Goal: Task Accomplishment & Management: Complete application form

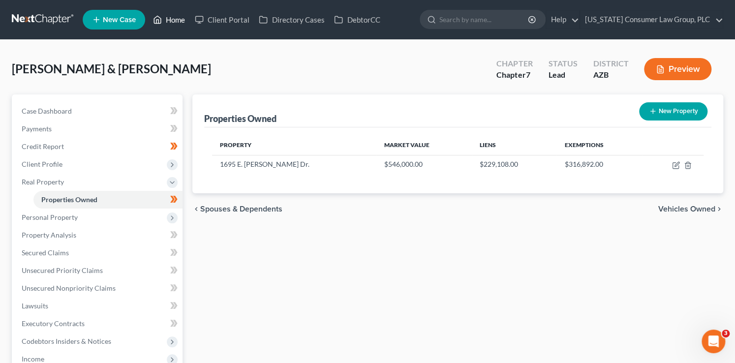
click at [183, 21] on link "Home" at bounding box center [169, 20] width 42 height 18
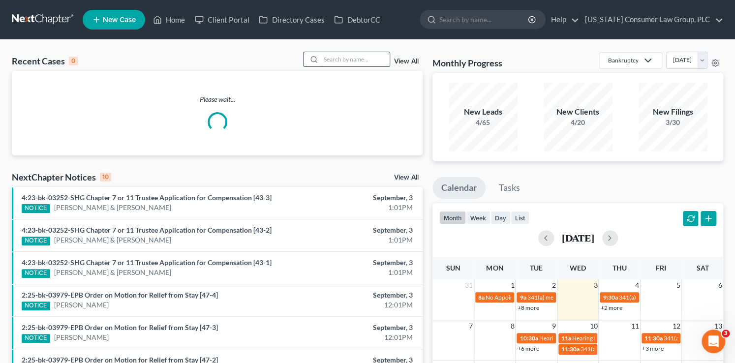
click at [363, 60] on input "search" at bounding box center [355, 59] width 69 height 14
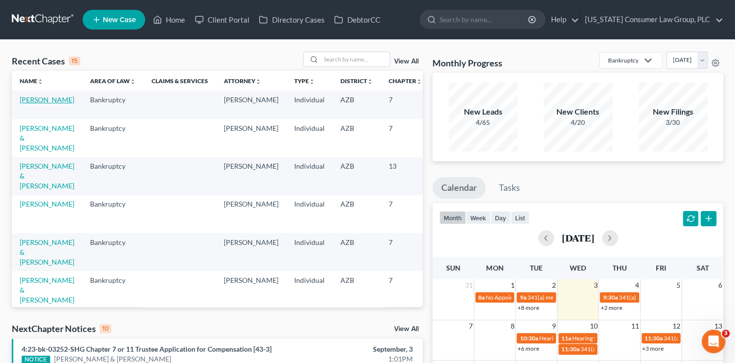
click at [26, 104] on link "[PERSON_NAME]" at bounding box center [47, 99] width 55 height 8
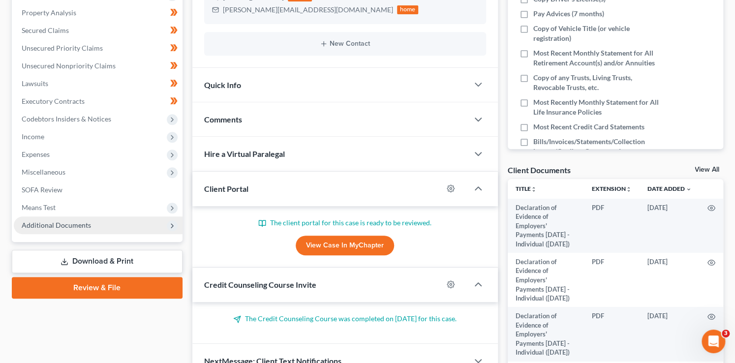
scroll to position [236, 0]
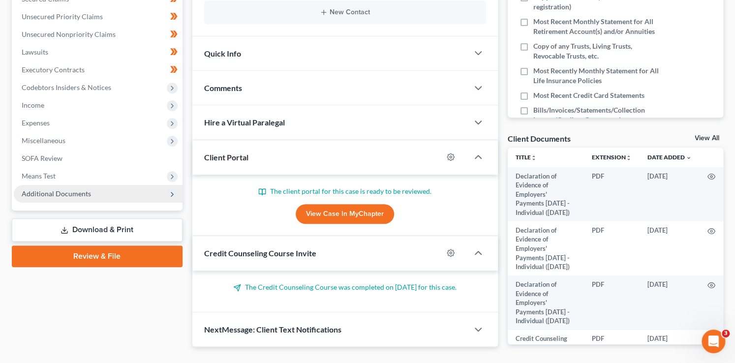
click at [53, 199] on span "Additional Documents" at bounding box center [98, 194] width 169 height 18
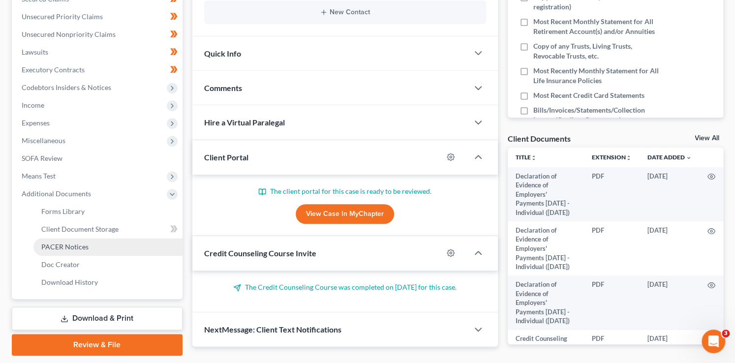
click at [66, 249] on span "PACER Notices" at bounding box center [64, 246] width 47 height 8
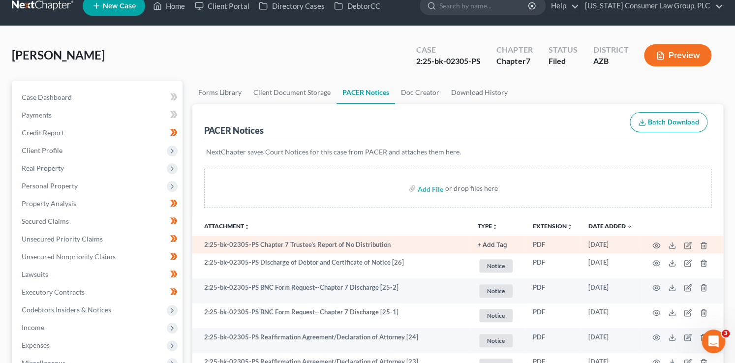
scroll to position [14, 0]
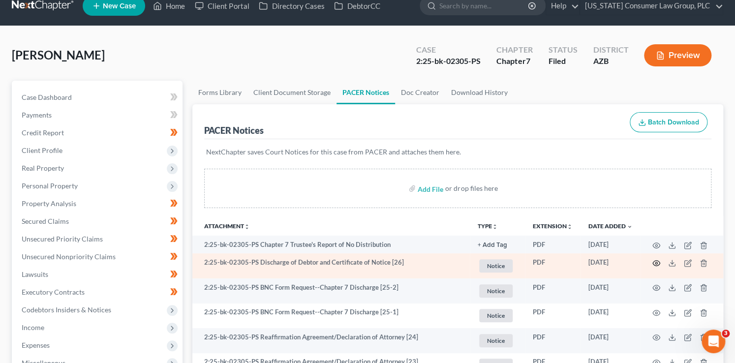
click at [658, 263] on icon "button" at bounding box center [656, 263] width 8 height 8
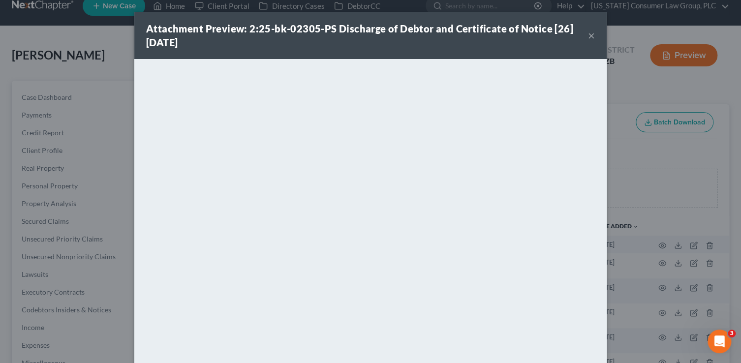
click at [116, 94] on div "Attachment Preview: 2:25-bk-02305-PS Discharge of Debtor and Certificate of Not…" at bounding box center [370, 181] width 741 height 363
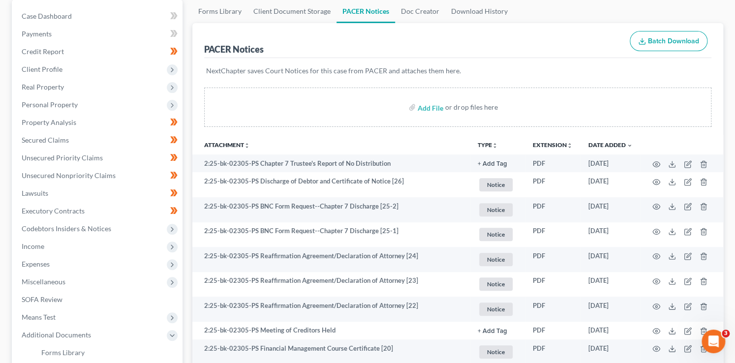
scroll to position [0, 0]
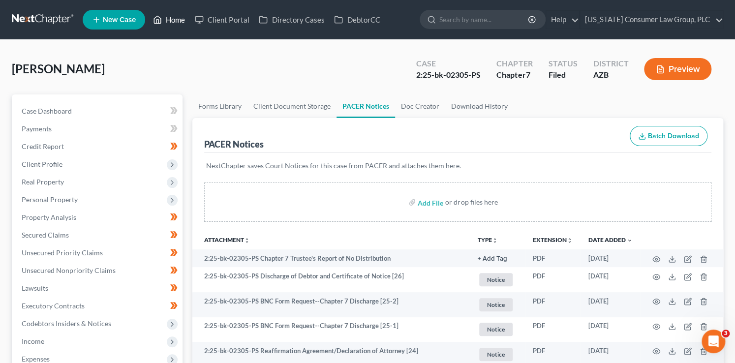
click at [174, 20] on link "Home" at bounding box center [169, 20] width 42 height 18
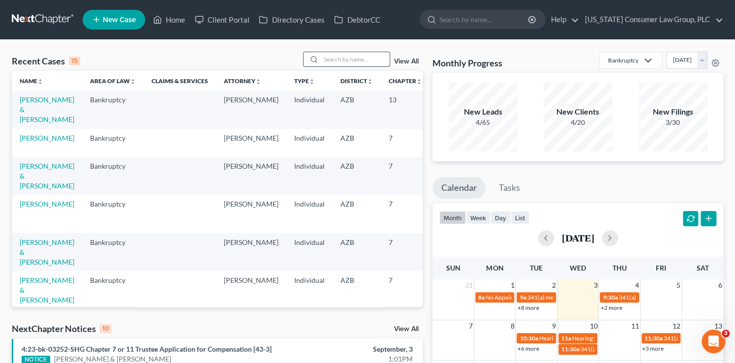
click at [335, 56] on input "search" at bounding box center [355, 59] width 69 height 14
type input "turley"
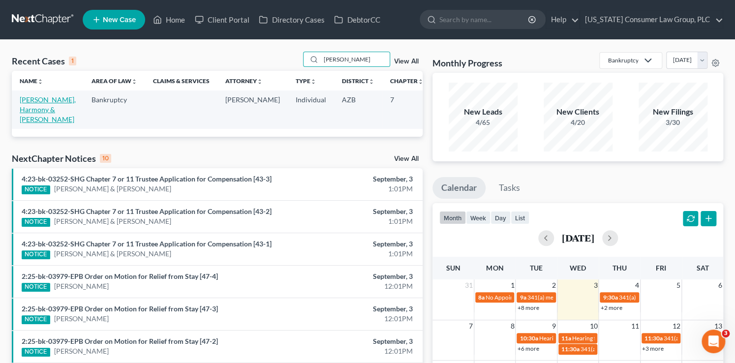
click at [29, 103] on link "[PERSON_NAME], Harmony & [PERSON_NAME]" at bounding box center [48, 109] width 56 height 28
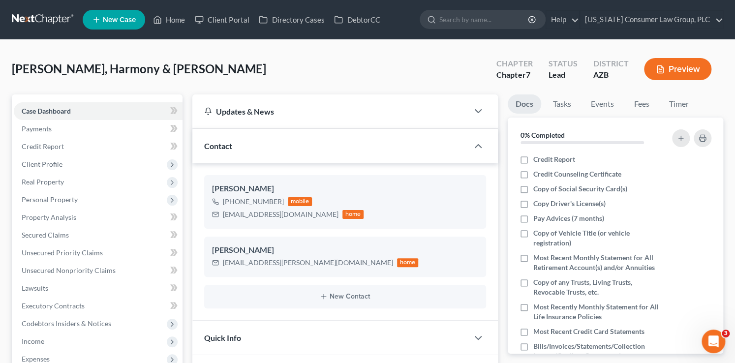
scroll to position [11, 0]
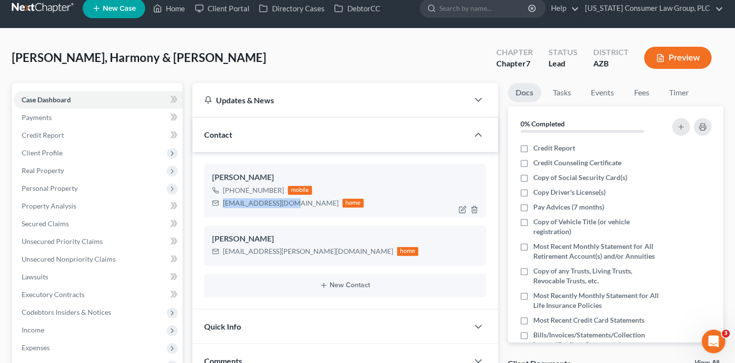
drag, startPoint x: 289, startPoint y: 204, endPoint x: 223, endPoint y: 202, distance: 65.9
click at [223, 202] on div "hturley11@gmail.com home" at bounding box center [288, 203] width 152 height 13
copy div "hturley11@gmail.com"
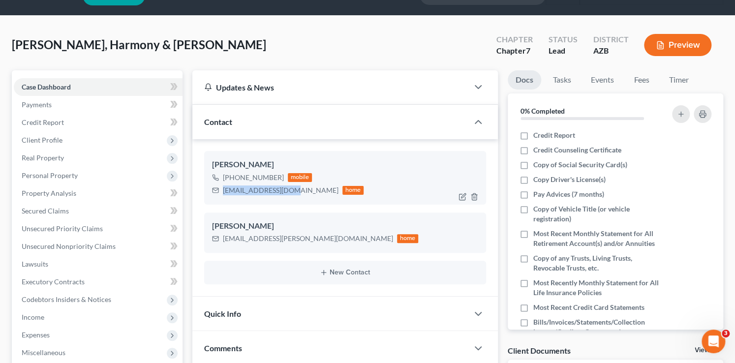
scroll to position [162, 0]
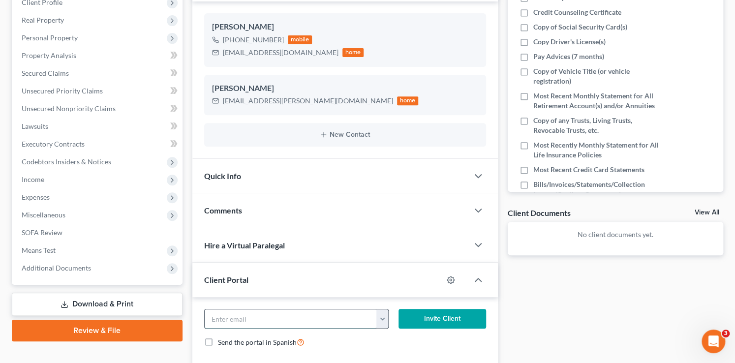
click at [287, 316] on input "email" at bounding box center [291, 318] width 172 height 19
paste input "hturley11@gmail.com"
type input "hturley11@gmail.com"
drag, startPoint x: 440, startPoint y: 311, endPoint x: 709, endPoint y: 278, distance: 270.5
click at [440, 311] on button "Invite Client" at bounding box center [442, 319] width 88 height 20
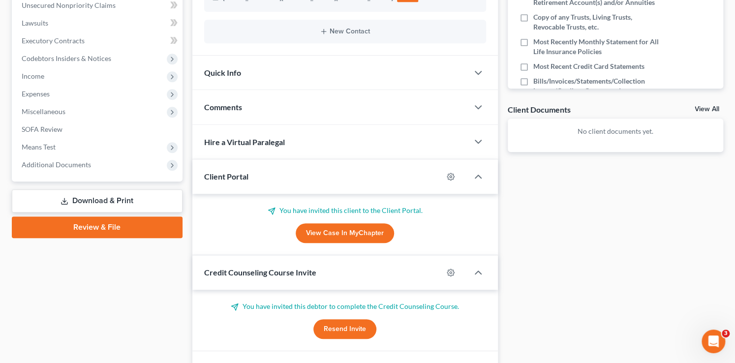
scroll to position [316, 0]
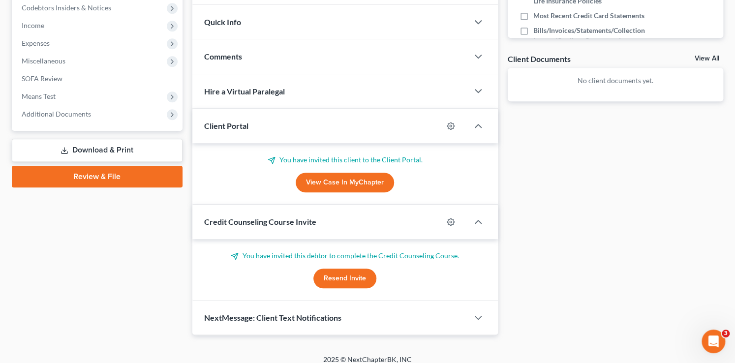
click at [360, 274] on button "Resend Invite" at bounding box center [344, 278] width 63 height 20
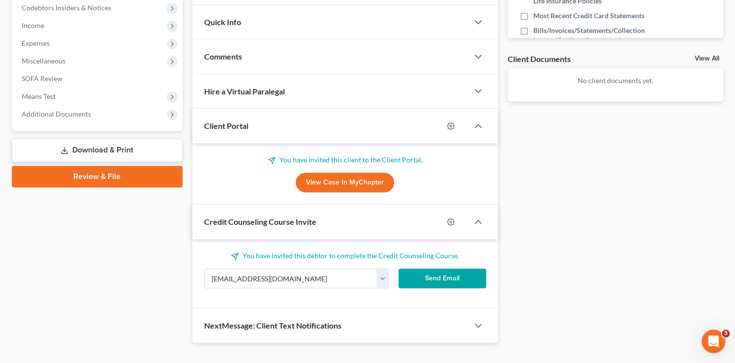
click at [441, 279] on button "Send Email" at bounding box center [442, 278] width 88 height 20
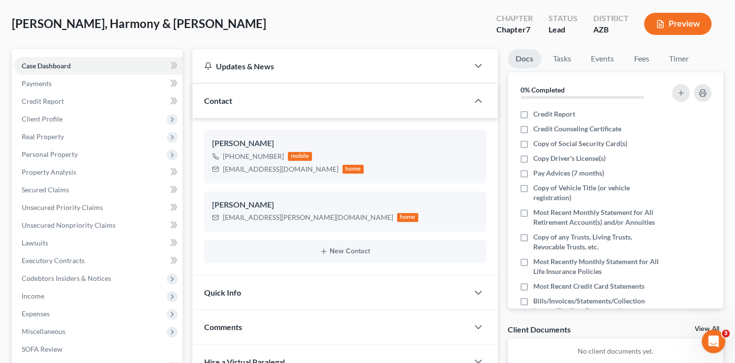
scroll to position [0, 0]
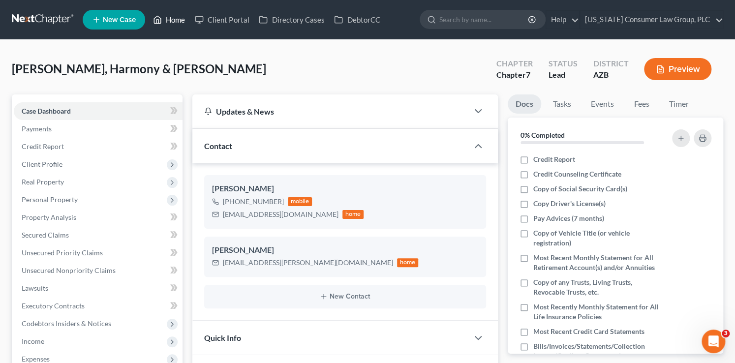
click at [173, 19] on link "Home" at bounding box center [169, 20] width 42 height 18
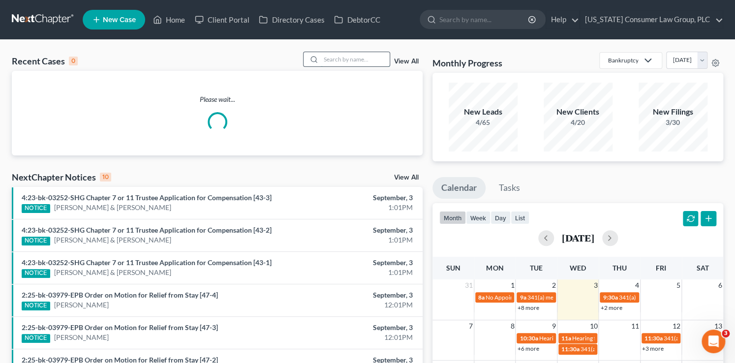
click at [348, 59] on input "search" at bounding box center [355, 59] width 69 height 14
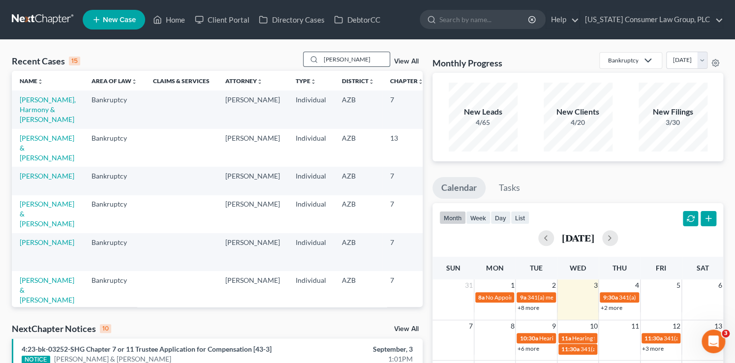
type input "carissa"
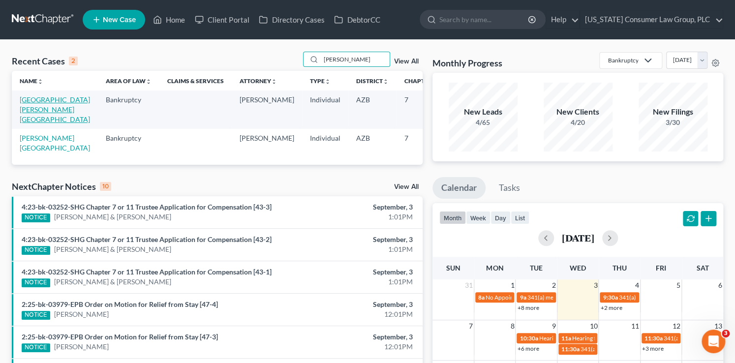
click at [31, 110] on link "[GEOGRAPHIC_DATA][PERSON_NAME][GEOGRAPHIC_DATA]" at bounding box center [55, 109] width 70 height 28
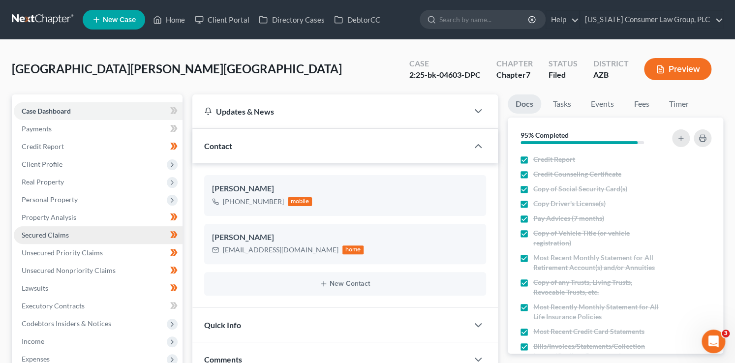
scroll to position [254, 0]
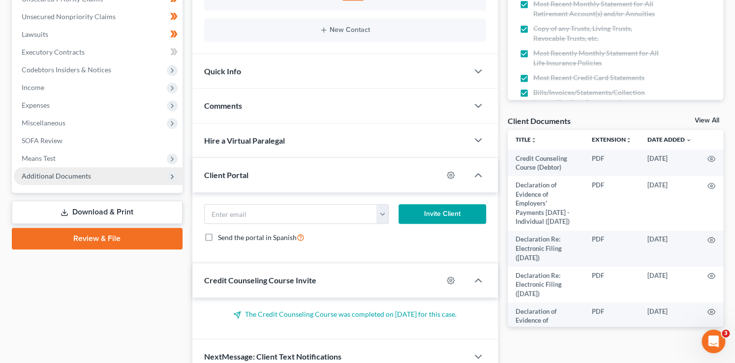
click at [87, 177] on span "Additional Documents" at bounding box center [56, 176] width 69 height 8
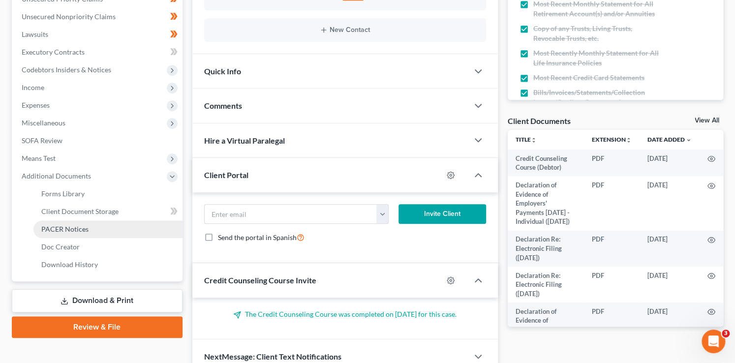
click at [94, 224] on link "PACER Notices" at bounding box center [107, 229] width 149 height 18
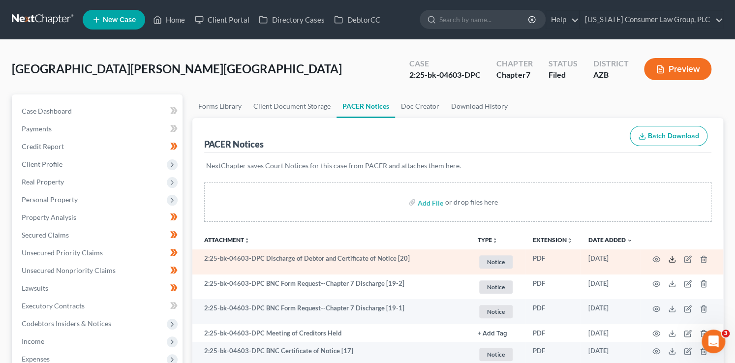
click at [672, 259] on line at bounding box center [672, 258] width 0 height 4
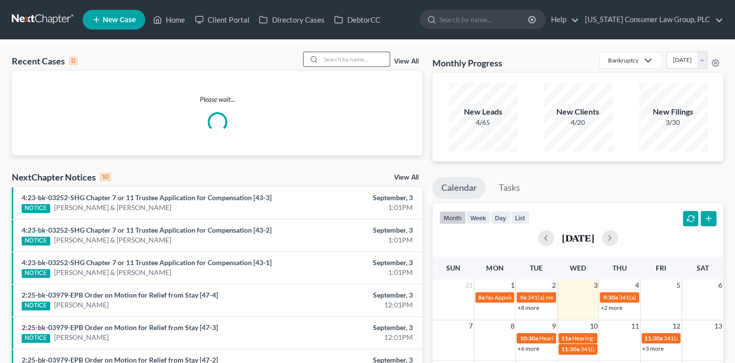
click at [327, 57] on input "search" at bounding box center [355, 59] width 69 height 14
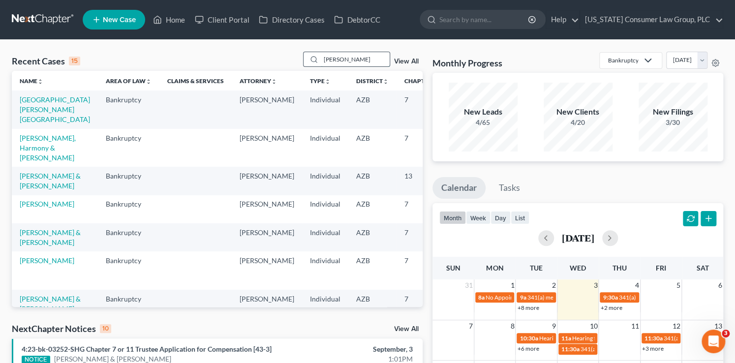
type input "wright"
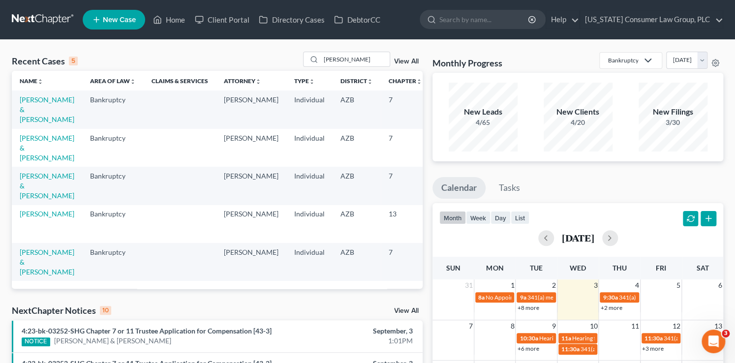
click at [36, 143] on td "[PERSON_NAME] & [PERSON_NAME]" at bounding box center [47, 148] width 70 height 38
click at [31, 134] on link "[PERSON_NAME] & [PERSON_NAME]" at bounding box center [47, 148] width 55 height 28
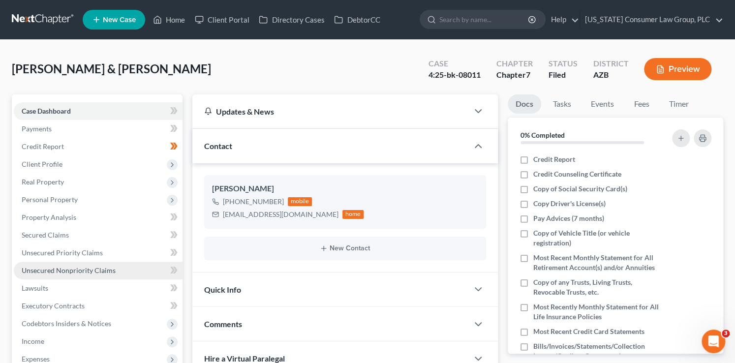
click at [103, 274] on span "Unsecured Nonpriority Claims" at bounding box center [69, 270] width 94 height 8
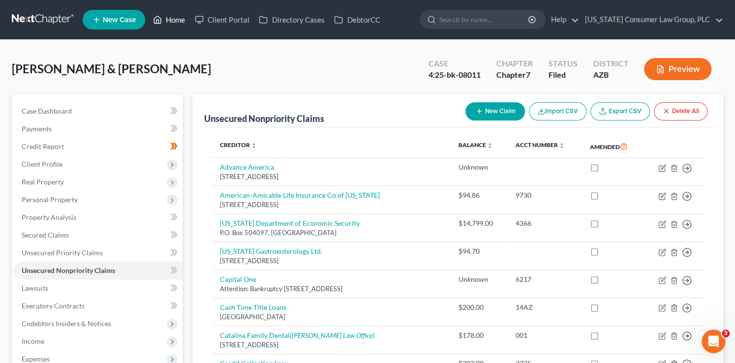
click at [170, 18] on link "Home" at bounding box center [169, 20] width 42 height 18
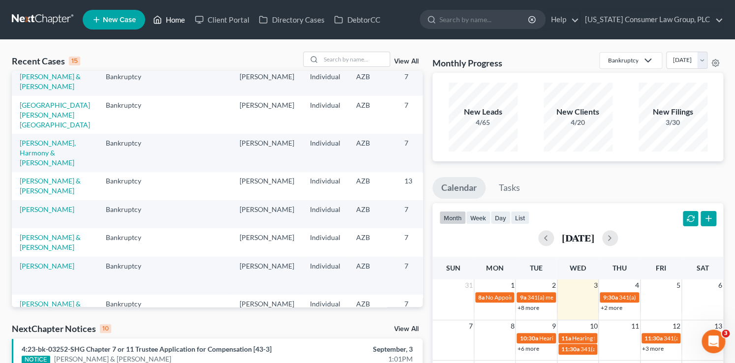
scroll to position [53, 0]
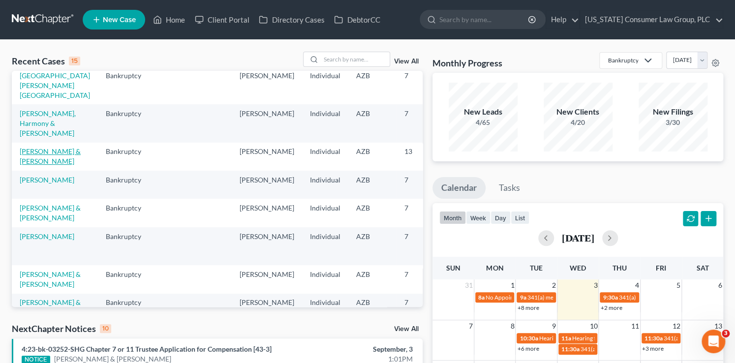
click at [33, 165] on link "[PERSON_NAME] & [PERSON_NAME]" at bounding box center [50, 156] width 61 height 18
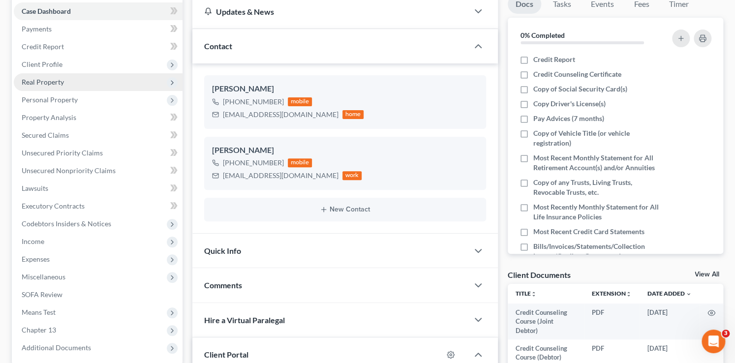
scroll to position [151, 0]
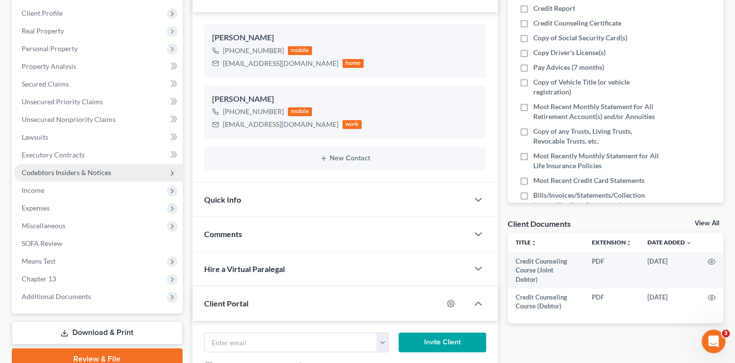
click at [40, 179] on span "Codebtors Insiders & Notices" at bounding box center [98, 173] width 169 height 18
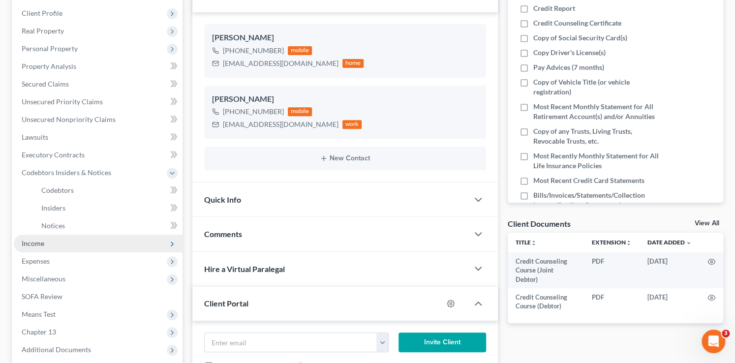
click at [39, 242] on span "Income" at bounding box center [33, 243] width 23 height 8
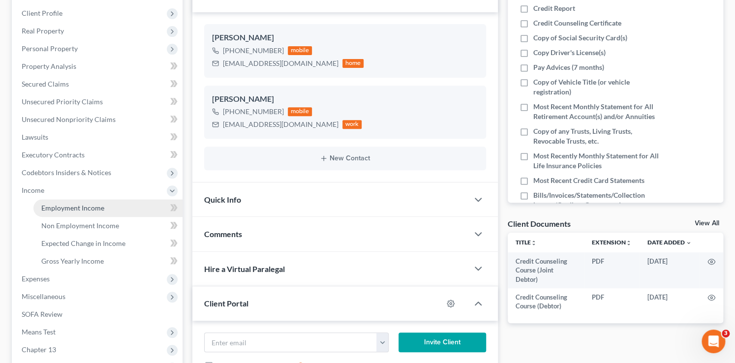
click at [67, 208] on span "Employment Income" at bounding box center [72, 208] width 63 height 8
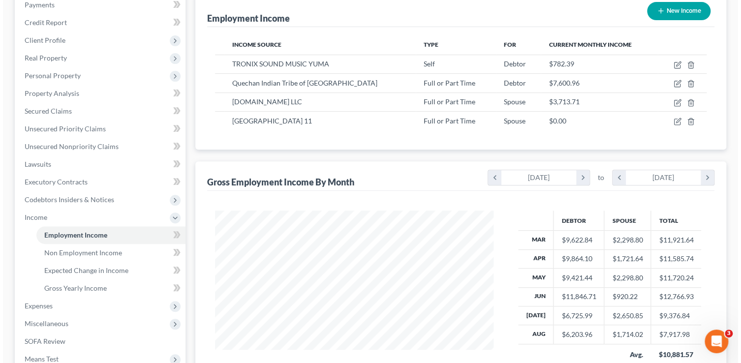
scroll to position [88, 0]
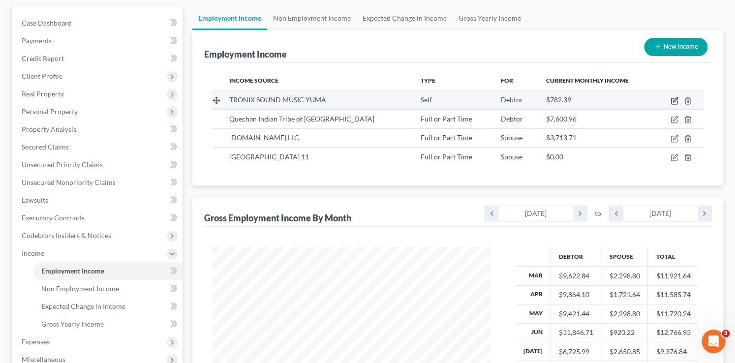
click at [671, 101] on icon "button" at bounding box center [674, 101] width 8 height 8
select select "1"
select select "3"
select select "0"
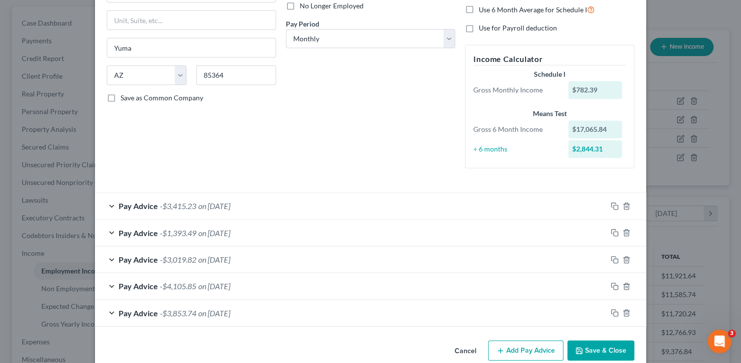
scroll to position [138, 0]
click at [299, 308] on div "Pay Advice -$3,853.74 on 03/01/2025" at bounding box center [350, 312] width 511 height 26
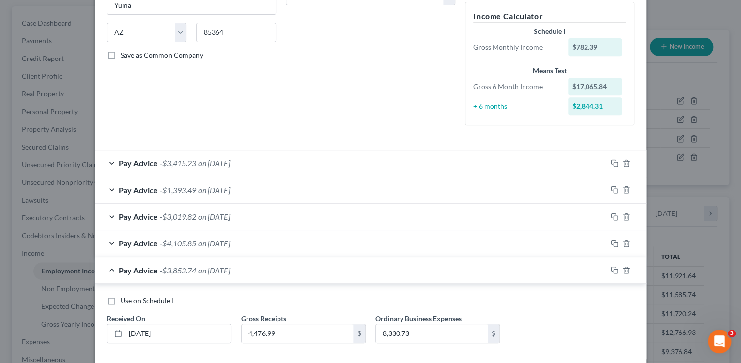
scroll to position [222, 0]
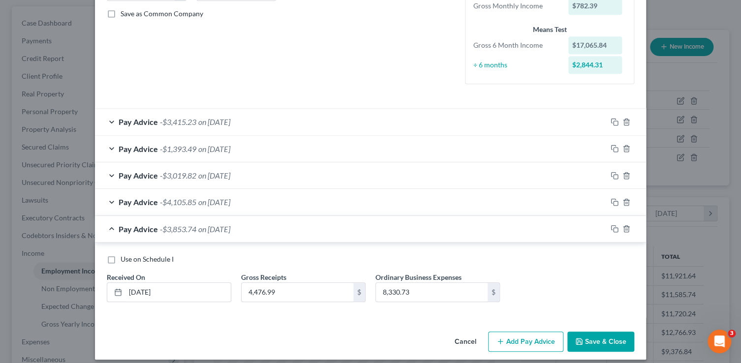
click at [262, 202] on div "Pay Advice -$4,105.85 on 04/01/2025" at bounding box center [350, 202] width 511 height 26
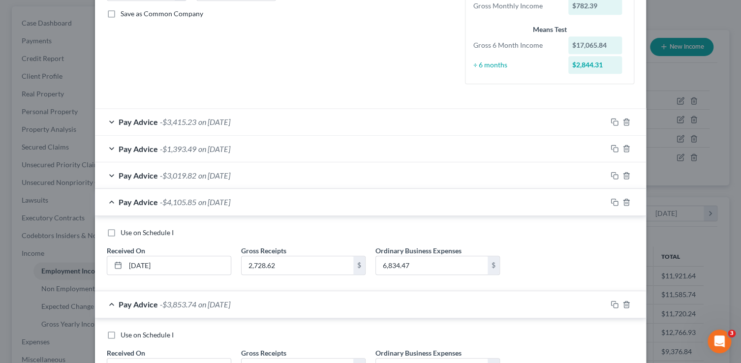
click at [280, 177] on div "Pay Advice -$3,019.82 on 05/01/2025" at bounding box center [350, 175] width 511 height 26
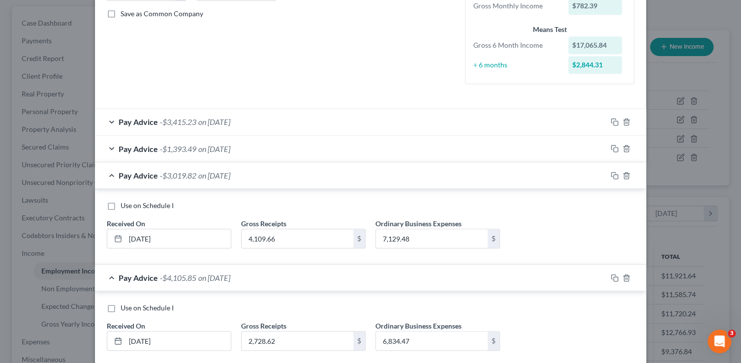
click at [294, 145] on div "Pay Advice -$1,393.49 on 06/01/2025" at bounding box center [350, 149] width 511 height 26
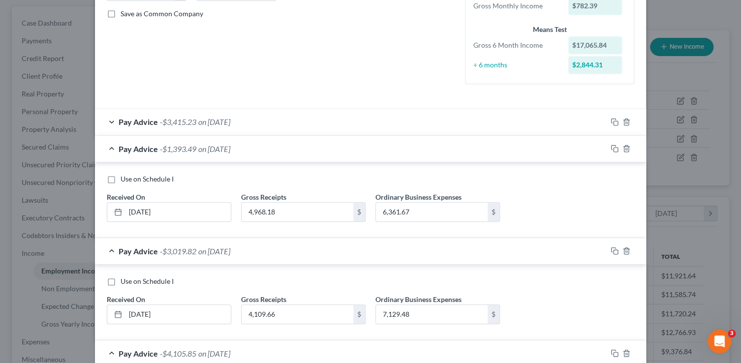
click at [308, 123] on div "Pay Advice -$3,415.23 on 07/01/2025" at bounding box center [350, 122] width 511 height 26
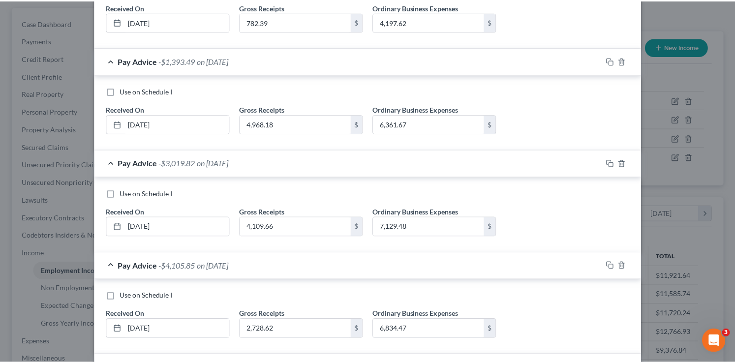
scroll to position [531, 0]
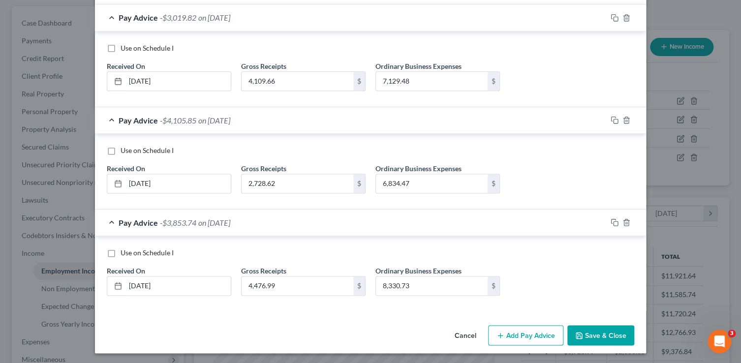
click at [584, 335] on button "Save & Close" at bounding box center [600, 335] width 67 height 21
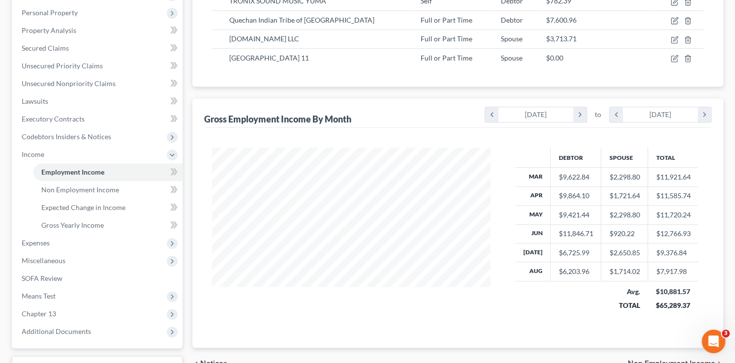
scroll to position [208, 0]
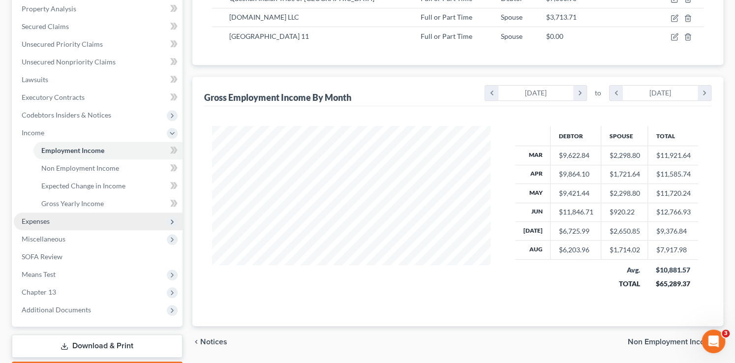
click at [69, 218] on span "Expenses" at bounding box center [98, 221] width 169 height 18
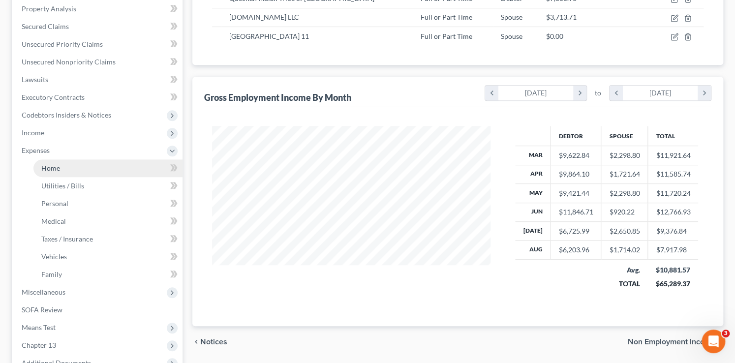
click at [71, 165] on link "Home" at bounding box center [107, 168] width 149 height 18
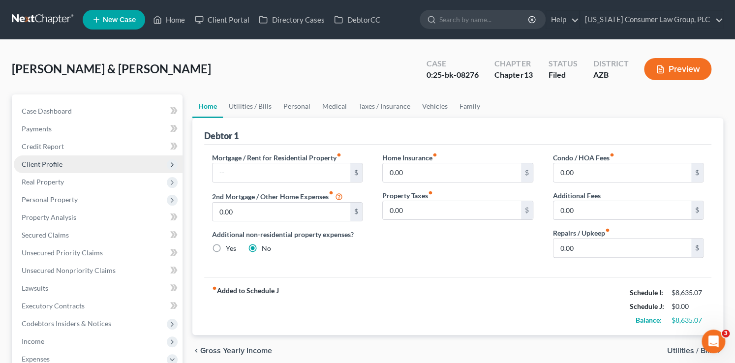
click at [72, 165] on span "Client Profile" at bounding box center [98, 164] width 169 height 18
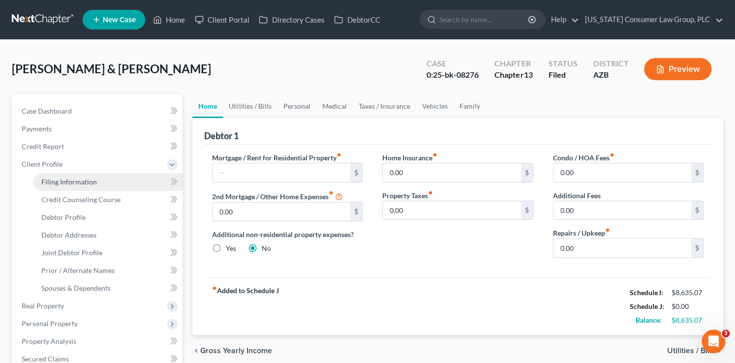
click at [91, 186] on link "Filing Information" at bounding box center [107, 182] width 149 height 18
select select "1"
select select "3"
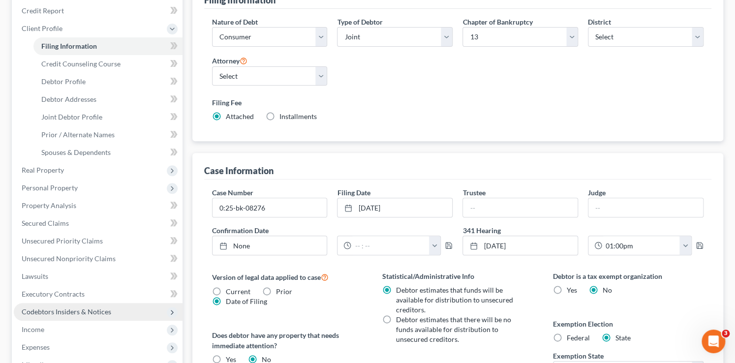
scroll to position [169, 0]
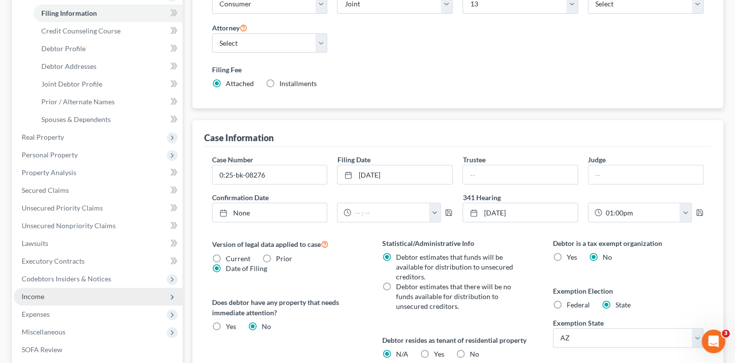
click at [89, 297] on span "Income" at bounding box center [98, 297] width 169 height 18
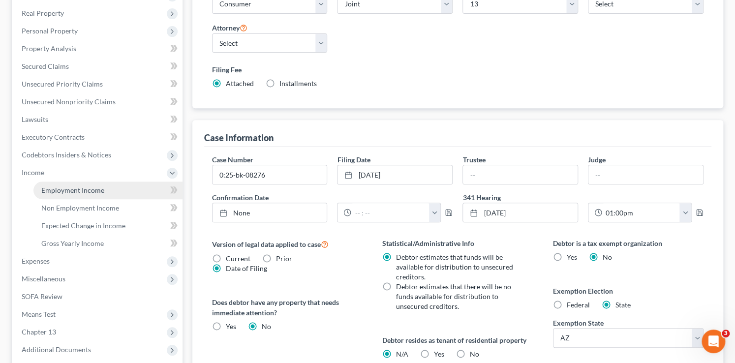
click at [81, 182] on link "Employment Income" at bounding box center [107, 190] width 149 height 18
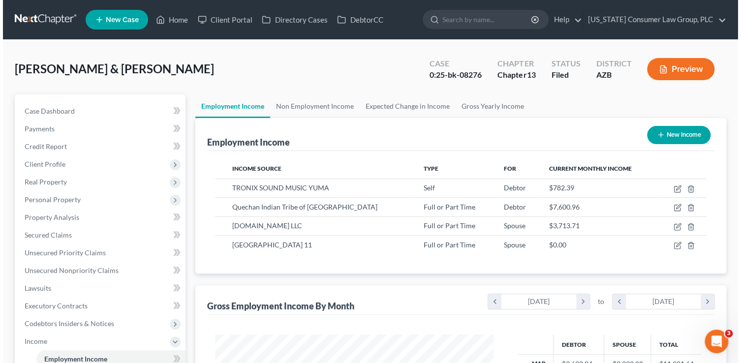
scroll to position [175, 298]
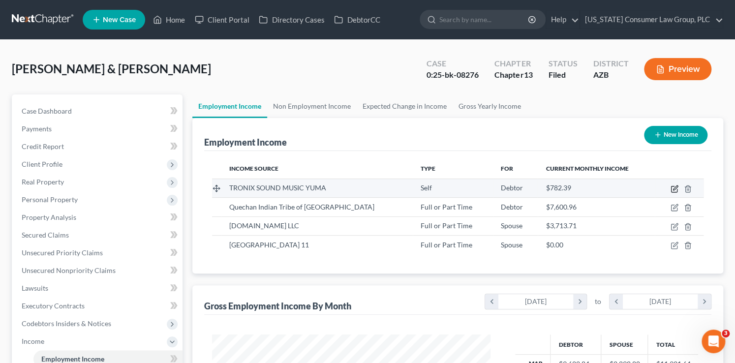
click at [677, 188] on icon "button" at bounding box center [674, 189] width 6 height 6
select select "1"
select select "3"
select select "0"
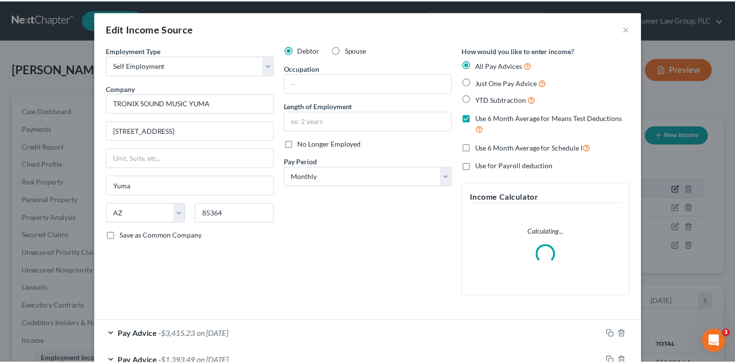
scroll to position [175, 301]
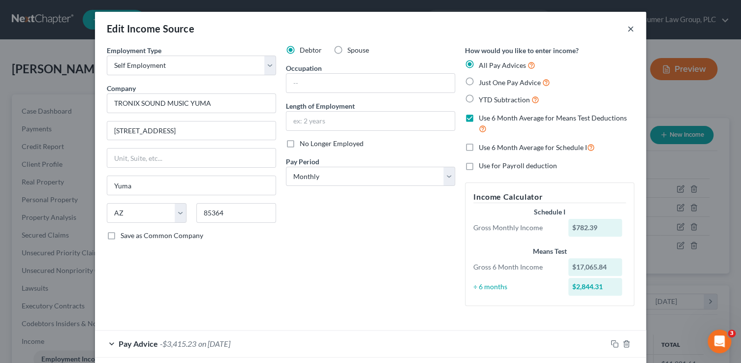
click at [629, 29] on button "×" at bounding box center [630, 29] width 7 height 12
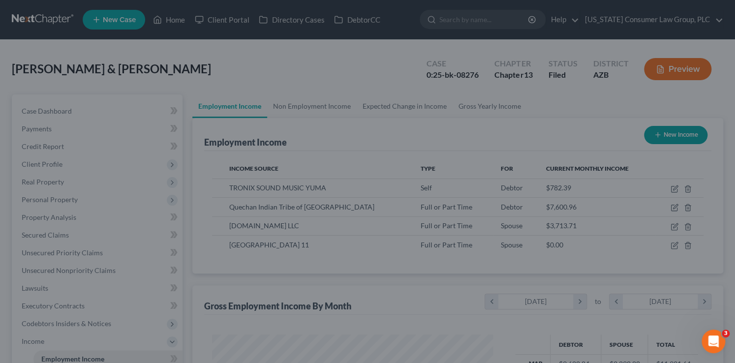
scroll to position [491559, 491436]
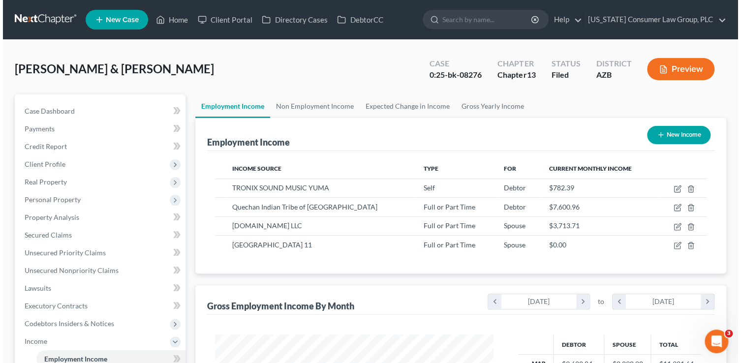
scroll to position [175, 298]
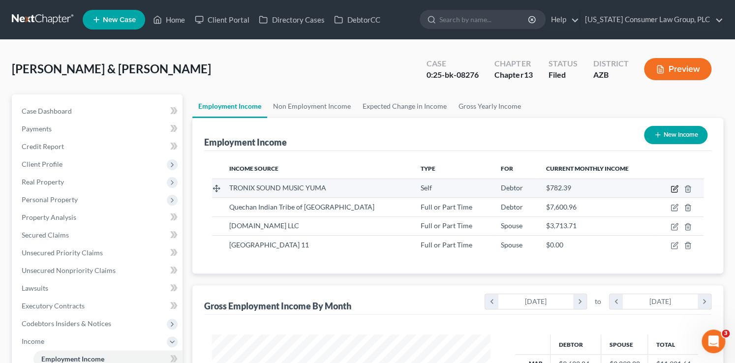
click at [671, 186] on icon "button" at bounding box center [674, 189] width 8 height 8
select select "1"
select select "3"
select select "0"
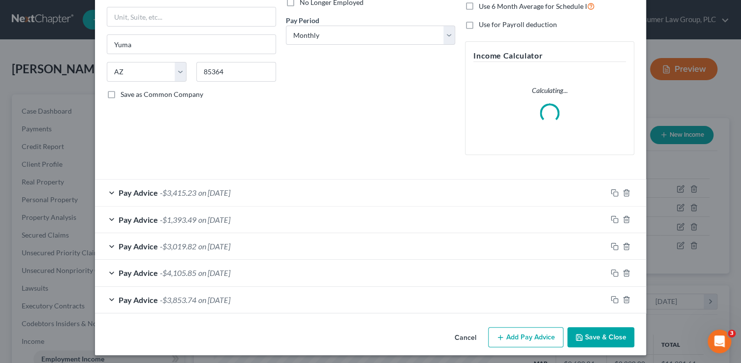
scroll to position [145, 0]
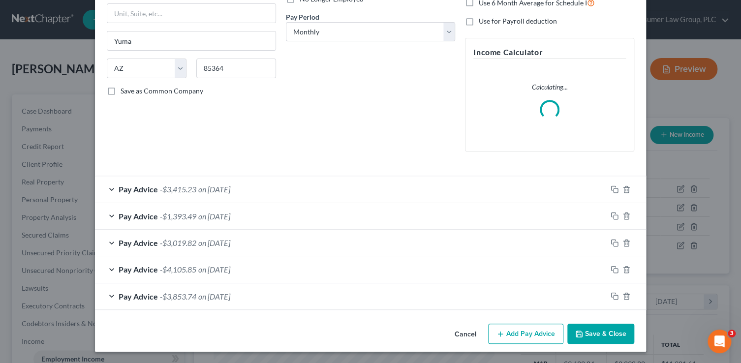
click at [537, 327] on button "Add Pay Advice" at bounding box center [525, 334] width 75 height 21
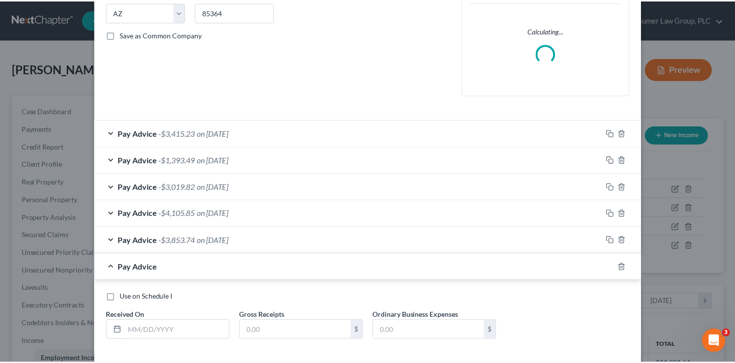
scroll to position [242, 0]
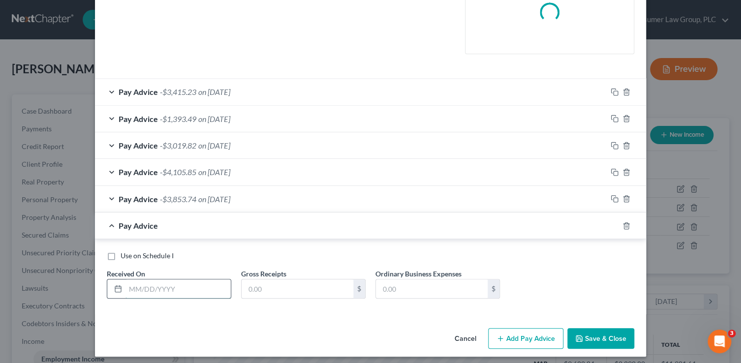
click at [182, 287] on input "text" at bounding box center [177, 288] width 105 height 19
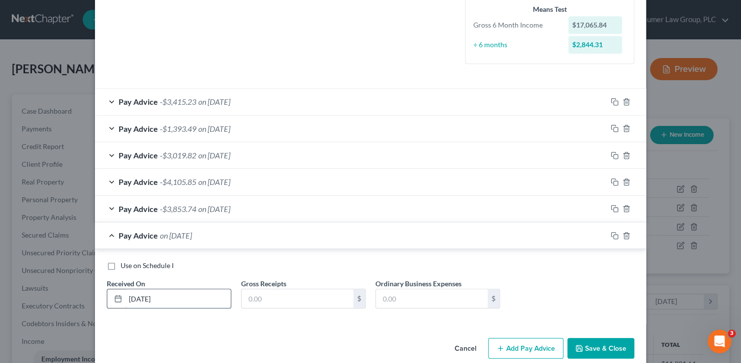
type input "08/01/25"
type input "0.00"
click at [617, 356] on button "Save & Close" at bounding box center [600, 348] width 67 height 21
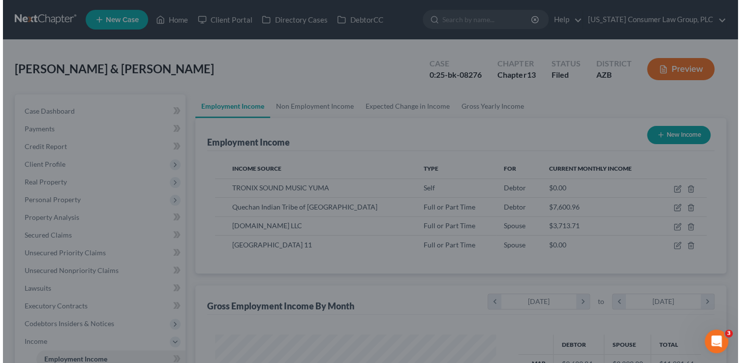
scroll to position [491559, 491436]
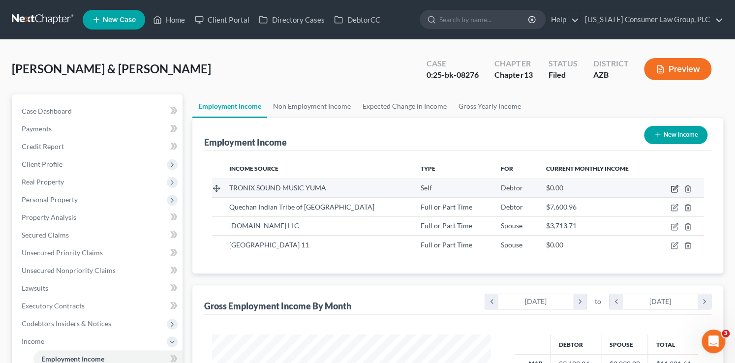
click at [673, 186] on icon "button" at bounding box center [674, 189] width 8 height 8
select select "1"
select select "3"
select select "0"
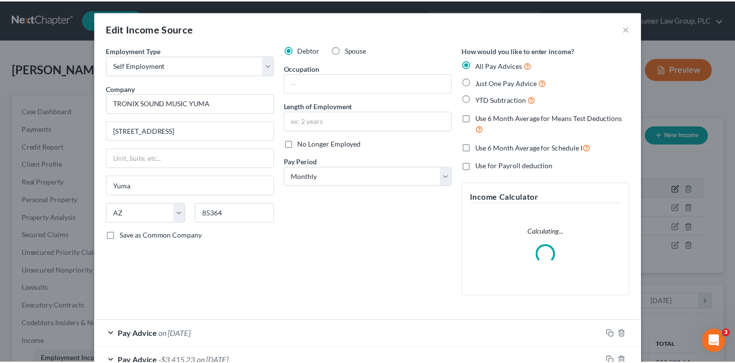
scroll to position [175, 301]
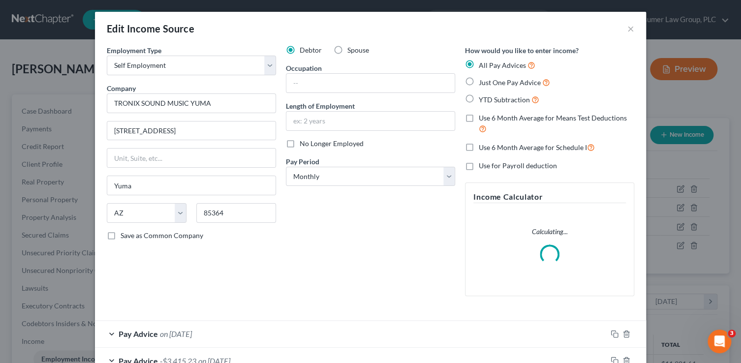
click at [665, 177] on div "Edit Income Source × Employment Type * Select Full or Part Time Employment Self…" at bounding box center [370, 181] width 741 height 363
click at [629, 29] on button "×" at bounding box center [630, 29] width 7 height 12
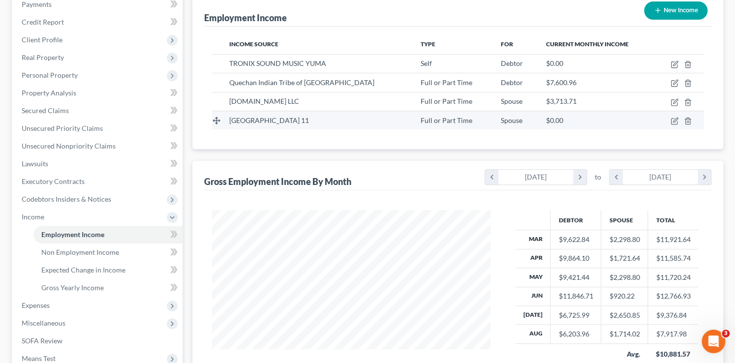
scroll to position [133, 0]
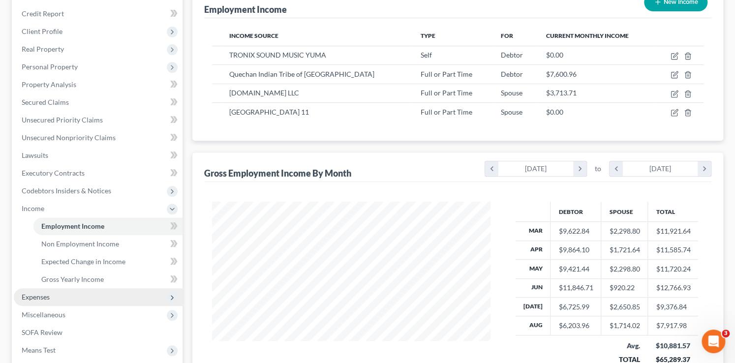
click at [58, 301] on span "Expenses" at bounding box center [98, 297] width 169 height 18
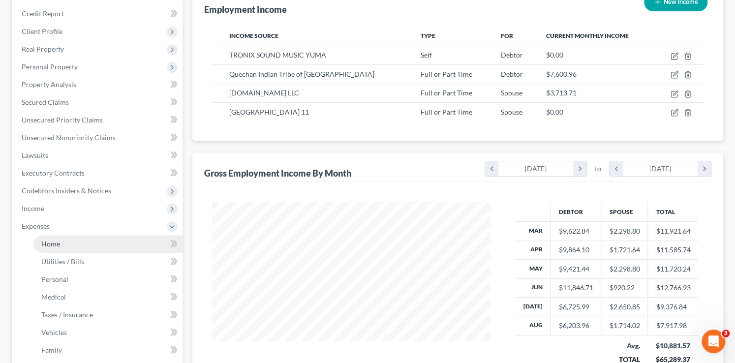
click at [55, 244] on span "Home" at bounding box center [50, 243] width 19 height 8
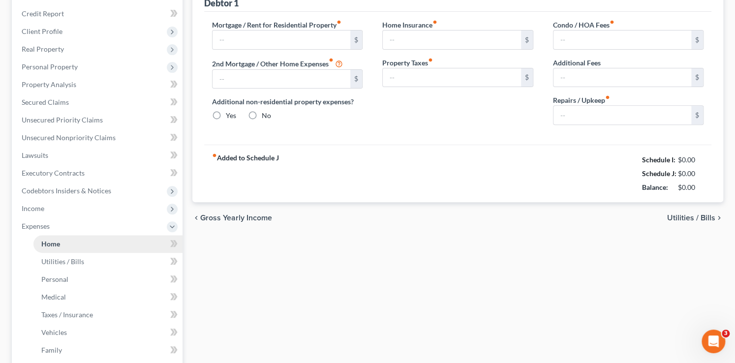
scroll to position [92, 0]
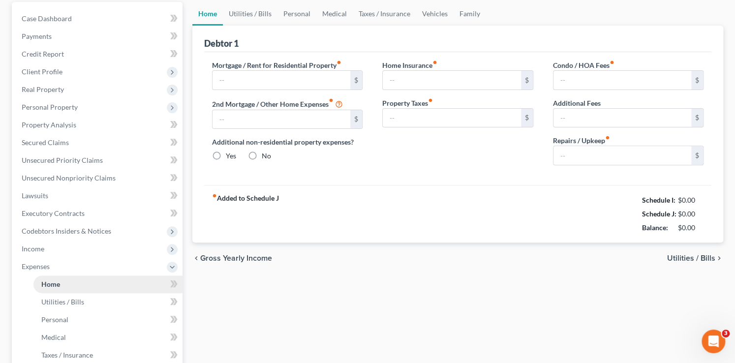
type input "0.00"
radio input "true"
type input "0.00"
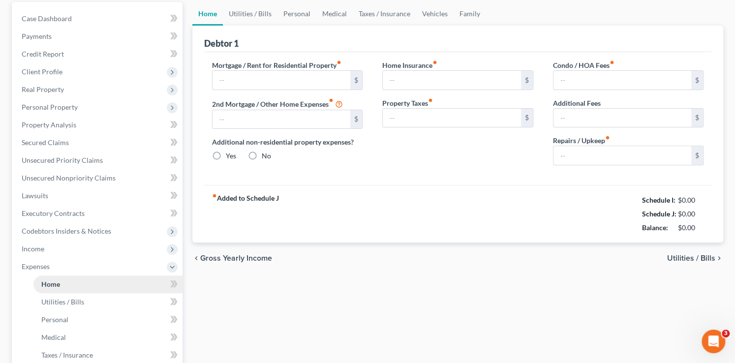
type input "0.00"
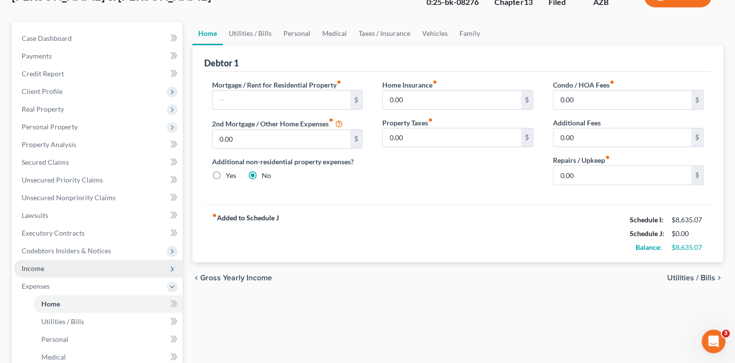
scroll to position [111, 0]
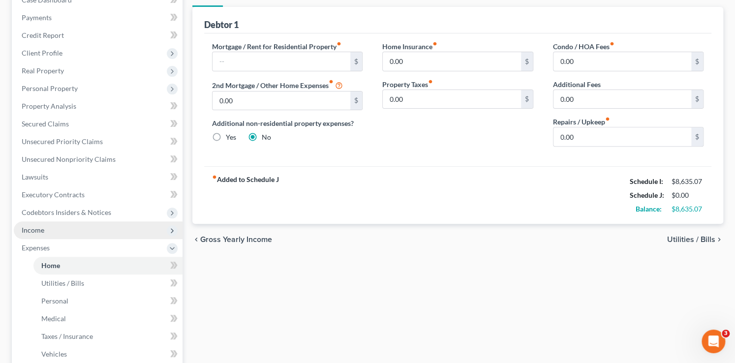
click at [54, 231] on span "Income" at bounding box center [98, 230] width 169 height 18
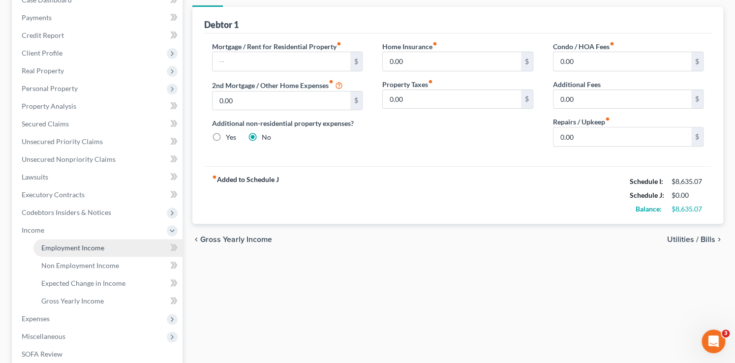
click at [58, 246] on span "Employment Income" at bounding box center [72, 247] width 63 height 8
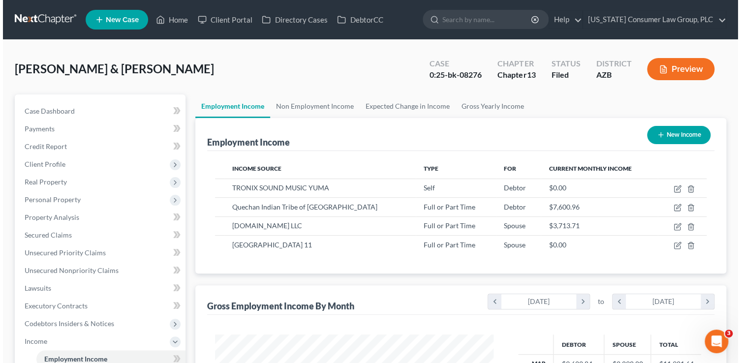
scroll to position [175, 298]
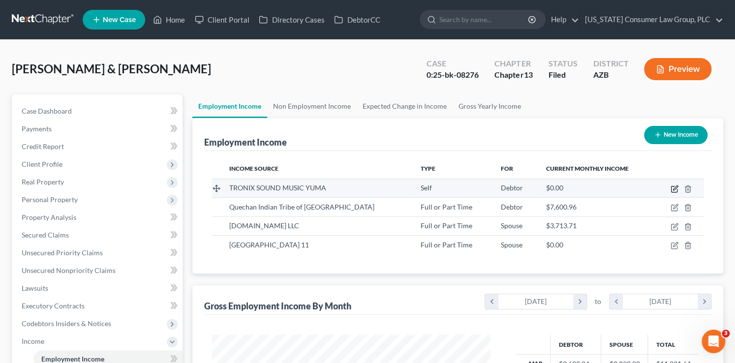
click at [677, 189] on icon "button" at bounding box center [674, 189] width 6 height 6
select select "1"
select select "3"
select select "0"
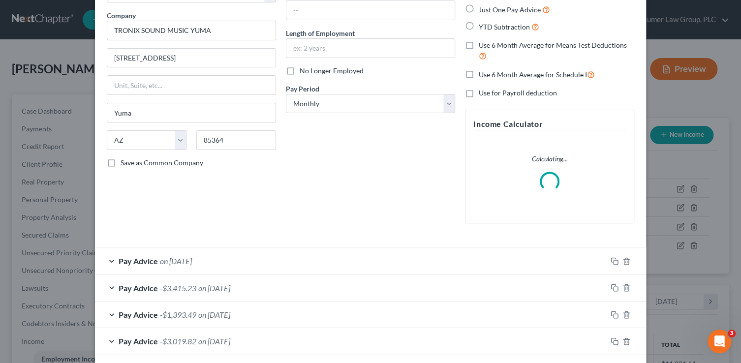
scroll to position [75, 0]
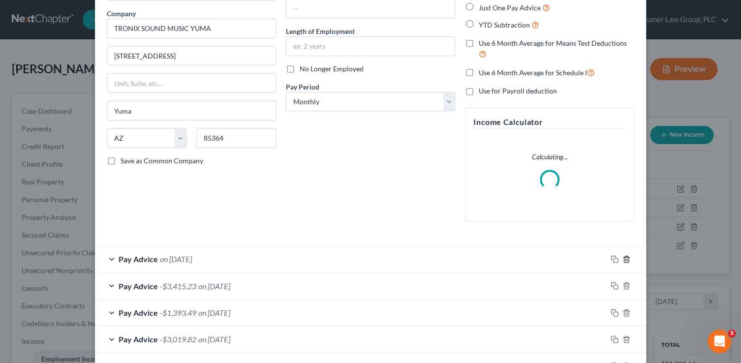
click at [622, 255] on icon "button" at bounding box center [626, 259] width 8 height 8
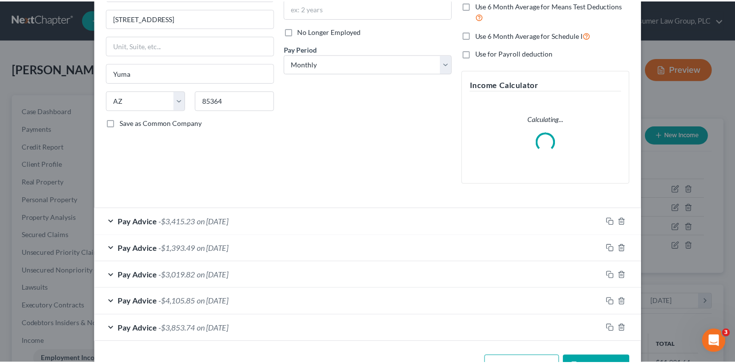
scroll to position [145, 0]
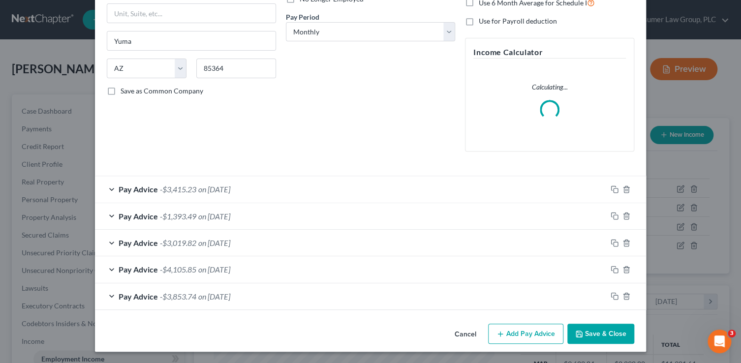
click at [581, 325] on button "Save & Close" at bounding box center [600, 334] width 67 height 21
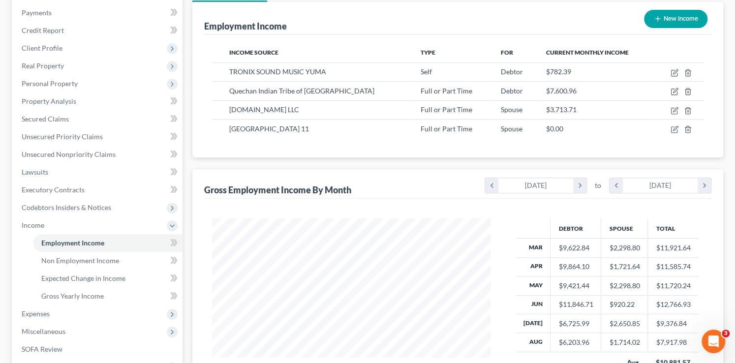
scroll to position [124, 0]
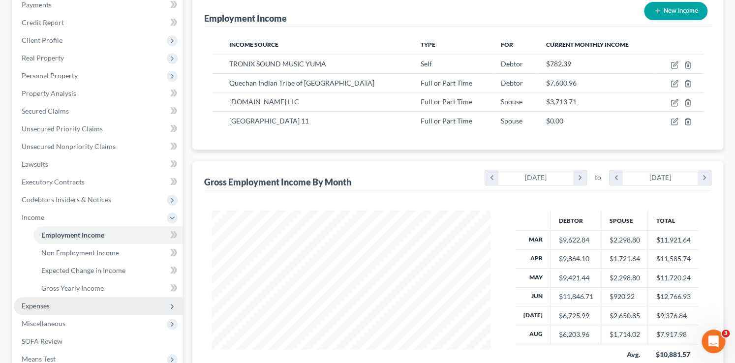
click at [52, 303] on span "Expenses" at bounding box center [98, 306] width 169 height 18
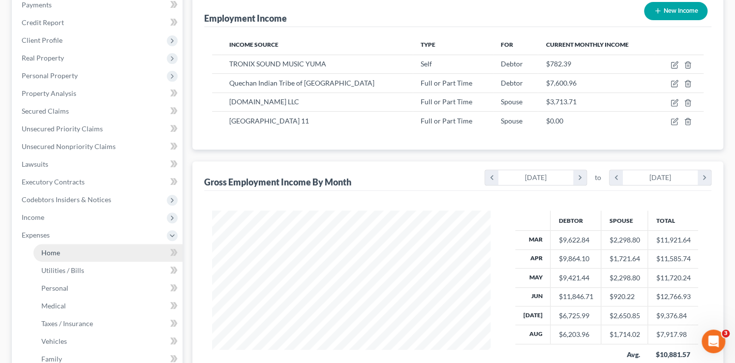
click at [56, 245] on link "Home" at bounding box center [107, 253] width 149 height 18
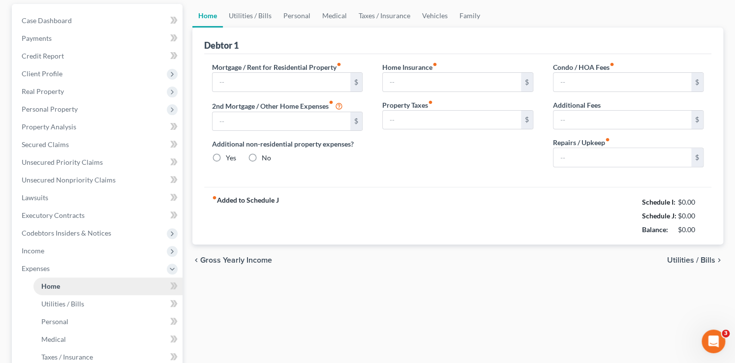
type input "0.00"
radio input "true"
type input "0.00"
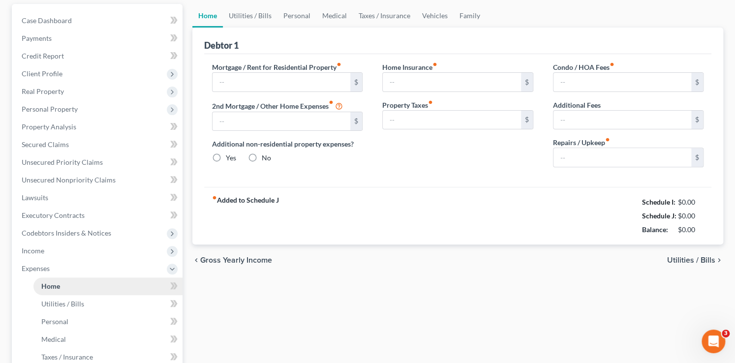
type input "0.00"
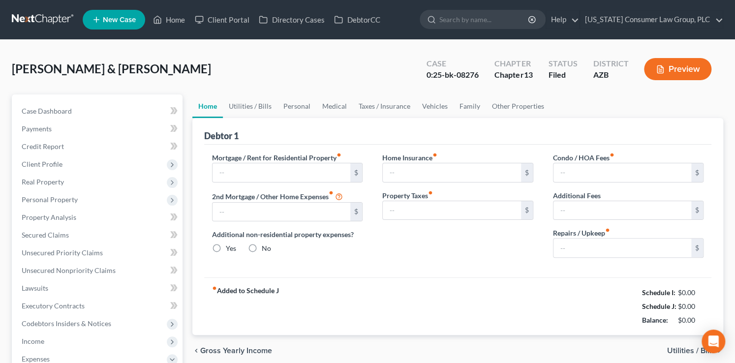
type input "0.00"
radio input "true"
type input "0.00"
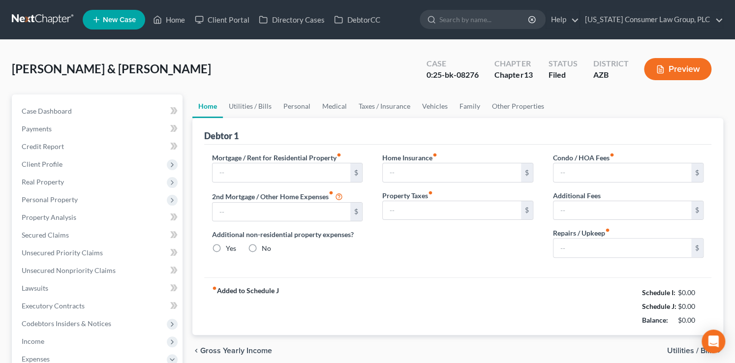
type input "0.00"
click at [179, 18] on link "Home" at bounding box center [169, 20] width 42 height 18
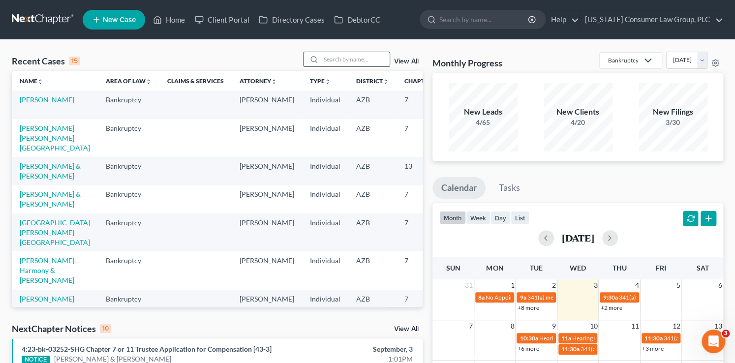
click at [361, 59] on input "search" at bounding box center [355, 59] width 69 height 14
type input "kelsey"
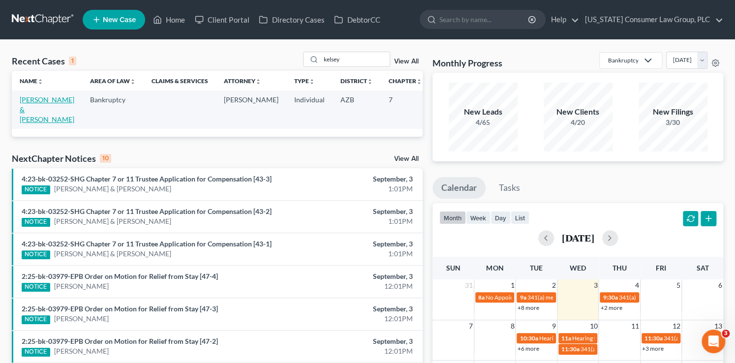
click at [38, 123] on link "[PERSON_NAME] & [PERSON_NAME]" at bounding box center [47, 109] width 55 height 28
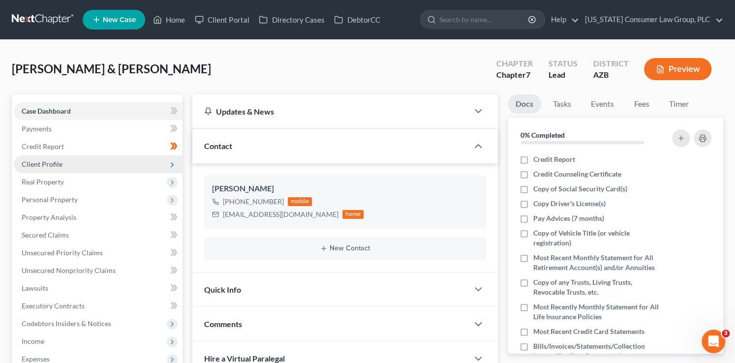
click at [64, 164] on span "Client Profile" at bounding box center [98, 164] width 169 height 18
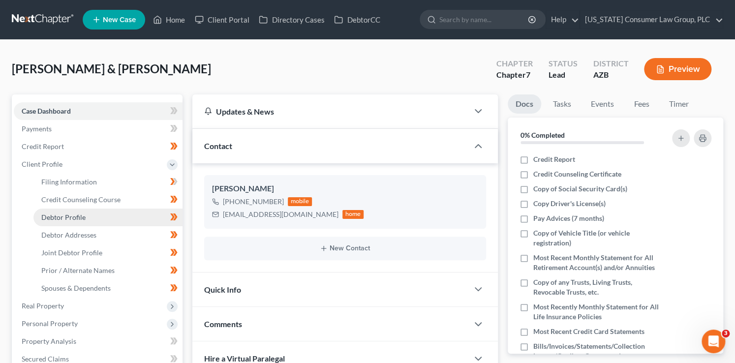
click at [86, 221] on link "Debtor Profile" at bounding box center [107, 217] width 149 height 18
select select "1"
select select "5"
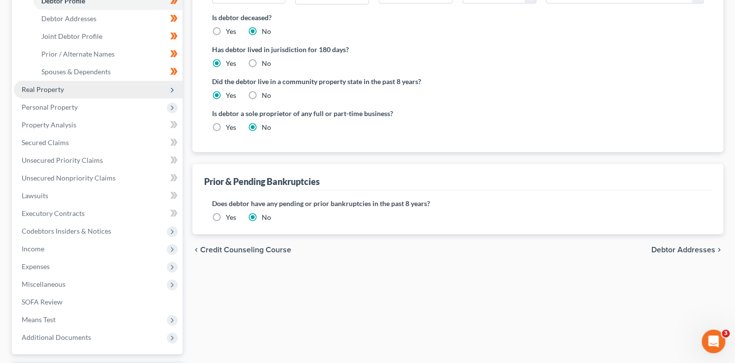
scroll to position [232, 0]
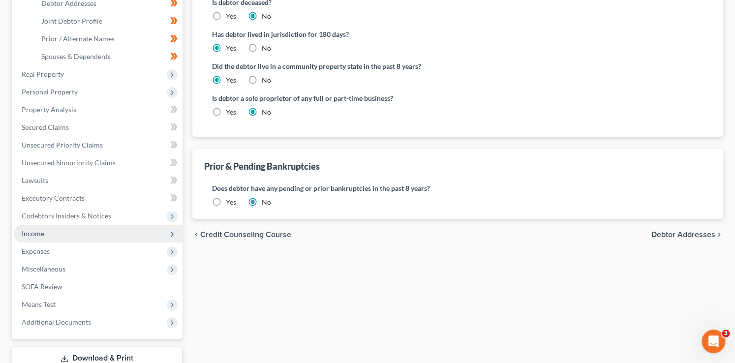
click at [34, 229] on span "Income" at bounding box center [33, 233] width 23 height 8
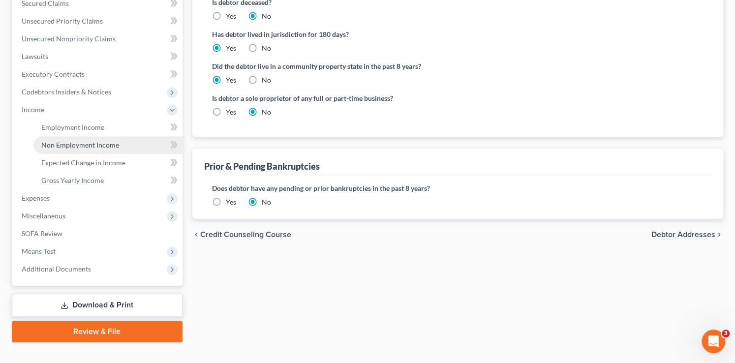
click at [53, 142] on span "Non Employment Income" at bounding box center [80, 145] width 78 height 8
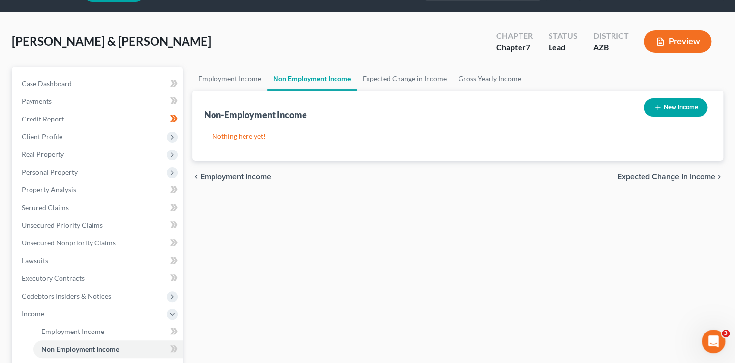
scroll to position [118, 0]
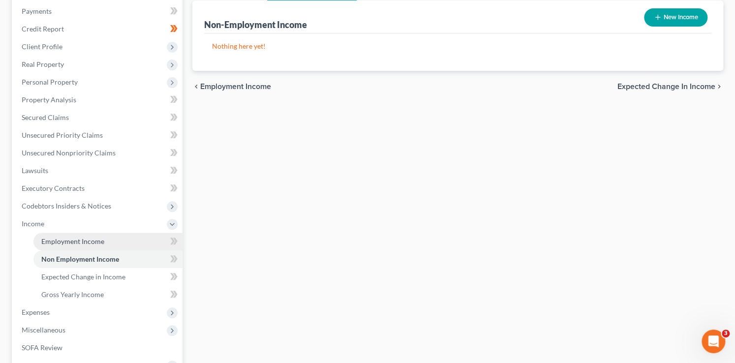
click at [79, 242] on span "Employment Income" at bounding box center [72, 241] width 63 height 8
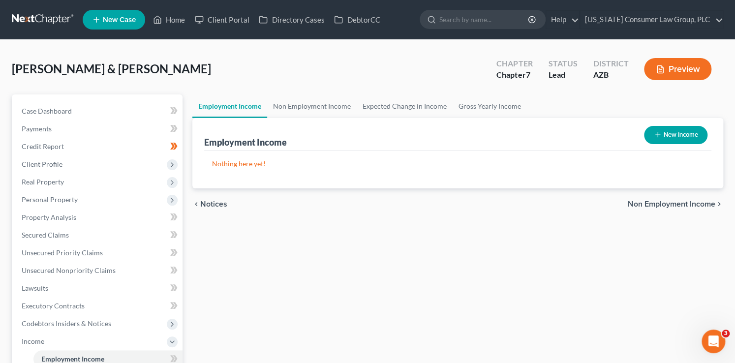
click at [659, 132] on button "New Income" at bounding box center [675, 135] width 63 height 18
select select "0"
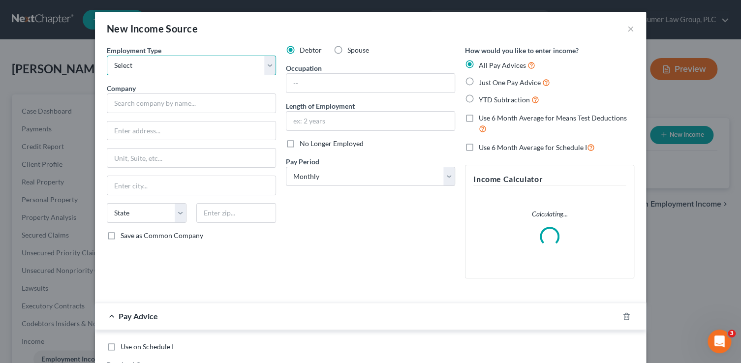
click at [208, 65] on select "Select Full or [DEMOGRAPHIC_DATA] Employment Self Employment" at bounding box center [191, 66] width 169 height 20
select select "0"
click at [107, 56] on select "Select Full or [DEMOGRAPHIC_DATA] Employment Self Employment" at bounding box center [191, 66] width 169 height 20
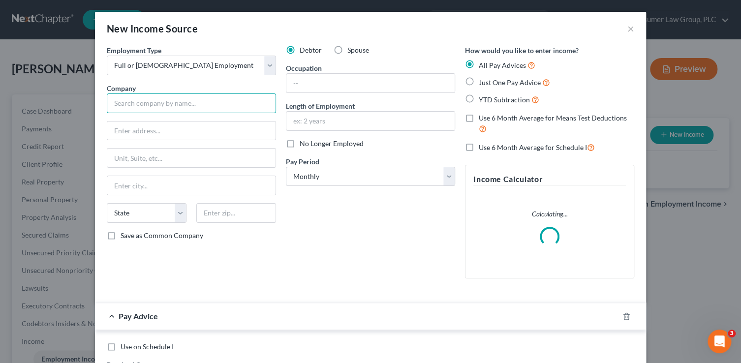
click at [190, 108] on input "text" at bounding box center [191, 103] width 169 height 20
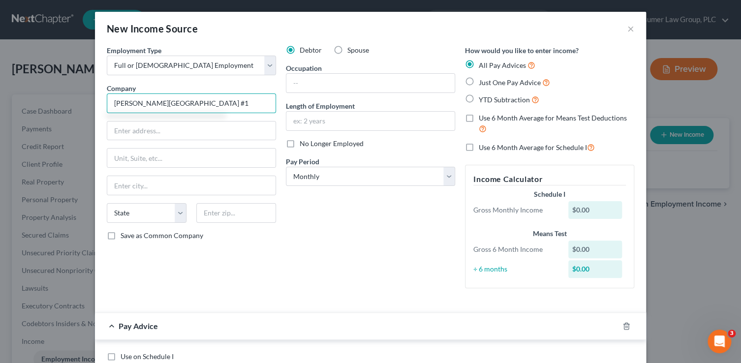
type input "[PERSON_NAME][GEOGRAPHIC_DATA] #1"
type input "PO Box 2850"
type input "85132"
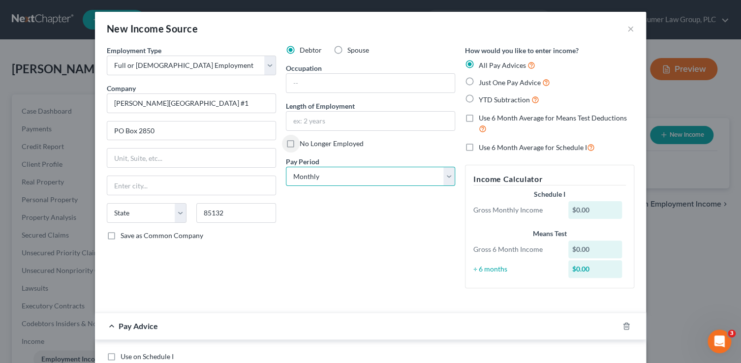
click at [332, 173] on select "Select Monthly Twice Monthly Every Other Week Weekly" at bounding box center [370, 177] width 169 height 20
select select "2"
click at [286, 167] on select "Select Monthly Twice Monthly Every Other Week Weekly" at bounding box center [370, 177] width 169 height 20
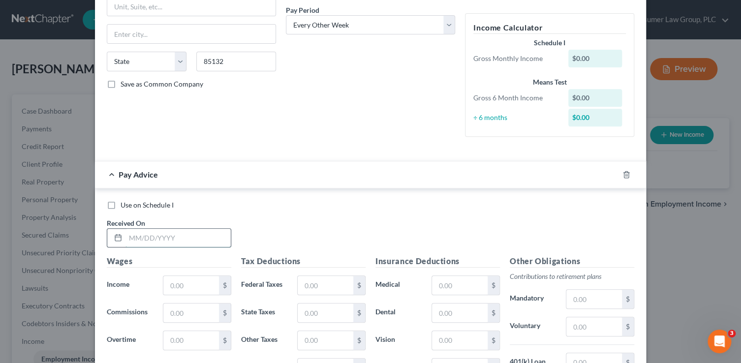
click at [168, 240] on input "text" at bounding box center [177, 238] width 105 height 19
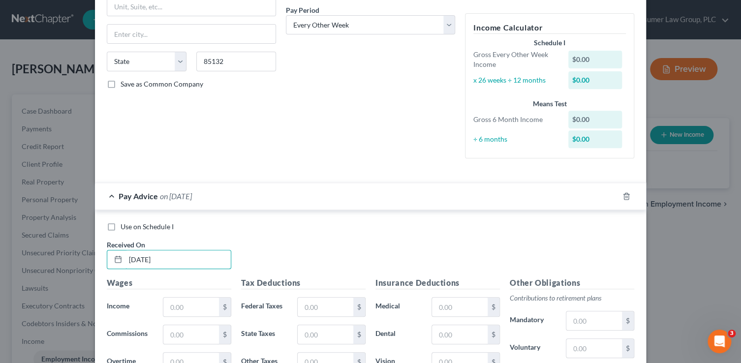
type input "[DATE]"
type input "1,636"
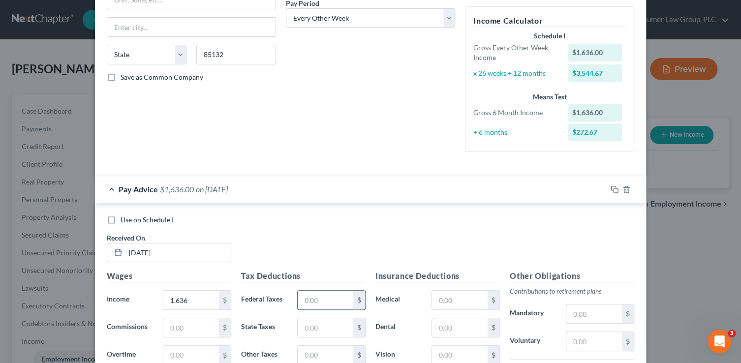
click at [307, 300] on input "text" at bounding box center [325, 300] width 56 height 19
type input "15.79"
type input "3"
type input "78.95"
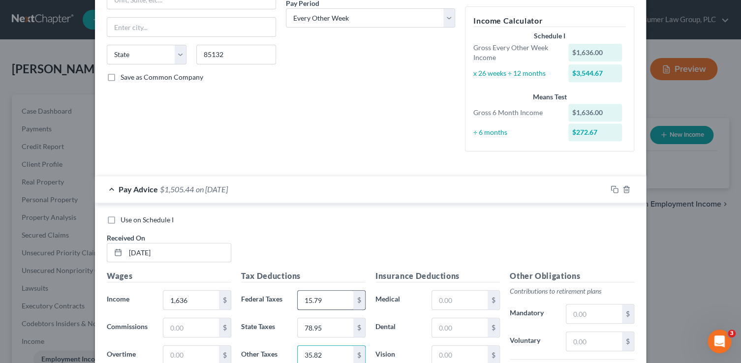
type input "35.82"
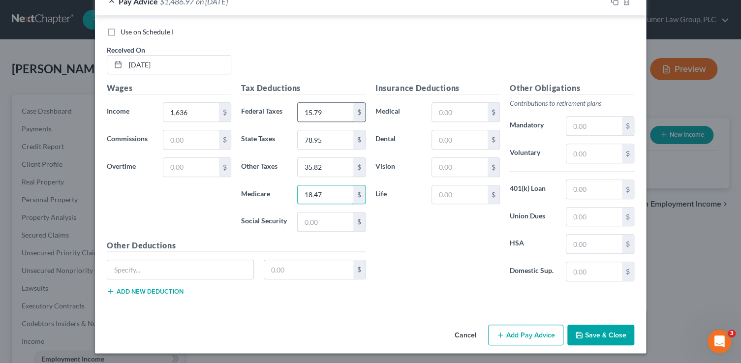
type input "18.47"
click at [439, 112] on input "text" at bounding box center [460, 112] width 56 height 19
type input "88.37"
type input "8.51"
type input "9.50"
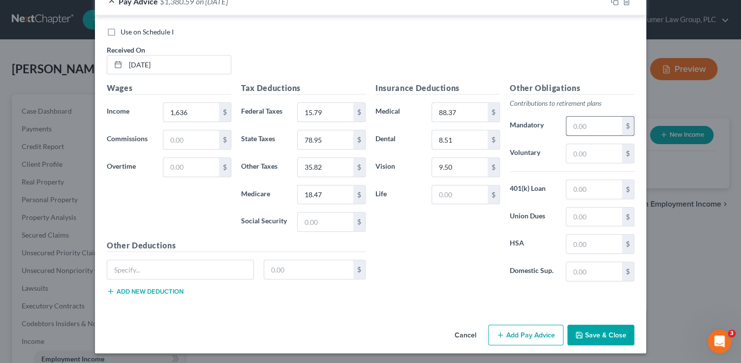
click at [594, 122] on input "text" at bounding box center [594, 126] width 56 height 19
type input "200.14"
type input "50"
click at [589, 244] on input "text" at bounding box center [594, 244] width 56 height 19
type input "204.55"
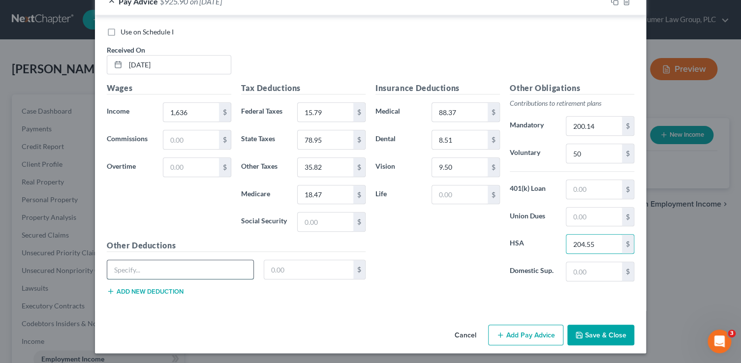
click at [182, 270] on input "text" at bounding box center [180, 269] width 146 height 19
type input "STD"
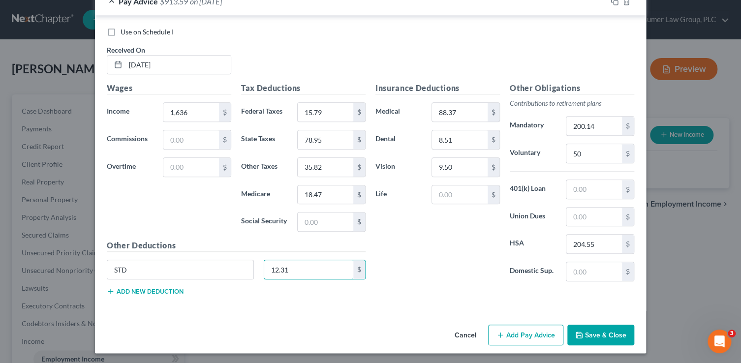
type input "12.31"
click at [131, 291] on button "Add new deduction" at bounding box center [145, 291] width 77 height 8
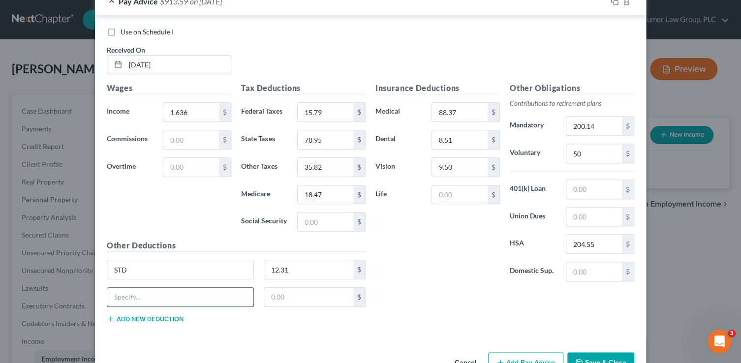
click at [133, 295] on input "text" at bounding box center [180, 297] width 146 height 19
type input "Critical Illness"
type input "5.19"
click at [440, 191] on input "text" at bounding box center [460, 194] width 56 height 19
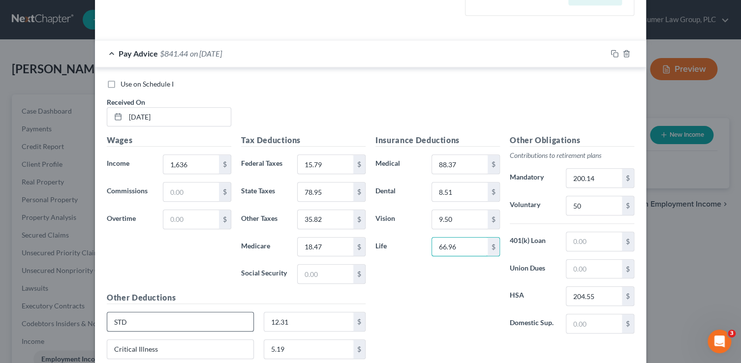
scroll to position [352, 0]
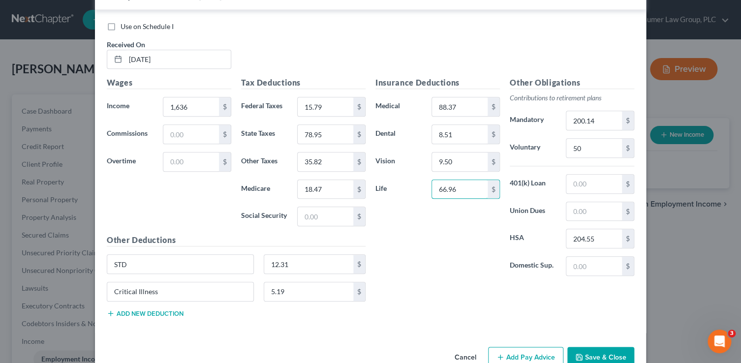
type input "66.96"
click at [145, 312] on button "Add new deduction" at bounding box center [145, 313] width 77 height 8
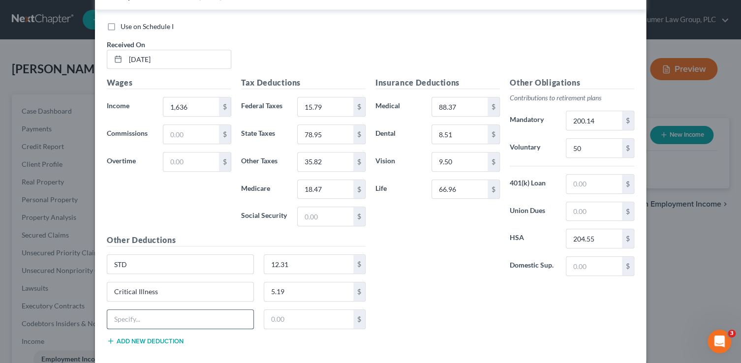
click at [135, 316] on input "text" at bounding box center [180, 319] width 146 height 19
type input "LTD"
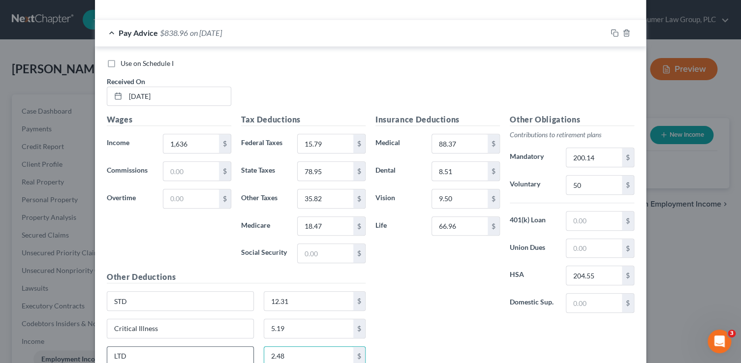
scroll to position [313, 0]
type input "2.48"
drag, startPoint x: 193, startPoint y: 145, endPoint x: 140, endPoint y: 139, distance: 53.5
click at [140, 139] on div "Income * 1,636 $" at bounding box center [169, 145] width 134 height 20
drag, startPoint x: 140, startPoint y: 139, endPoint x: 146, endPoint y: 138, distance: 5.9
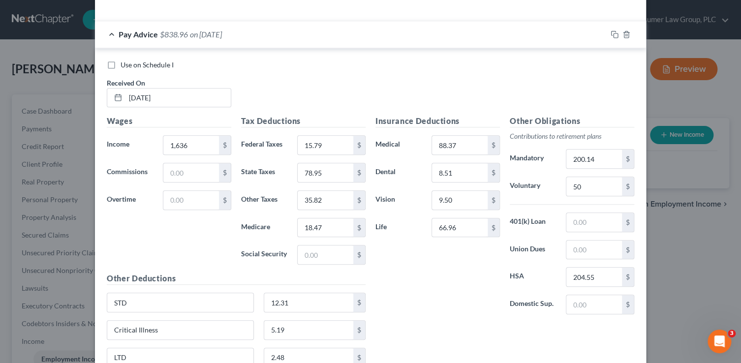
click at [146, 138] on label "Income *" at bounding box center [130, 145] width 56 height 20
drag, startPoint x: 196, startPoint y: 147, endPoint x: 205, endPoint y: 148, distance: 8.9
click at [205, 148] on input "1,636" at bounding box center [191, 145] width 56 height 19
click at [183, 204] on input "text" at bounding box center [191, 200] width 56 height 19
type input "15.34"
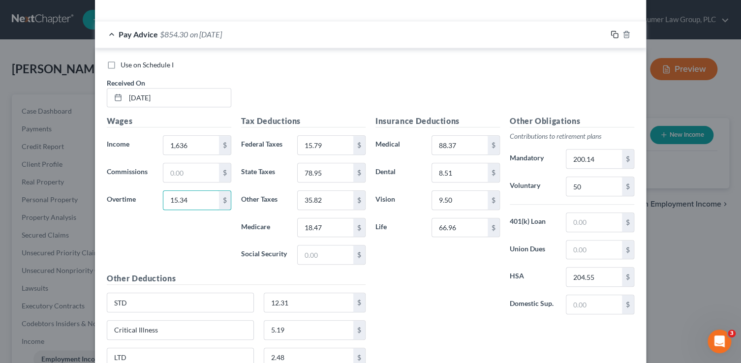
click at [613, 34] on icon "button" at bounding box center [614, 34] width 8 height 8
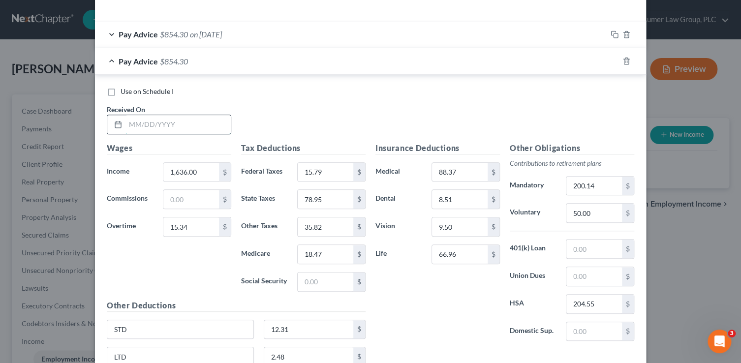
click at [149, 120] on input "text" at bounding box center [177, 124] width 105 height 19
type input "5/23/25"
type input "1,636"
type input "0"
type input "14.49"
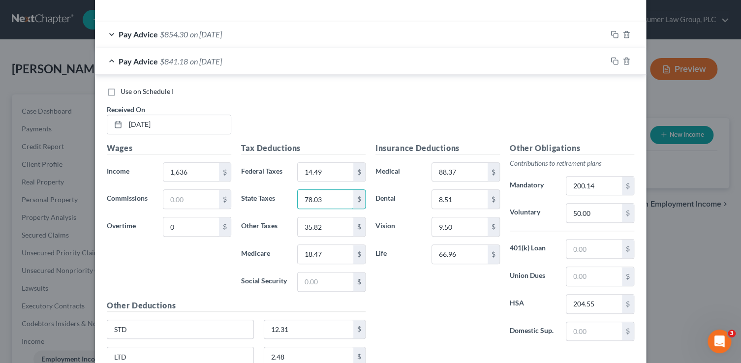
type input "78.03"
type input "35.36"
type input "18.25"
type input "12.21"
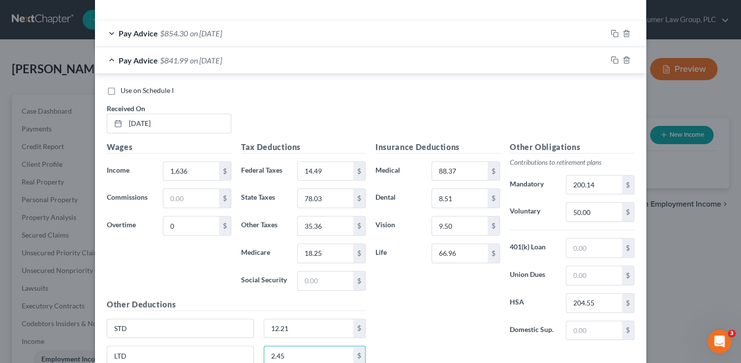
type input "2.45"
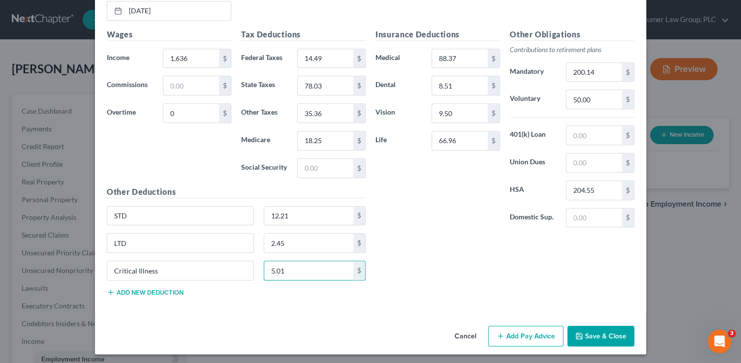
type input "5.01"
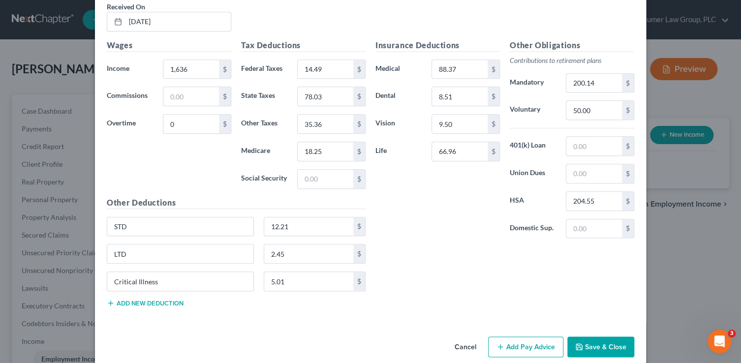
scroll to position [416, 0]
click at [580, 85] on input "200.14" at bounding box center [594, 83] width 56 height 19
type input "198.28"
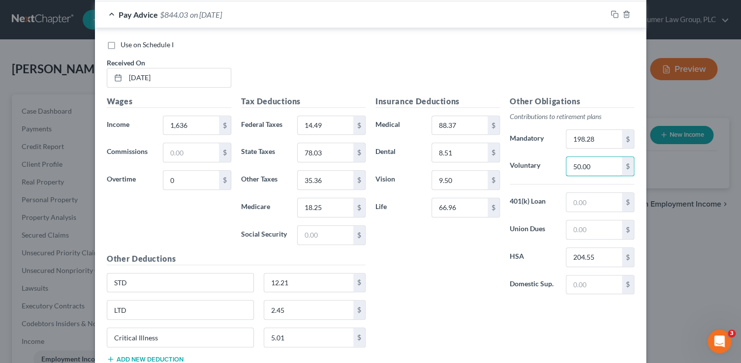
scroll to position [358, 0]
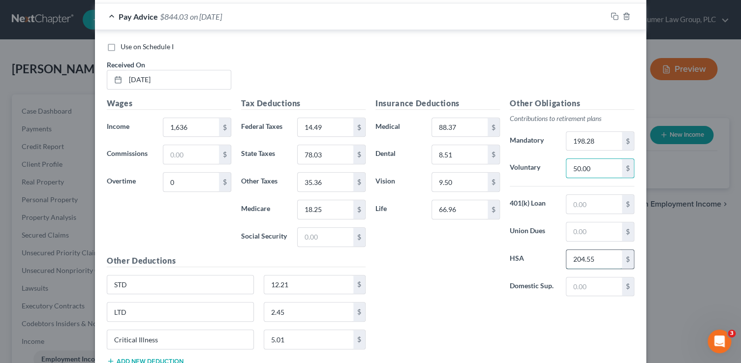
click at [580, 262] on input "204.55" at bounding box center [594, 259] width 56 height 19
click at [602, 280] on input "text" at bounding box center [594, 286] width 56 height 19
click at [598, 286] on input "text" at bounding box center [594, 286] width 56 height 19
click at [576, 212] on div "Other Obligations Contributions to retirement plans Mandatory 198.28 $ Voluntar…" at bounding box center [572, 200] width 134 height 207
click at [569, 205] on input "text" at bounding box center [594, 204] width 56 height 19
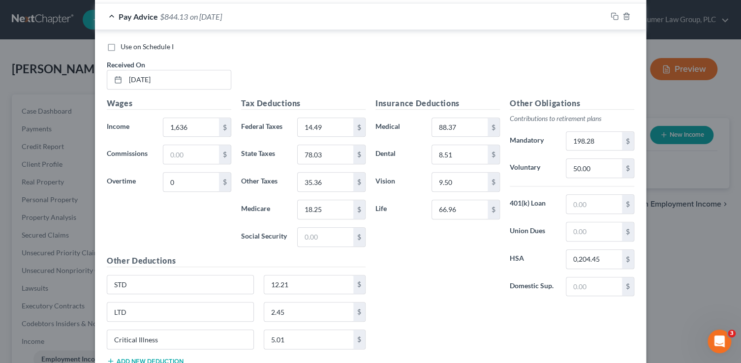
drag, startPoint x: 549, startPoint y: 265, endPoint x: 560, endPoint y: 265, distance: 11.3
click at [549, 265] on label "HSA" at bounding box center [533, 259] width 56 height 20
drag, startPoint x: 612, startPoint y: 256, endPoint x: 639, endPoint y: 265, distance: 28.5
click at [639, 265] on div "Use on Schedule I Received On * 5/23/25 Wages Income * 1,636 $ Commissions $ Ov…" at bounding box center [370, 205] width 551 height 351
type input "204.45"
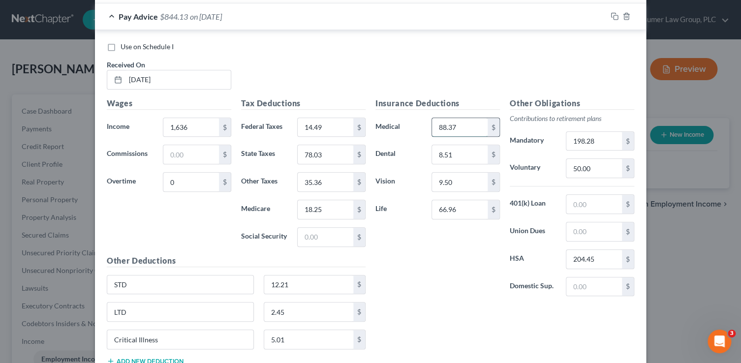
click at [466, 133] on input "88.37" at bounding box center [460, 127] width 56 height 19
click at [445, 210] on input "66.96" at bounding box center [460, 209] width 56 height 19
type input "66.83"
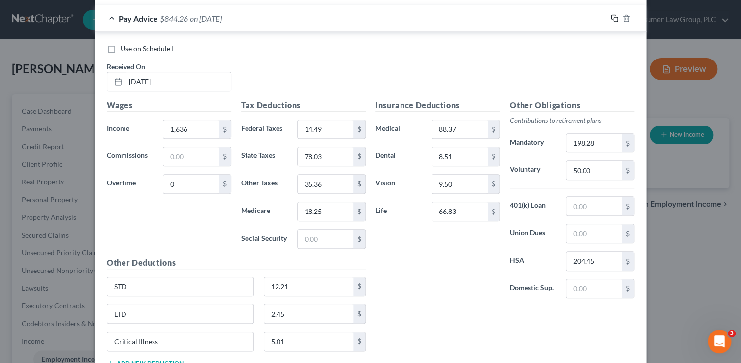
click at [613, 20] on rect "button" at bounding box center [615, 19] width 4 height 4
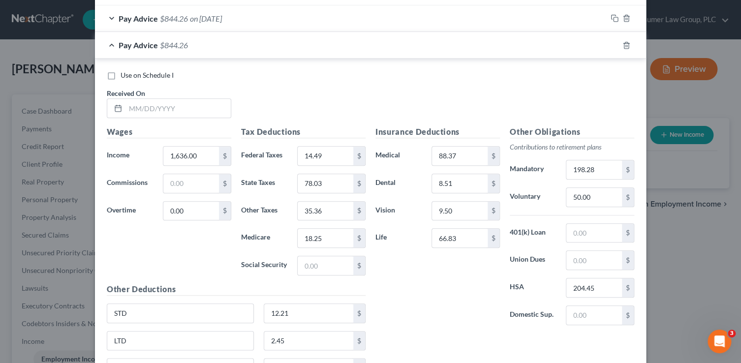
click at [187, 118] on div "Use on Schedule I Received On *" at bounding box center [370, 98] width 537 height 56
click at [189, 110] on input "text" at bounding box center [177, 108] width 105 height 19
type input "6/6/25"
type input "1,636"
type input "61.35"
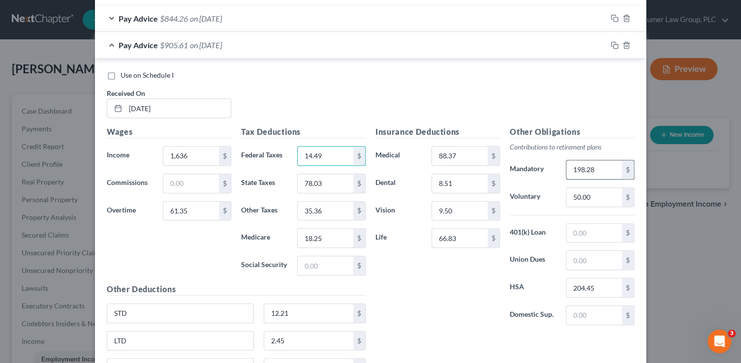
click at [592, 167] on input "198.28" at bounding box center [594, 169] width 56 height 19
click at [332, 310] on input "12.21" at bounding box center [308, 313] width 89 height 19
click at [319, 332] on input "2.45" at bounding box center [308, 340] width 89 height 19
type input "2.55"
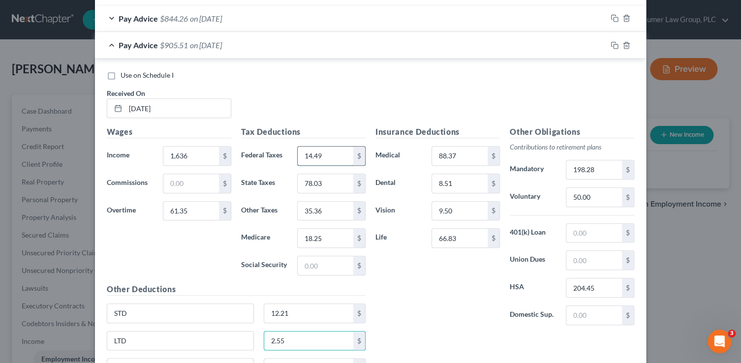
click at [316, 153] on input "14.49" at bounding box center [325, 156] width 56 height 19
type input "57.62"
type input "2"
type input "105.24"
type input "50.46"
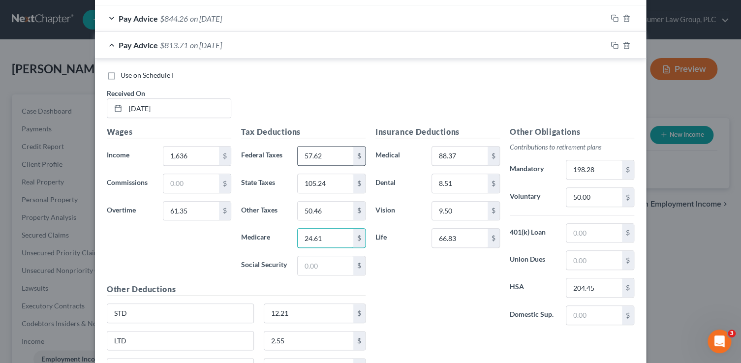
type input "24.61"
type input "0"
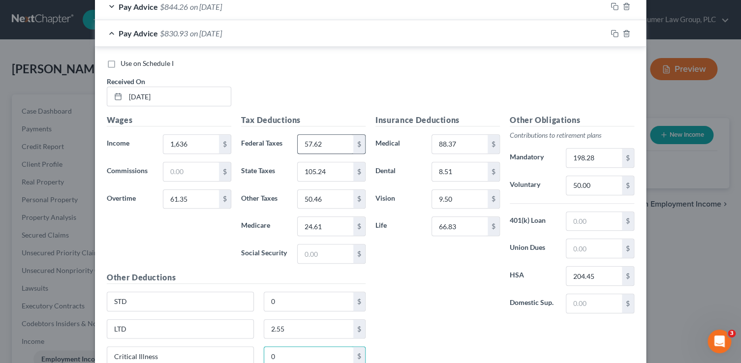
type input "0"
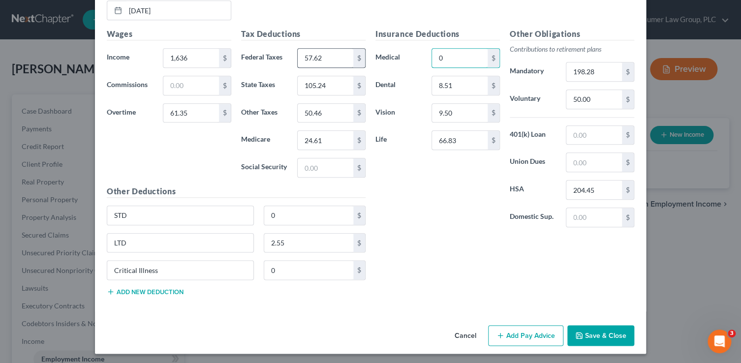
type input "0"
type input "205.72"
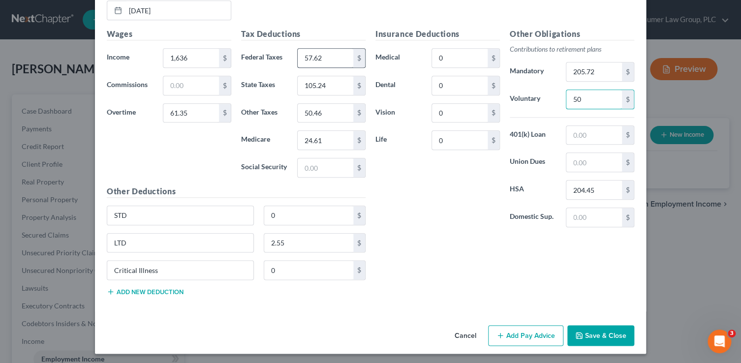
type input "50"
type input "0"
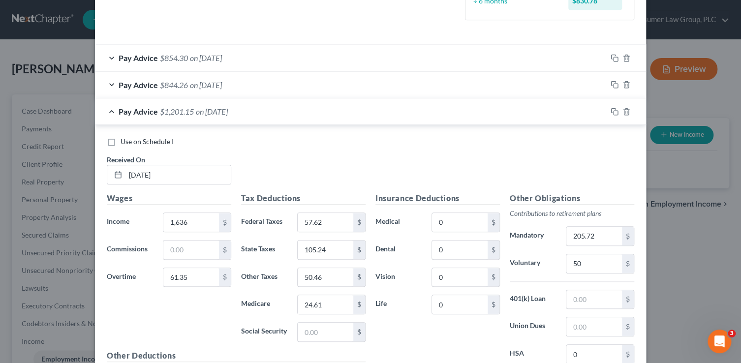
scroll to position [286, 0]
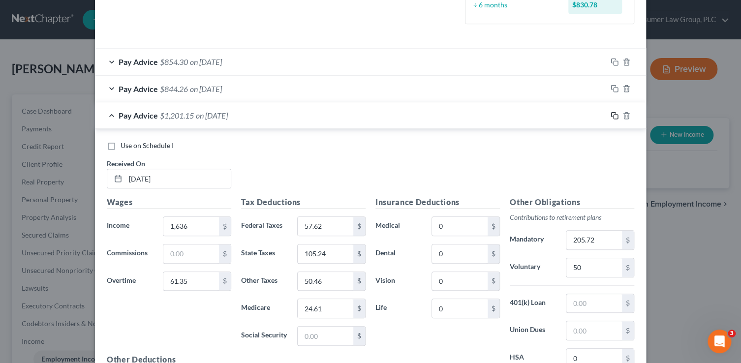
click at [614, 115] on rect "button" at bounding box center [615, 117] width 4 height 4
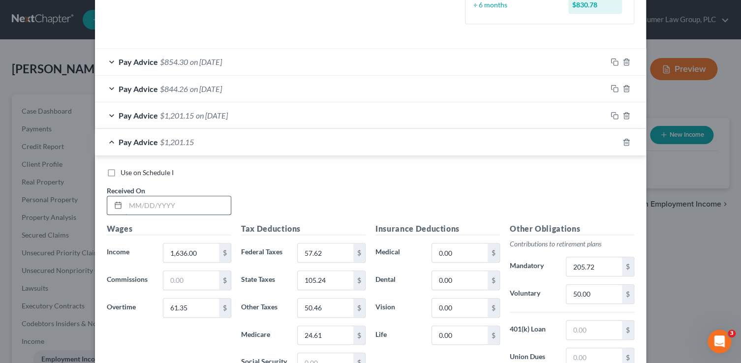
click at [182, 203] on input "text" at bounding box center [177, 205] width 105 height 19
type input "6/20/25"
type input "1,625.78"
type input "0"
type input "51.34"
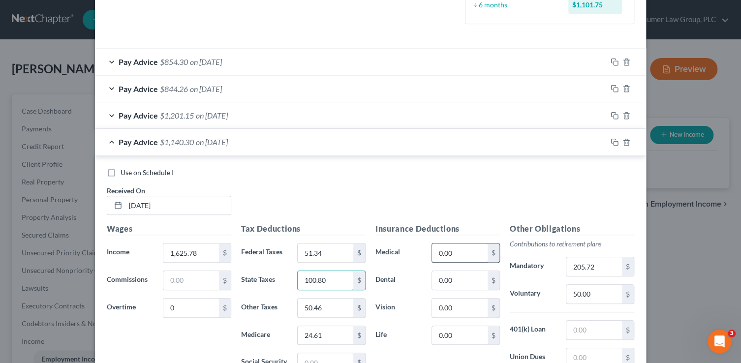
type input "100.80"
type input "48.26"
type input "23.57"
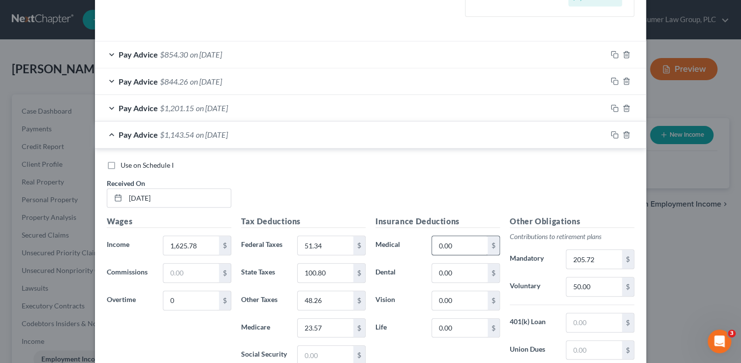
scroll to position [480, 0]
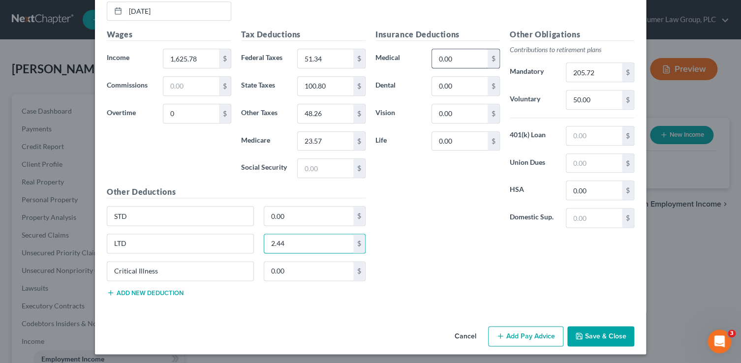
type input "2.44"
type input "197.04"
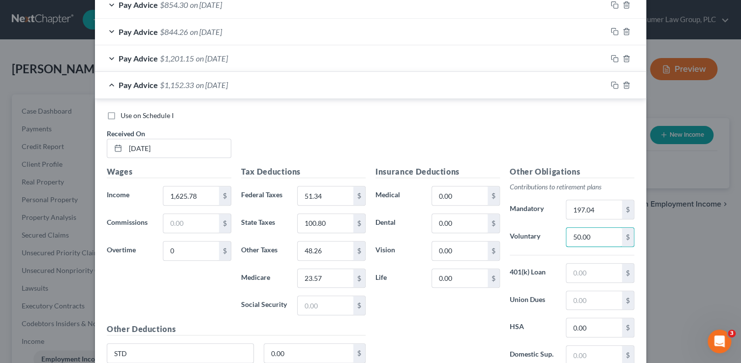
scroll to position [344, 0]
click at [614, 83] on rect "button" at bounding box center [615, 85] width 4 height 4
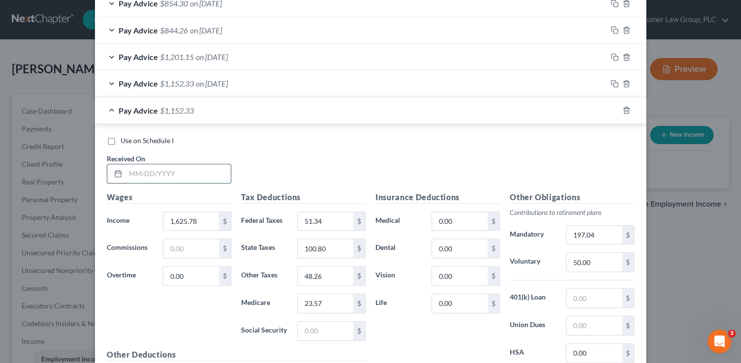
click at [195, 173] on input "text" at bounding box center [177, 173] width 105 height 19
type input "7/18/25"
type input "1,165.65"
type input "3"
type input "0"
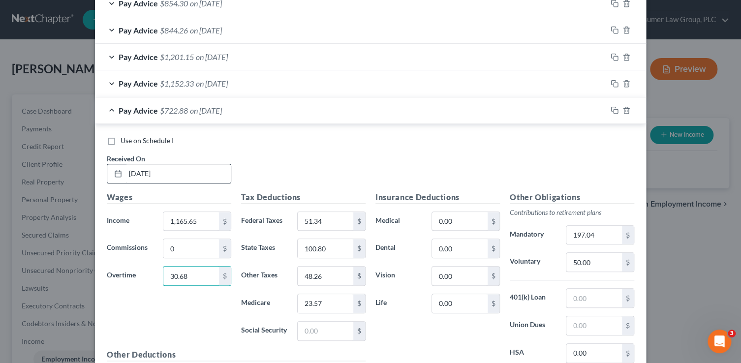
type input "30.68"
type input "13.91"
type input "74.17"
type input "35.16"
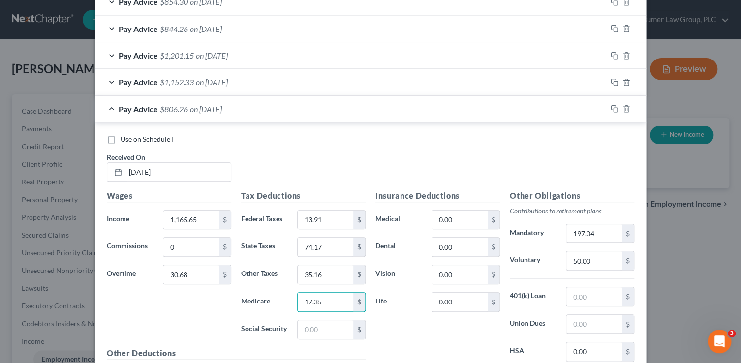
type input "17.35"
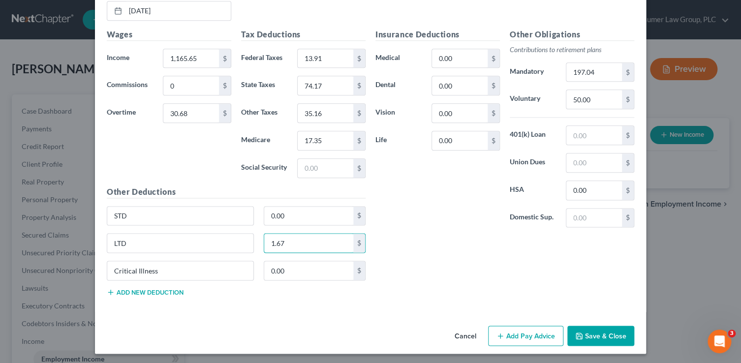
type input "1.67"
type input "141.88"
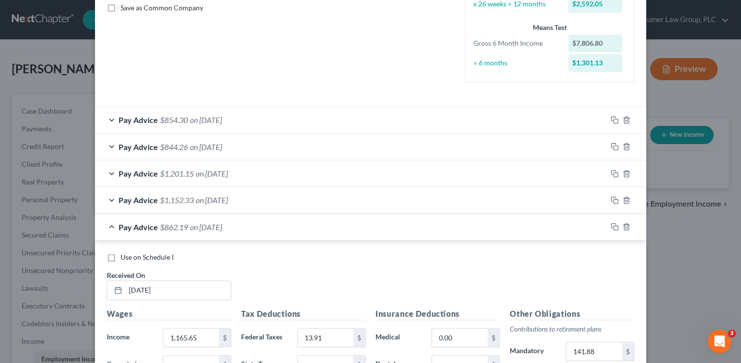
scroll to position [226, 0]
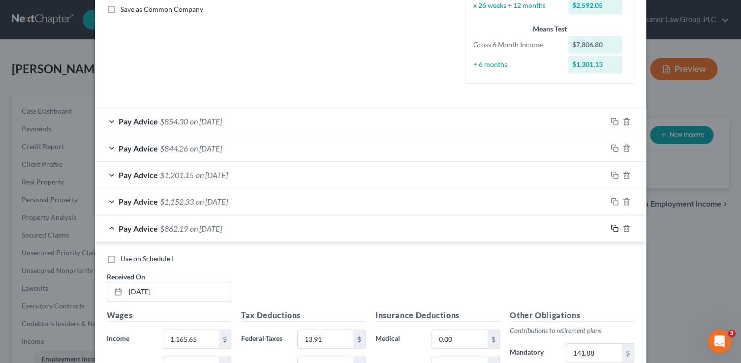
click at [611, 228] on icon "button" at bounding box center [614, 228] width 8 height 8
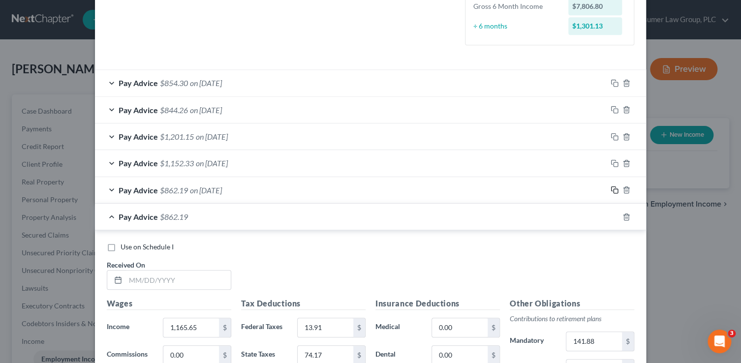
scroll to position [357, 0]
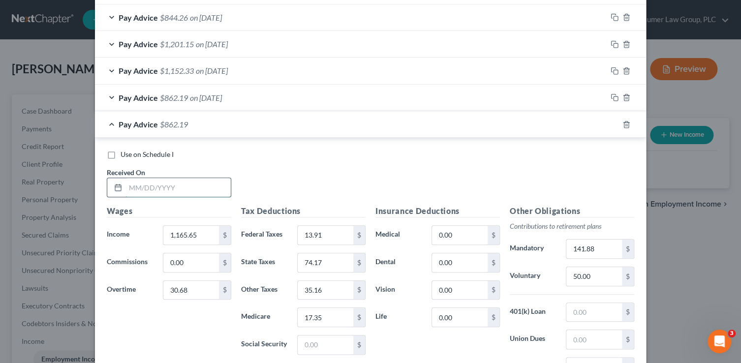
click at [186, 178] on input "text" at bounding box center [177, 187] width 105 height 19
type input "8/1/25"
type input "1,636"
type input "0"
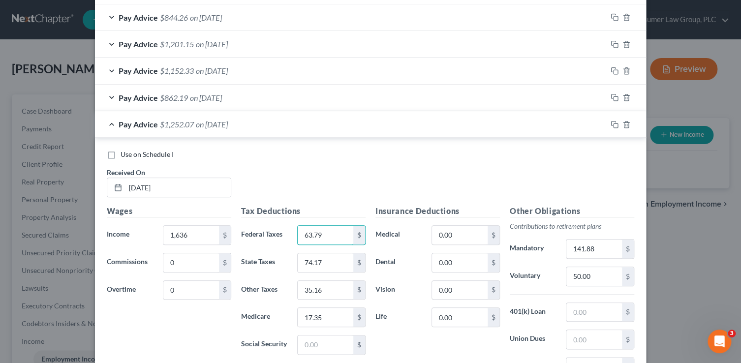
type input "63.79"
type input "27.47"
type input "14.92"
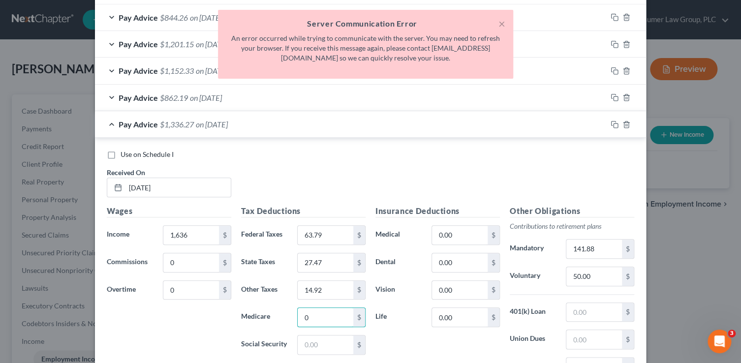
type input "0"
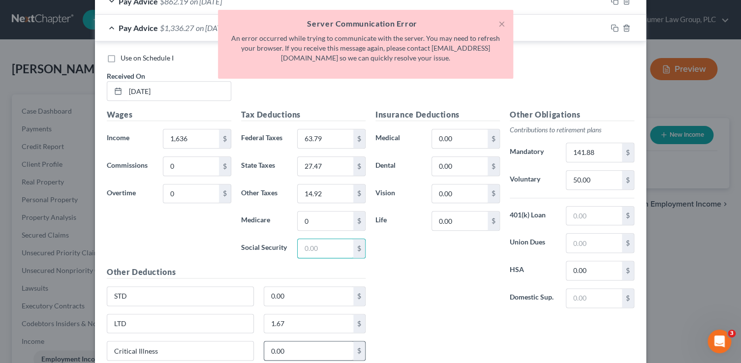
scroll to position [534, 0]
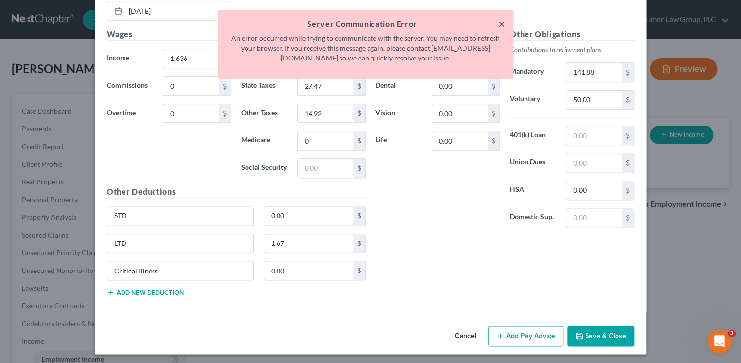
click at [498, 24] on button "×" at bounding box center [501, 24] width 7 height 12
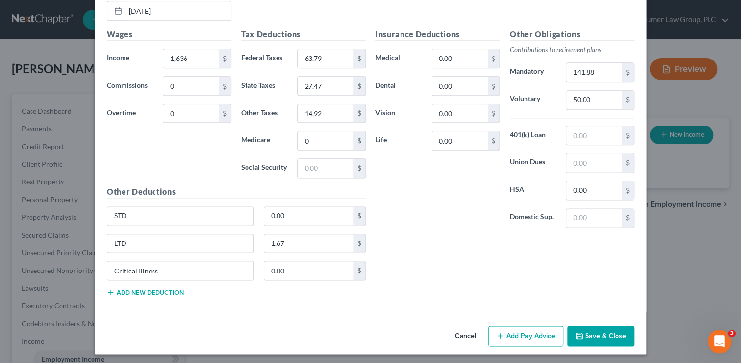
click at [611, 334] on button "Save & Close" at bounding box center [600, 336] width 67 height 21
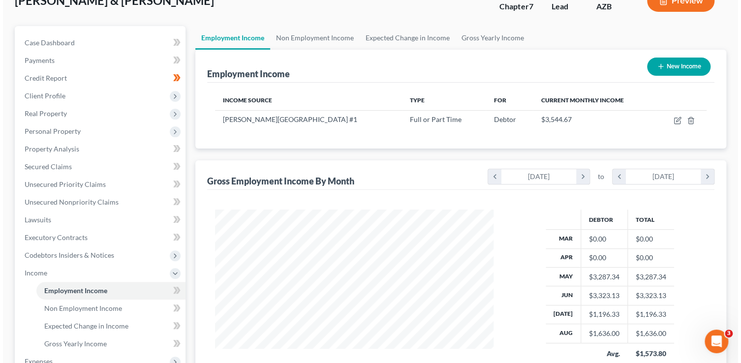
scroll to position [0, 0]
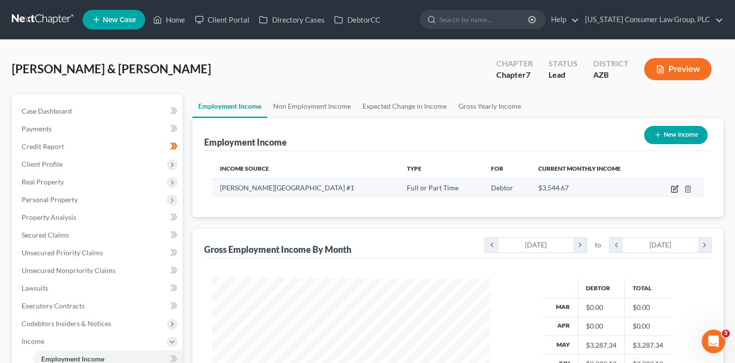
click at [672, 188] on icon "button" at bounding box center [674, 189] width 8 height 8
select select "0"
select select "2"
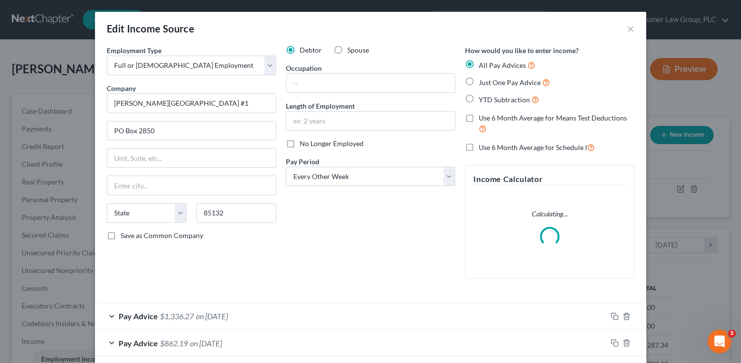
scroll to position [175, 301]
click at [481, 309] on div "Pay Advice $1,336.27 on 08/01/2025" at bounding box center [350, 316] width 511 height 26
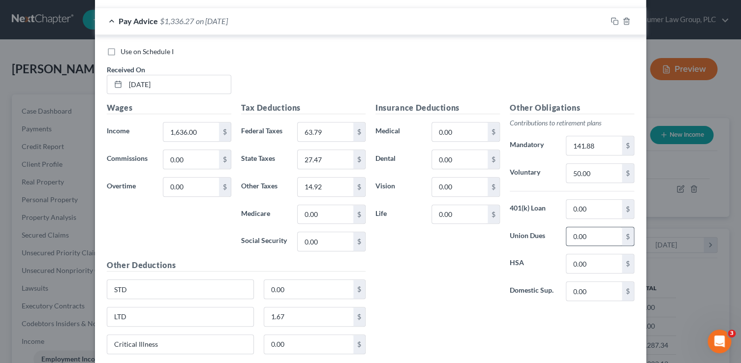
scroll to position [354, 0]
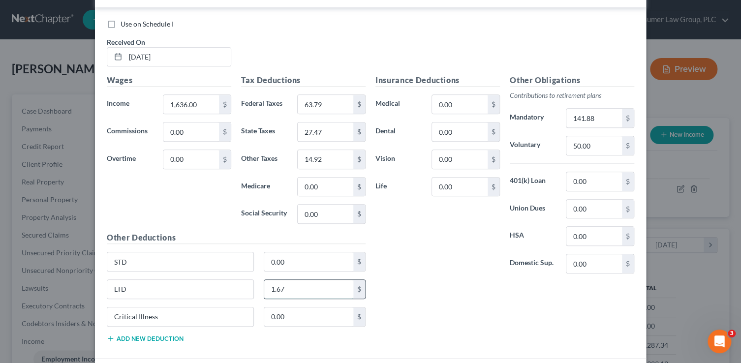
click at [293, 295] on input "1.67" at bounding box center [308, 289] width 89 height 19
type input "2.29"
type input "0"
type input "57.39"
type input "8.79"
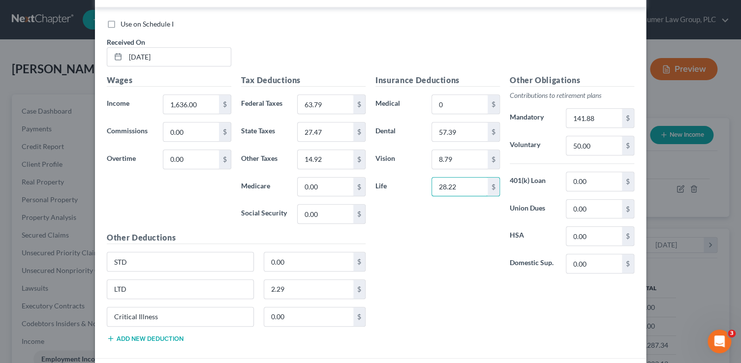
type input "28.22"
type input "1"
type input "194.03"
type input "540.90"
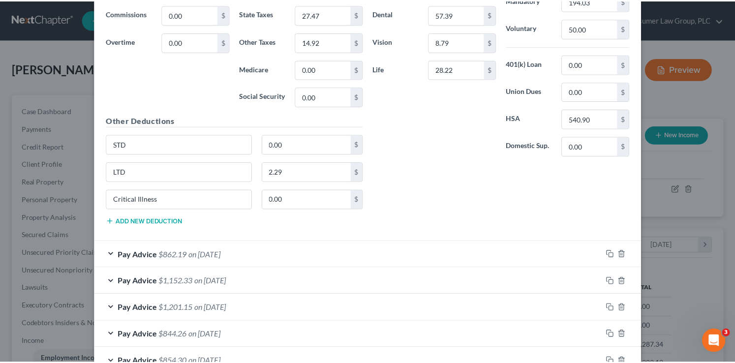
scroll to position [534, 0]
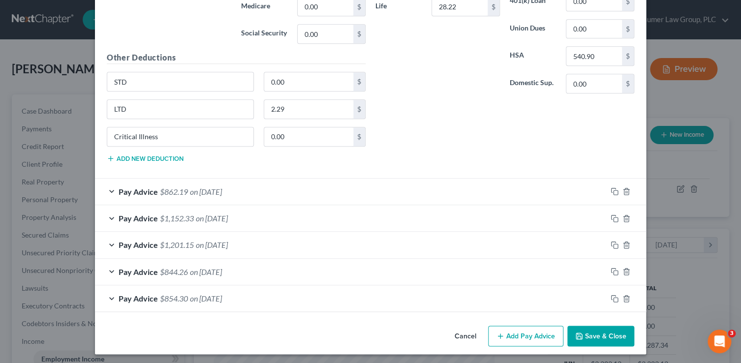
click at [606, 334] on button "Save & Close" at bounding box center [600, 336] width 67 height 21
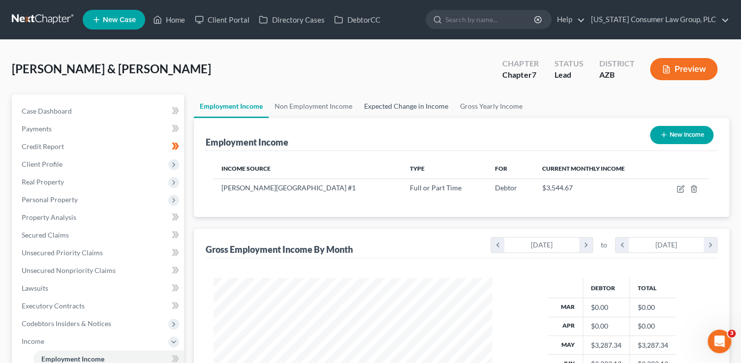
scroll to position [491559, 491436]
click at [318, 108] on link "Non Employment Income" at bounding box center [311, 106] width 89 height 24
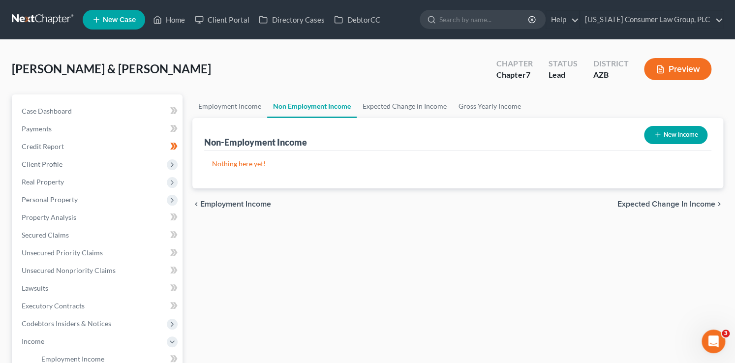
click at [680, 144] on div "New Income" at bounding box center [675, 135] width 71 height 26
click at [671, 133] on button "New Income" at bounding box center [675, 135] width 63 height 18
select select "0"
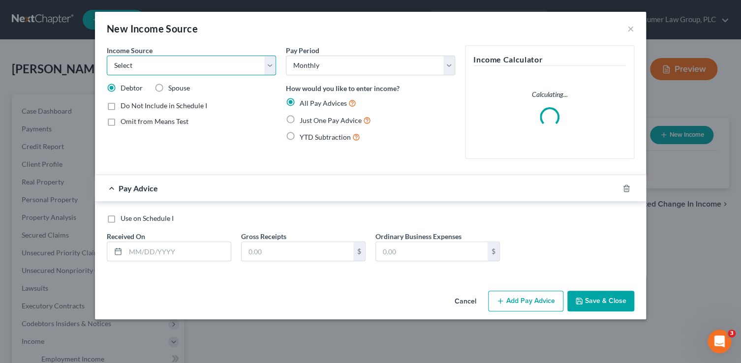
click at [194, 63] on select "Select Unemployment Disability (from employer) Pension Retirement Social Securi…" at bounding box center [191, 66] width 169 height 20
select select "1"
click at [107, 56] on select "Select Unemployment Disability (from employer) Pension Retirement Social Securi…" at bounding box center [191, 66] width 169 height 20
click at [304, 123] on span "Just One Pay Advice" at bounding box center [330, 120] width 62 height 8
click at [304, 121] on input "Just One Pay Advice" at bounding box center [306, 118] width 6 height 6
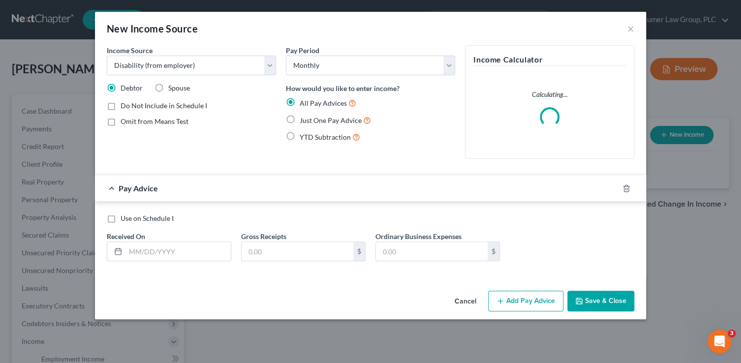
radio input "true"
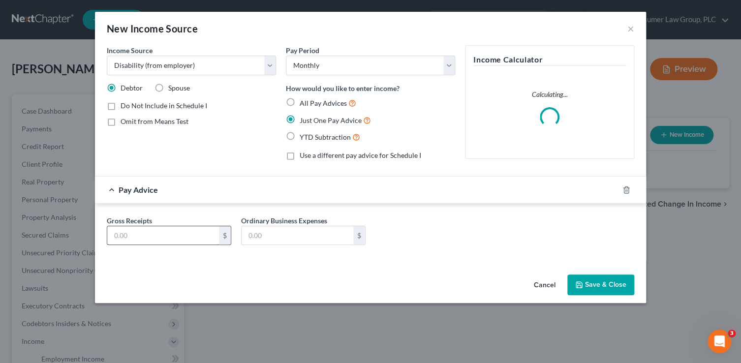
click at [156, 232] on input "text" at bounding box center [163, 235] width 112 height 19
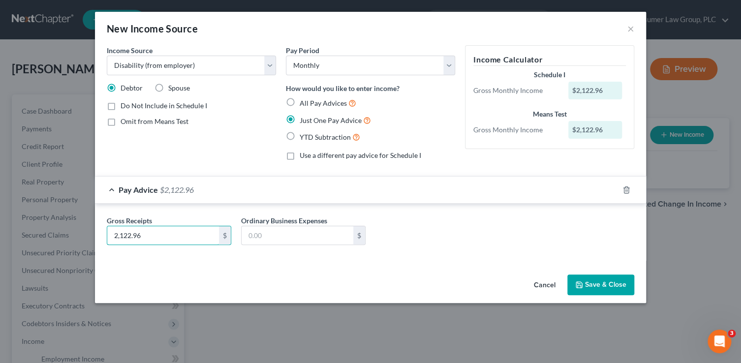
type input "2,122.96"
click at [584, 287] on button "Save & Close" at bounding box center [600, 284] width 67 height 21
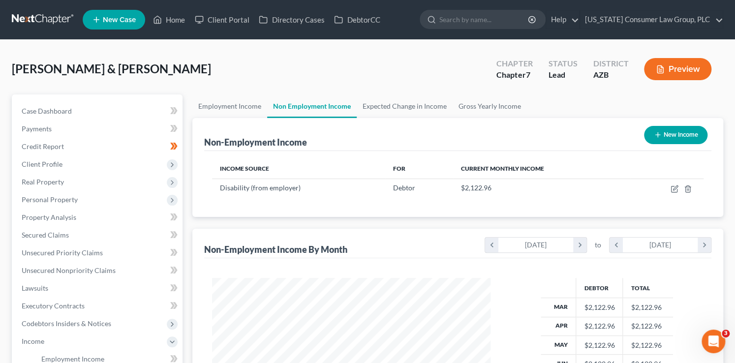
scroll to position [491559, 491436]
click at [217, 111] on link "Employment Income" at bounding box center [229, 106] width 75 height 24
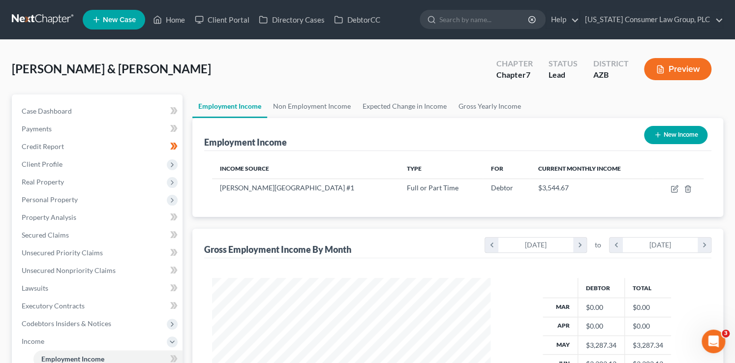
scroll to position [175, 298]
click at [172, 18] on link "Home" at bounding box center [169, 20] width 42 height 18
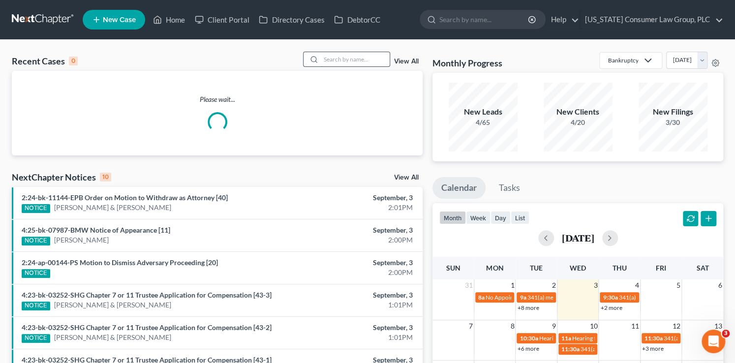
click at [352, 64] on input "search" at bounding box center [355, 59] width 69 height 14
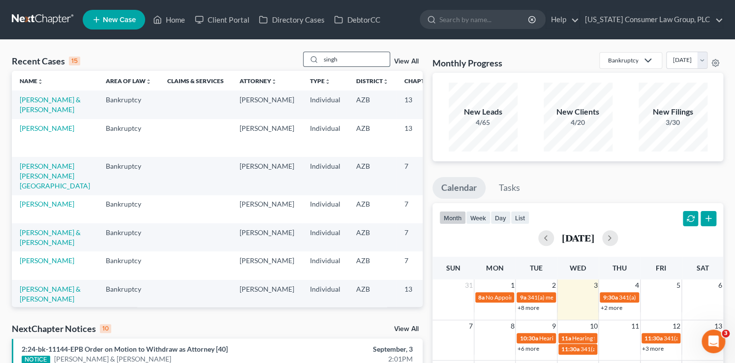
type input "singh"
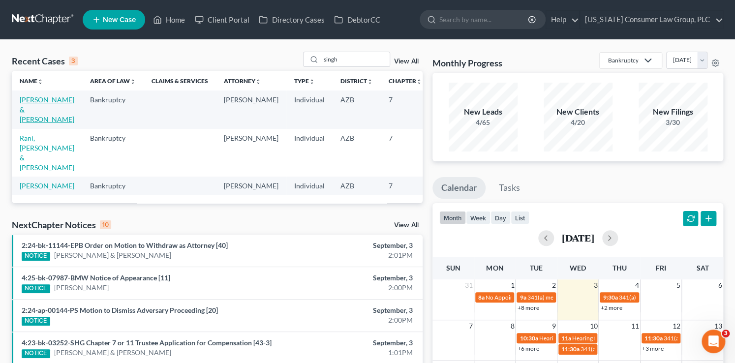
click at [30, 108] on link "[PERSON_NAME] & [PERSON_NAME]" at bounding box center [47, 109] width 55 height 28
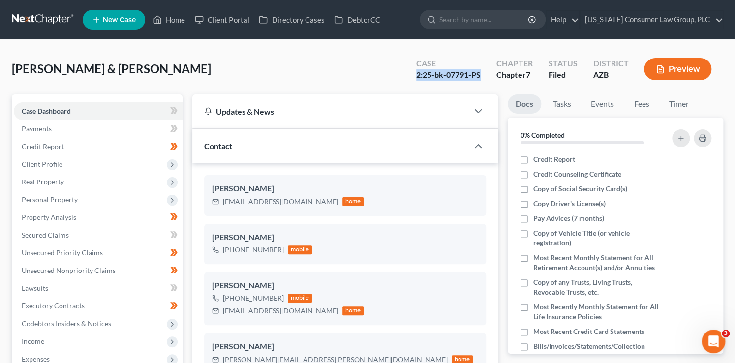
drag, startPoint x: 482, startPoint y: 76, endPoint x: 417, endPoint y: 77, distance: 65.4
click at [417, 77] on div "Case 2:25-bk-07791-PS" at bounding box center [448, 70] width 80 height 29
copy div "2:25-bk-07791-PS"
click at [169, 17] on link "Home" at bounding box center [169, 20] width 42 height 18
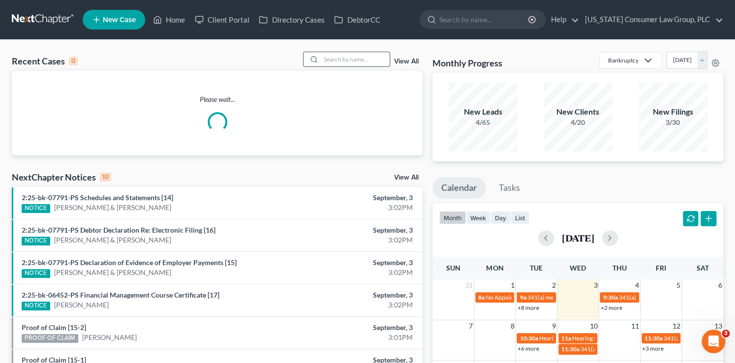
click at [334, 57] on input "search" at bounding box center [355, 59] width 69 height 14
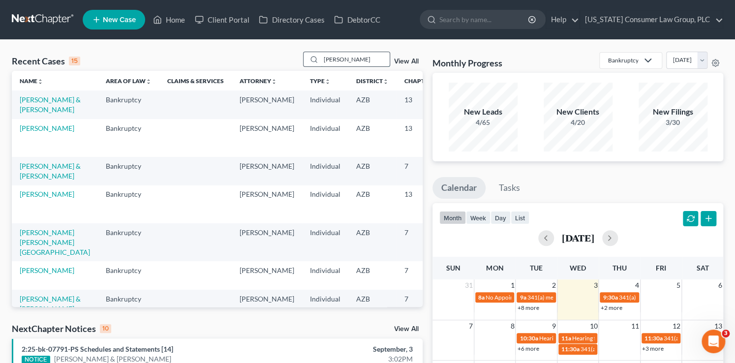
type input "farnsworth"
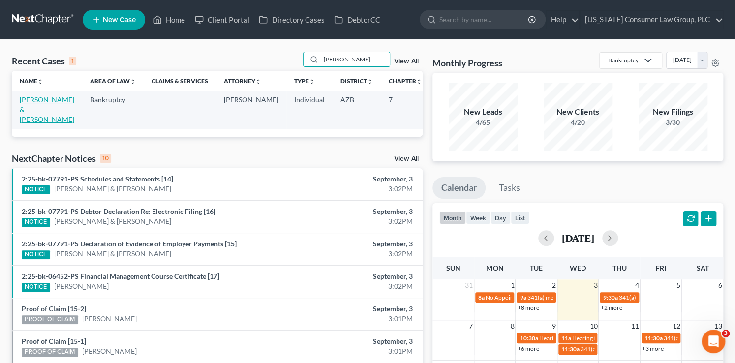
click at [40, 111] on link "[PERSON_NAME] & [PERSON_NAME]" at bounding box center [47, 109] width 55 height 28
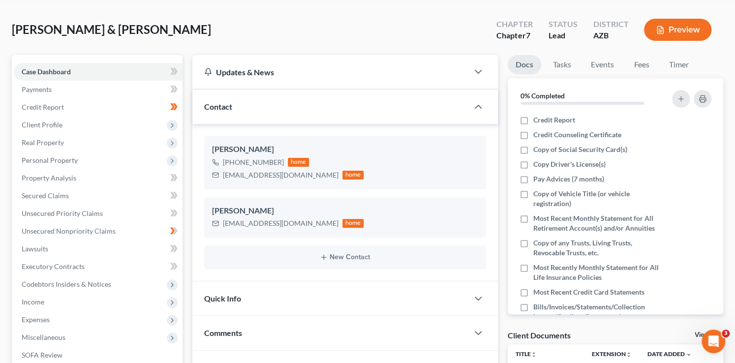
scroll to position [53, 0]
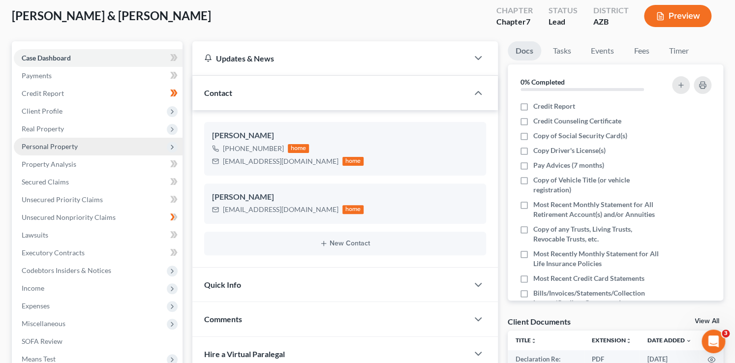
click at [63, 148] on span "Personal Property" at bounding box center [50, 146] width 56 height 8
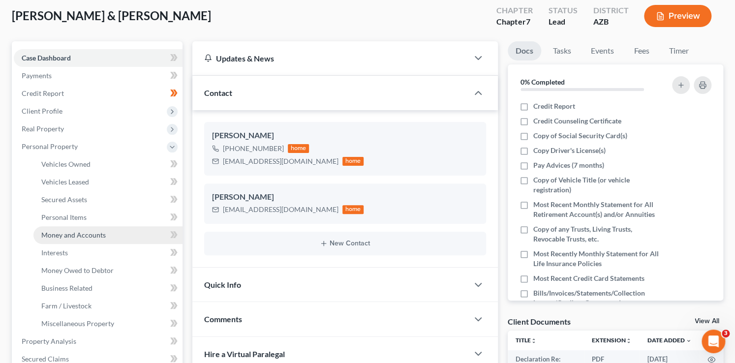
click at [94, 234] on span "Money and Accounts" at bounding box center [73, 235] width 64 height 8
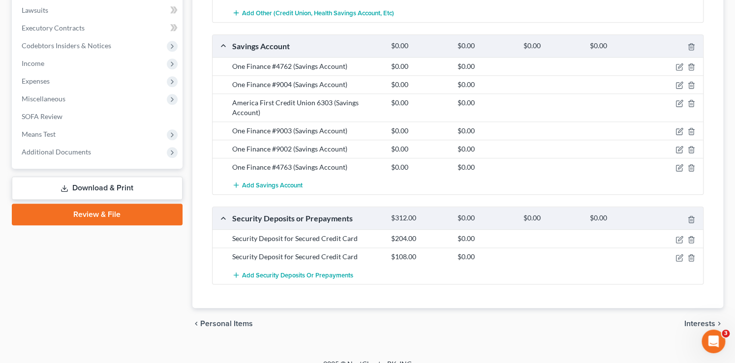
scroll to position [456, 0]
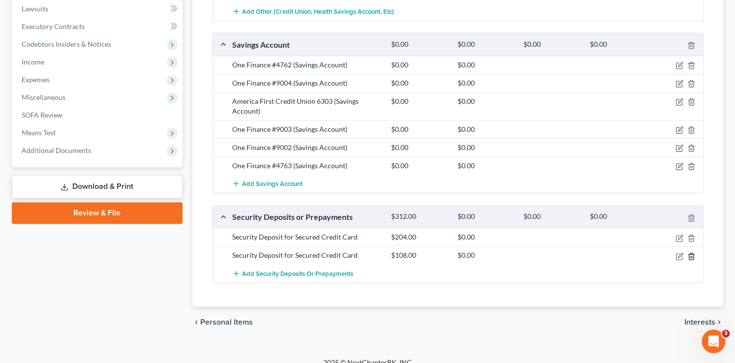
click at [691, 256] on line "button" at bounding box center [691, 257] width 0 height 2
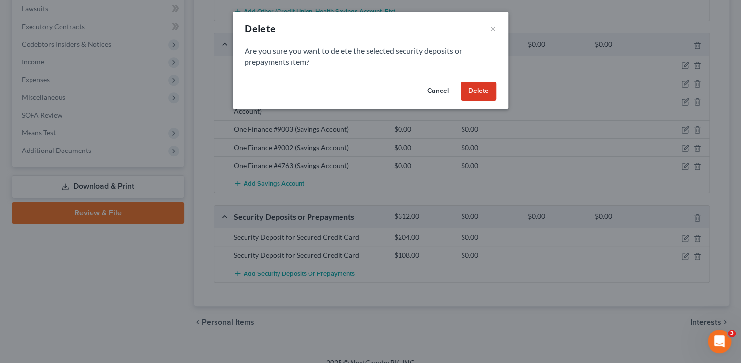
click at [490, 91] on button "Delete" at bounding box center [478, 92] width 36 height 20
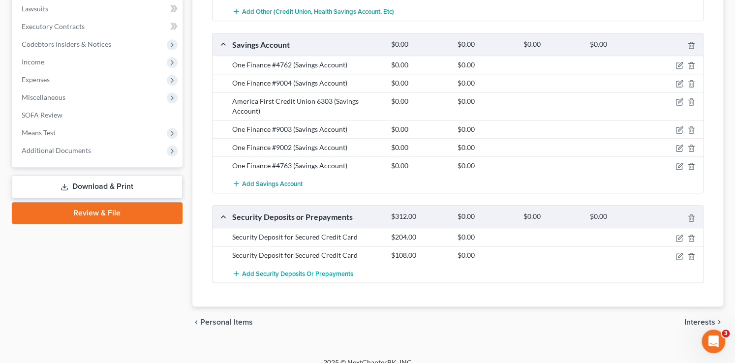
scroll to position [448, 0]
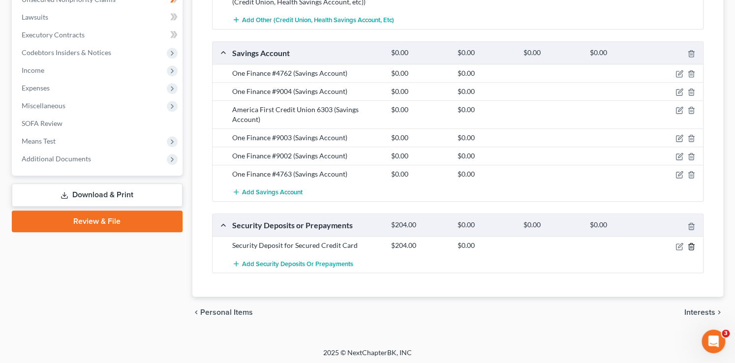
click at [690, 246] on line "button" at bounding box center [690, 247] width 0 height 2
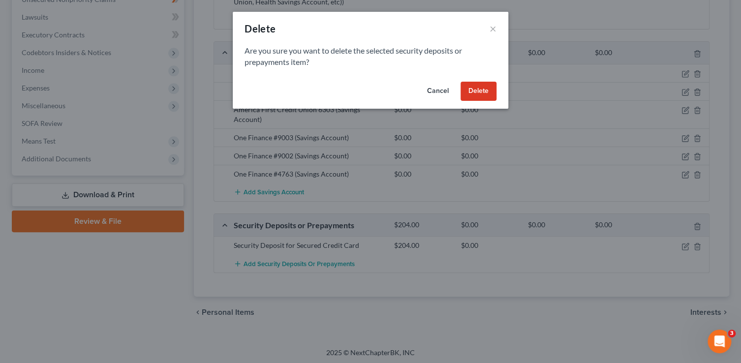
click at [480, 90] on button "Delete" at bounding box center [478, 92] width 36 height 20
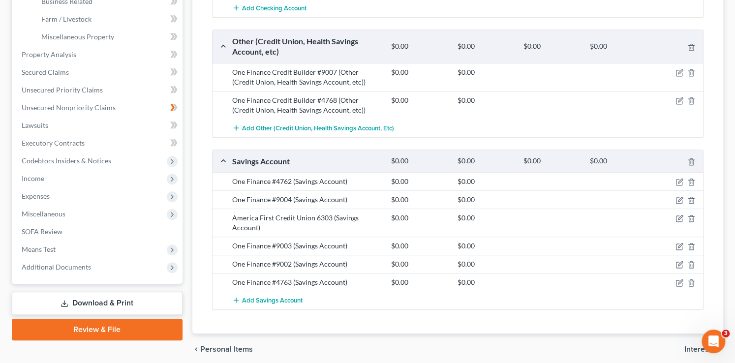
scroll to position [359, 0]
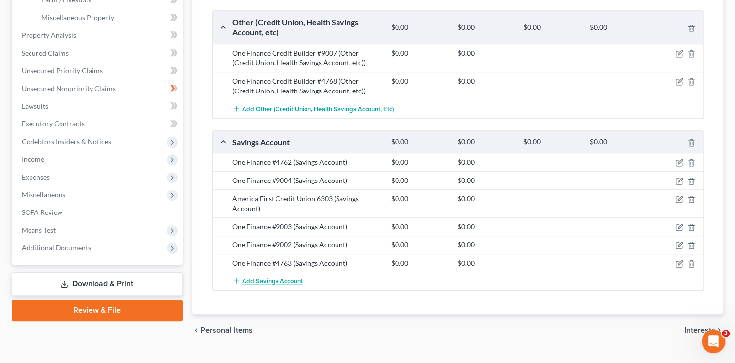
click at [285, 277] on span "Add Savings Account" at bounding box center [272, 281] width 60 height 8
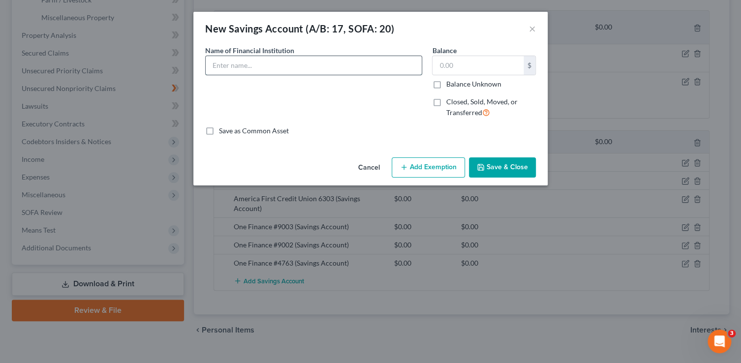
click at [235, 71] on input "text" at bounding box center [314, 65] width 216 height 19
type input "OneFinance 4769"
click at [531, 166] on button "Save & Close" at bounding box center [502, 167] width 67 height 21
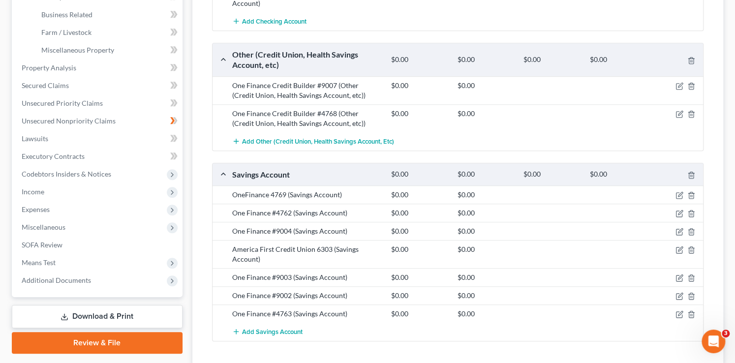
scroll to position [325, 0]
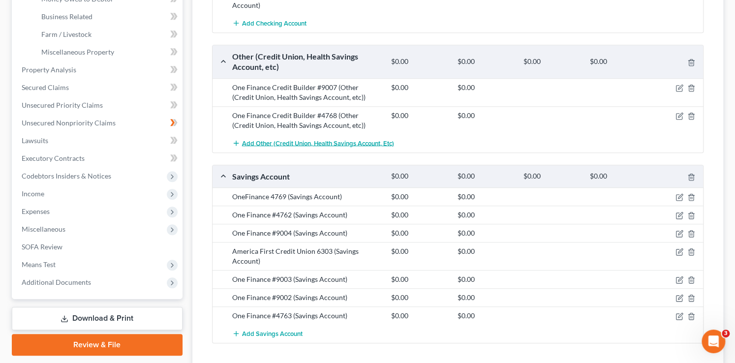
click at [353, 140] on span "Add Other (Credit Union, Health Savings Account, etc)" at bounding box center [318, 143] width 152 height 8
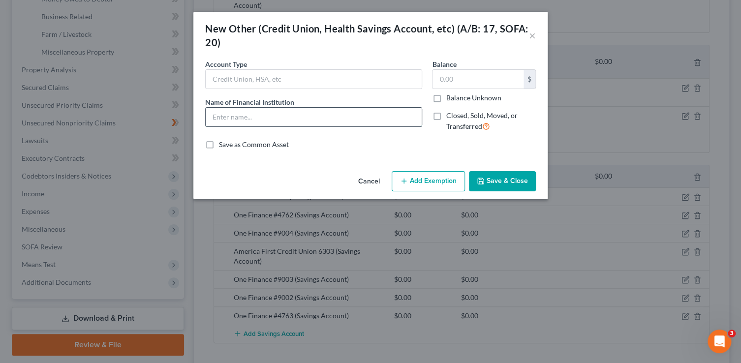
click at [270, 111] on input "text" at bounding box center [314, 117] width 216 height 19
type input "OneFinance 4766"
type input "108"
click at [249, 116] on input "OneFinance 4766" at bounding box center [314, 117] width 216 height 19
type input "OneFinance #4766"
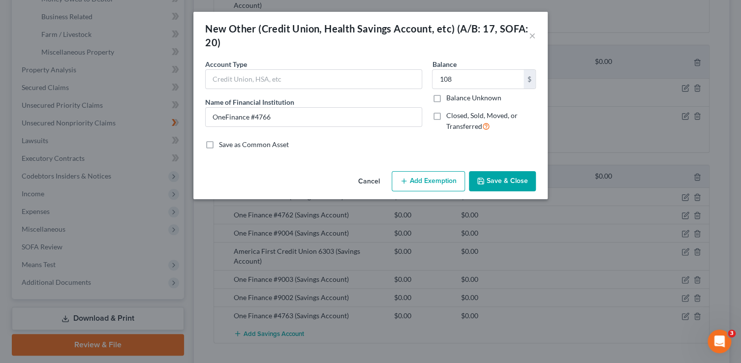
click at [502, 179] on button "Save & Close" at bounding box center [502, 181] width 67 height 21
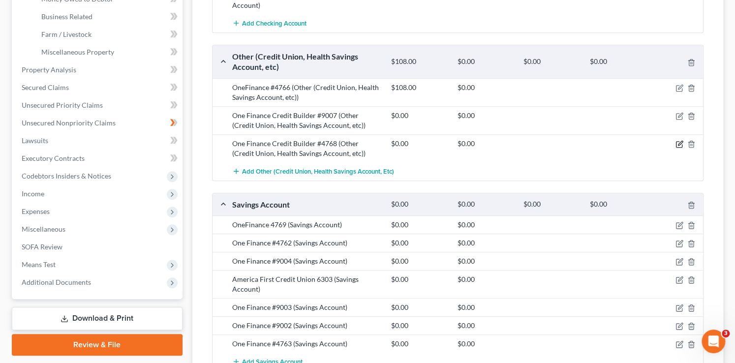
click at [676, 143] on icon "button" at bounding box center [679, 144] width 8 height 8
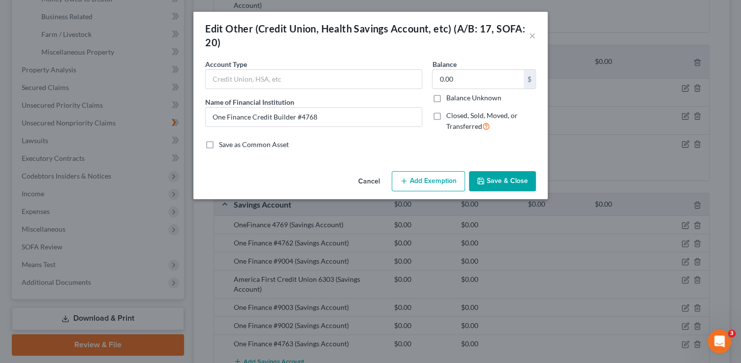
click at [463, 89] on div "0.00 $ Balance Unknown" at bounding box center [484, 85] width 104 height 33
click at [463, 83] on input "0.00" at bounding box center [477, 79] width 91 height 19
type input "4.01"
click at [494, 187] on button "Save & Close" at bounding box center [502, 181] width 67 height 21
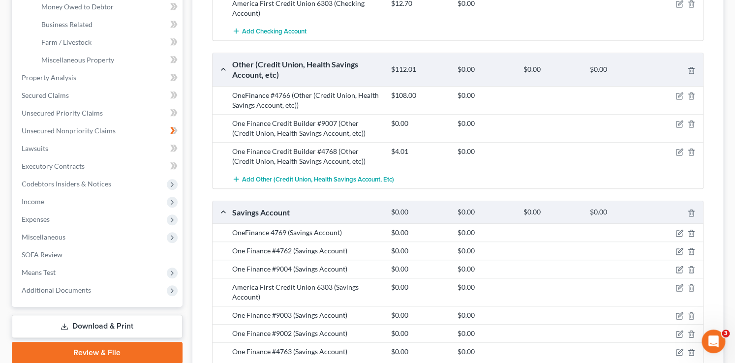
scroll to position [283, 0]
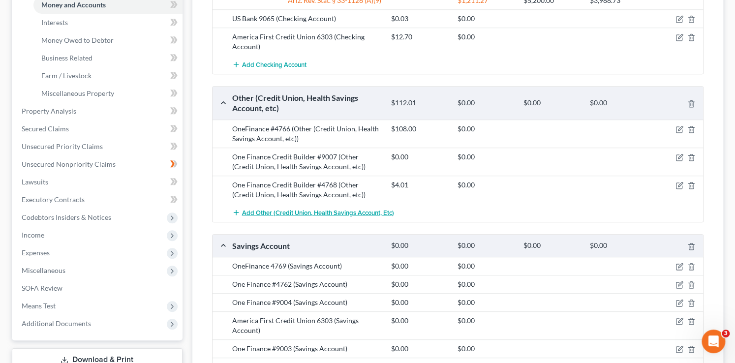
click at [264, 210] on span "Add Other (Credit Union, Health Savings Account, etc)" at bounding box center [318, 212] width 152 height 8
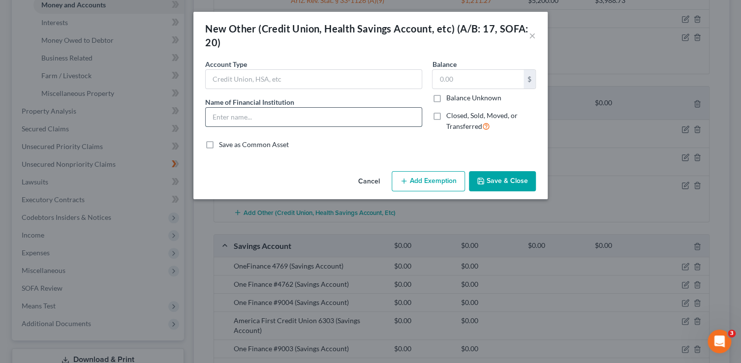
click at [285, 108] on input "text" at bounding box center [314, 117] width 216 height 19
type input "OneFinance #7611"
click at [507, 178] on button "Save & Close" at bounding box center [502, 181] width 67 height 21
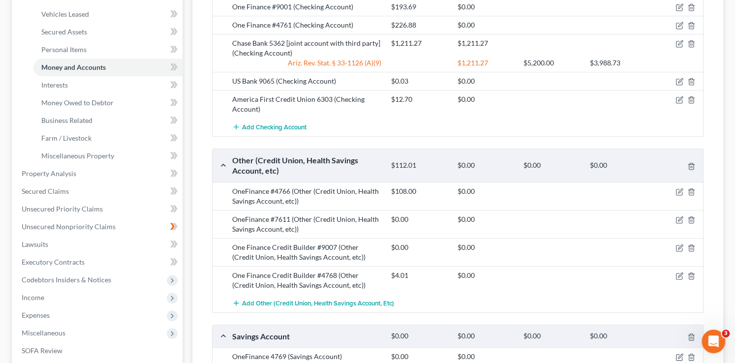
scroll to position [134, 0]
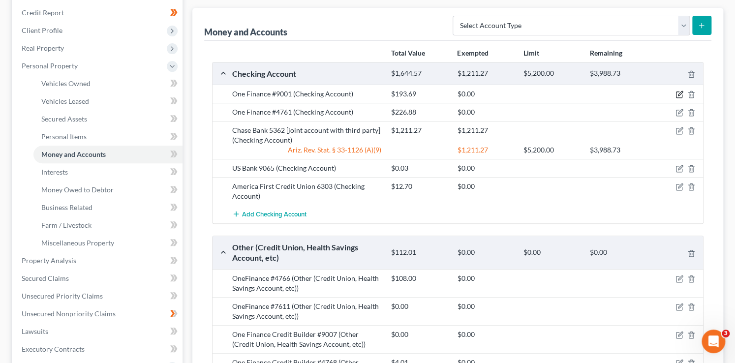
click at [680, 93] on icon "button" at bounding box center [679, 94] width 8 height 8
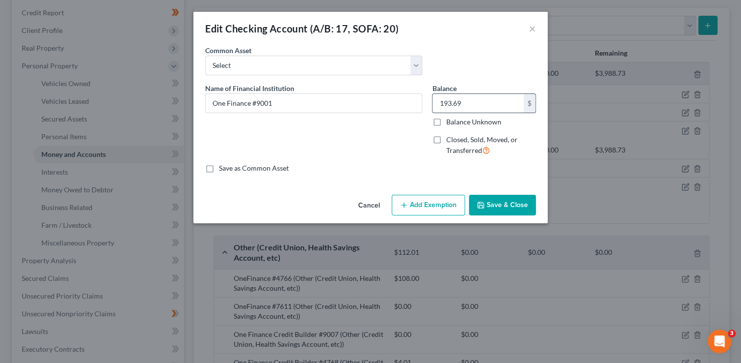
click at [470, 103] on input "193.69" at bounding box center [477, 103] width 91 height 19
type input "3.31"
click at [499, 200] on button "Save & Close" at bounding box center [502, 205] width 67 height 21
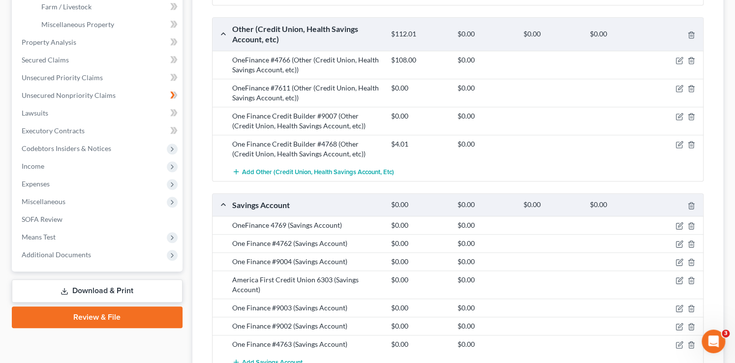
scroll to position [361, 0]
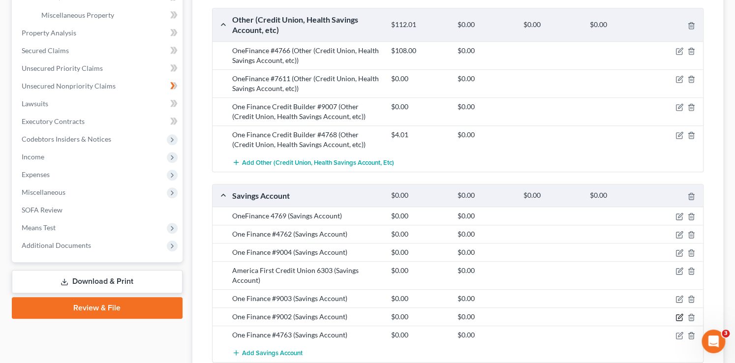
click at [678, 315] on icon "button" at bounding box center [680, 316] width 4 height 4
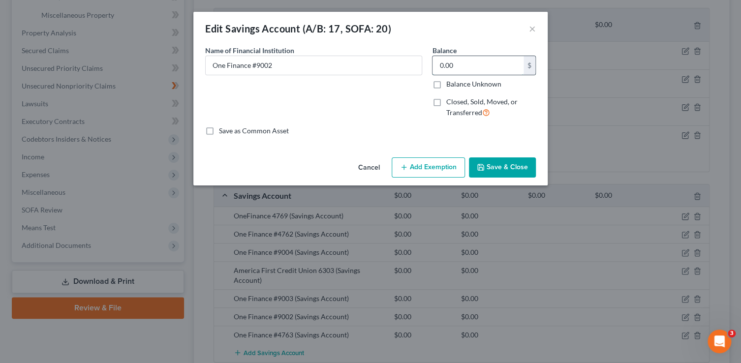
click at [469, 69] on input "0.00" at bounding box center [477, 65] width 91 height 19
type input "2.17"
click at [507, 169] on button "Save & Close" at bounding box center [502, 167] width 67 height 21
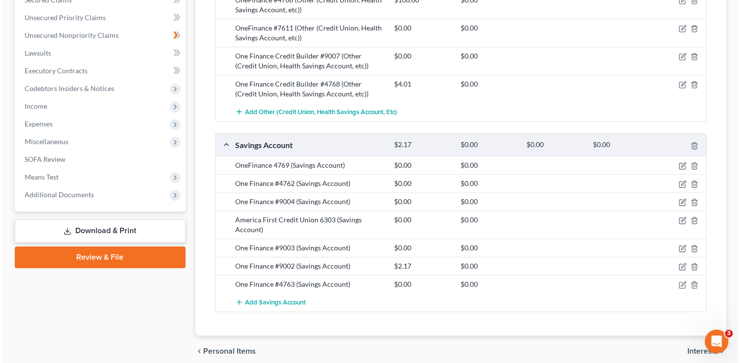
scroll to position [413, 0]
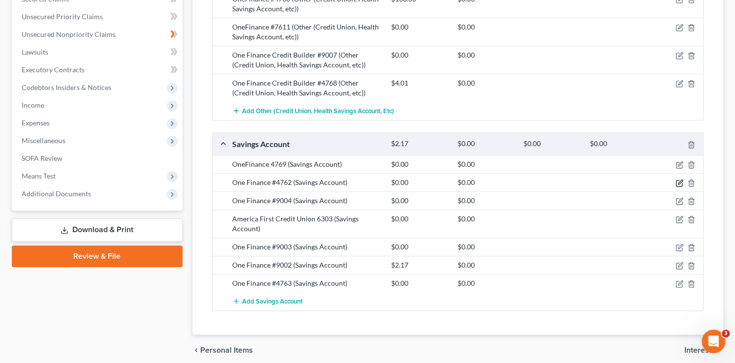
click at [679, 180] on icon "button" at bounding box center [680, 182] width 4 height 4
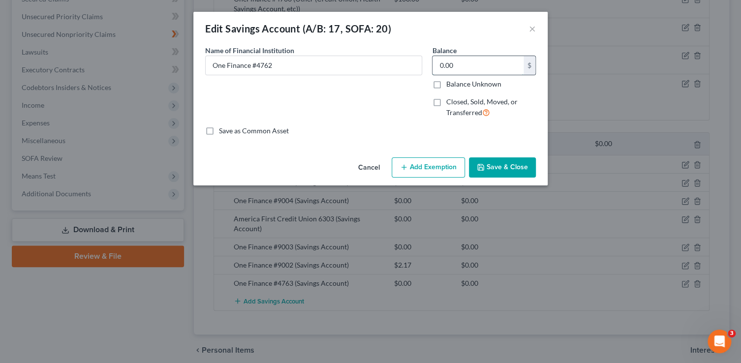
click at [457, 65] on input "0.00" at bounding box center [477, 65] width 91 height 19
type input "220.82"
click at [446, 170] on button "Add Exemption" at bounding box center [427, 167] width 73 height 21
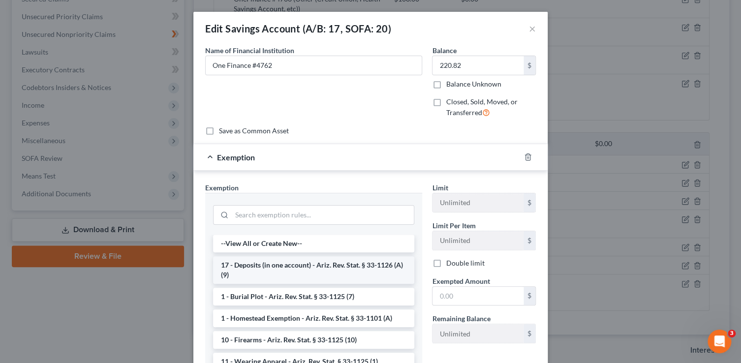
click at [314, 270] on li "17 - Deposits (in one account) - Ariz. Rev. Stat. § 33-1126 (A)(9)" at bounding box center [313, 270] width 201 height 28
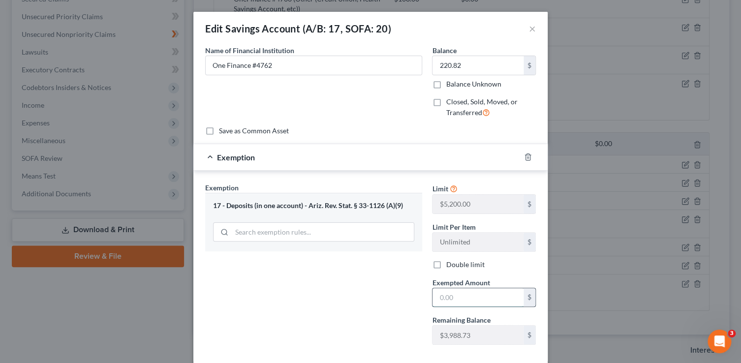
click at [464, 295] on input "text" at bounding box center [477, 297] width 91 height 19
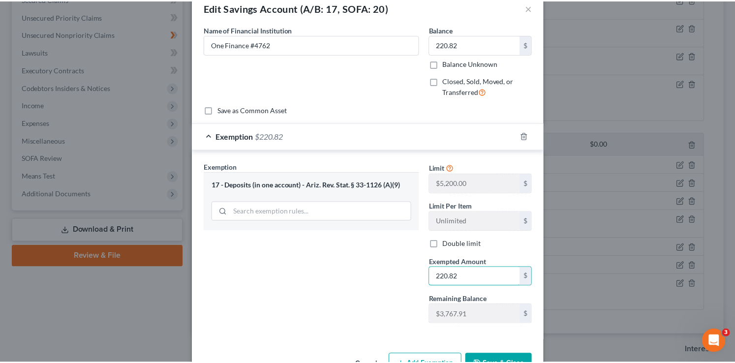
scroll to position [51, 0]
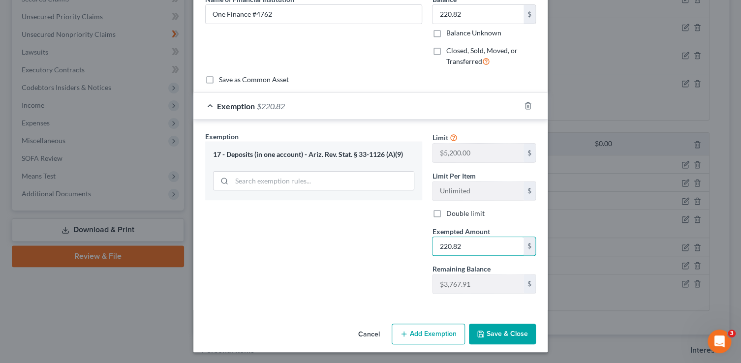
type input "220.82"
click at [519, 335] on button "Save & Close" at bounding box center [502, 334] width 67 height 21
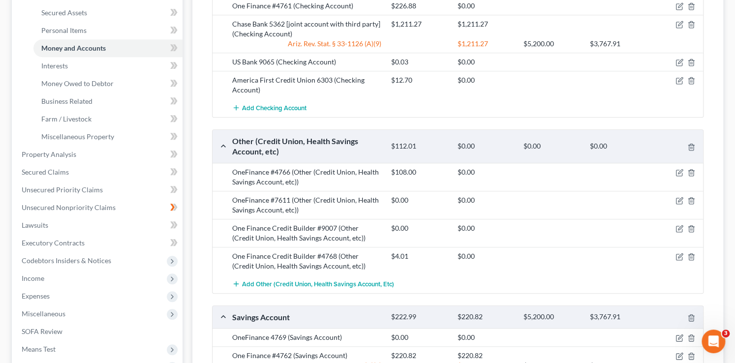
scroll to position [141, 0]
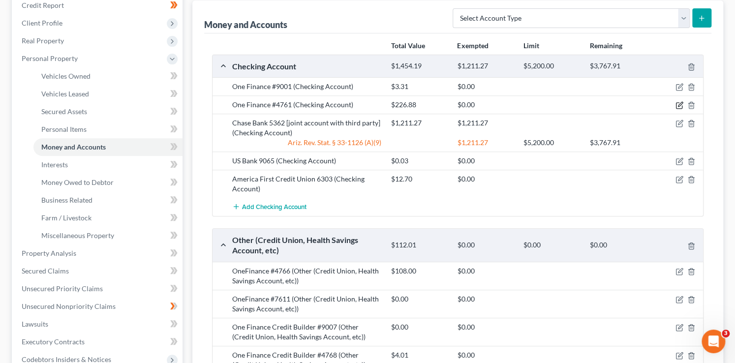
click at [677, 105] on icon "button" at bounding box center [679, 105] width 8 height 8
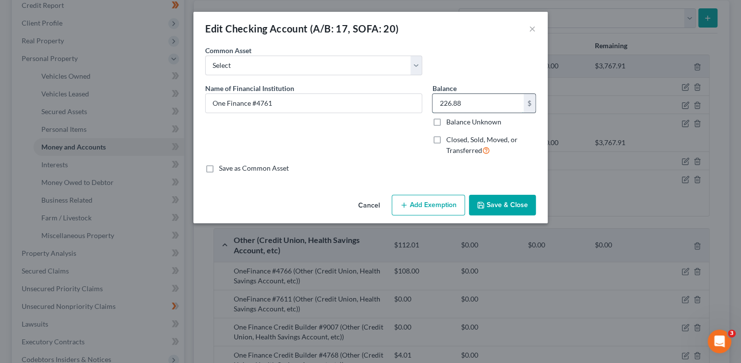
click at [494, 101] on input "226.88" at bounding box center [477, 103] width 91 height 19
type input "6.88"
click at [519, 206] on button "Save & Close" at bounding box center [502, 205] width 67 height 21
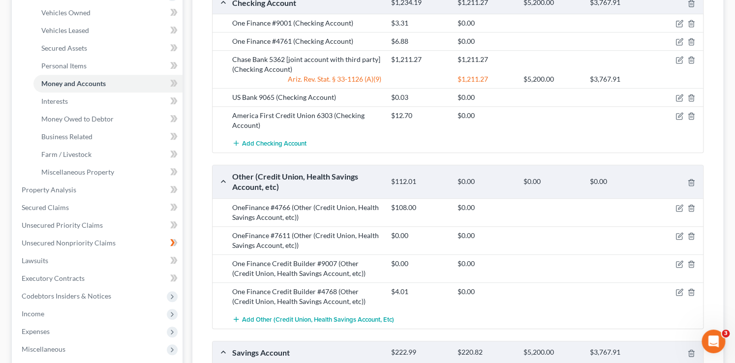
scroll to position [215, 0]
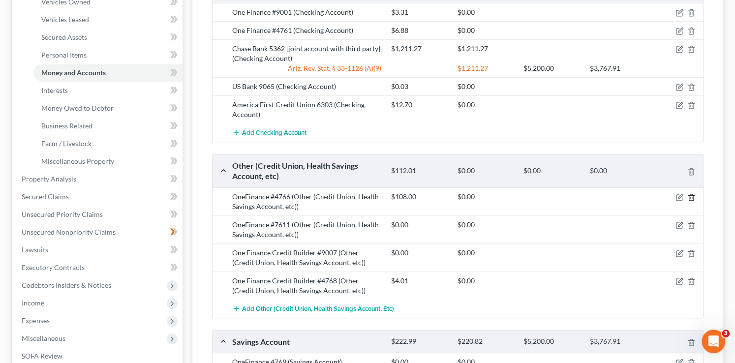
click at [689, 197] on icon "button" at bounding box center [691, 197] width 8 height 8
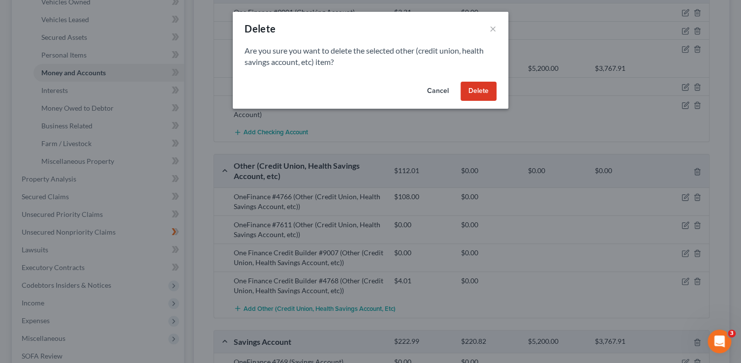
click at [470, 97] on button "Delete" at bounding box center [478, 92] width 36 height 20
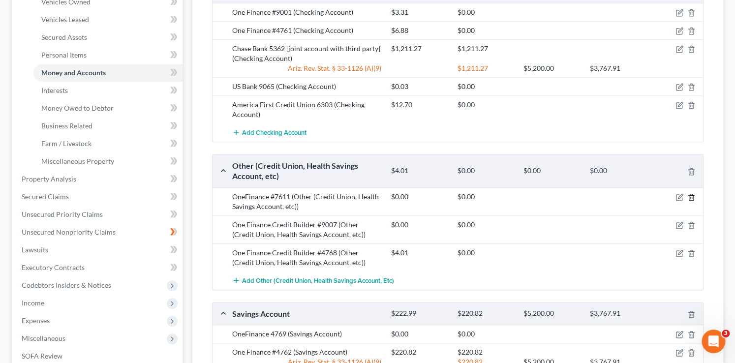
click at [690, 197] on line "button" at bounding box center [690, 198] width 0 height 2
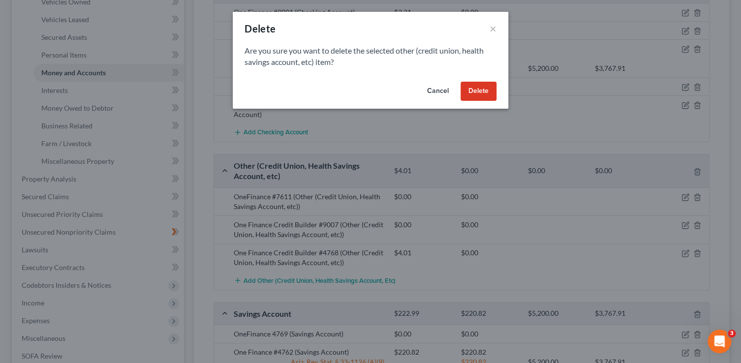
click at [480, 93] on button "Delete" at bounding box center [478, 92] width 36 height 20
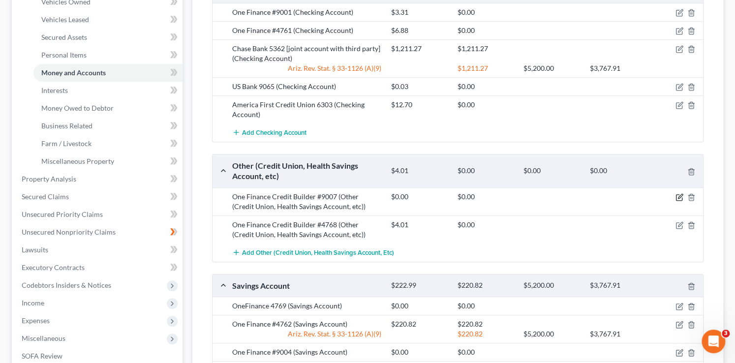
click at [678, 196] on icon "button" at bounding box center [680, 196] width 4 height 4
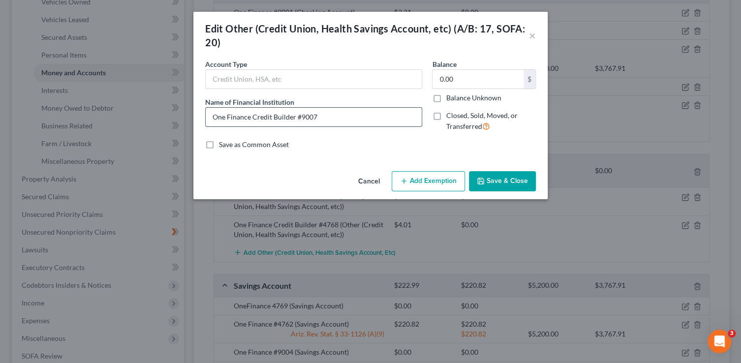
click at [326, 115] on input "One Finance Credit Builder #9007" at bounding box center [314, 117] width 216 height 19
type input "One Finance Credit Builder"
click at [509, 180] on button "Save & Close" at bounding box center [502, 181] width 67 height 21
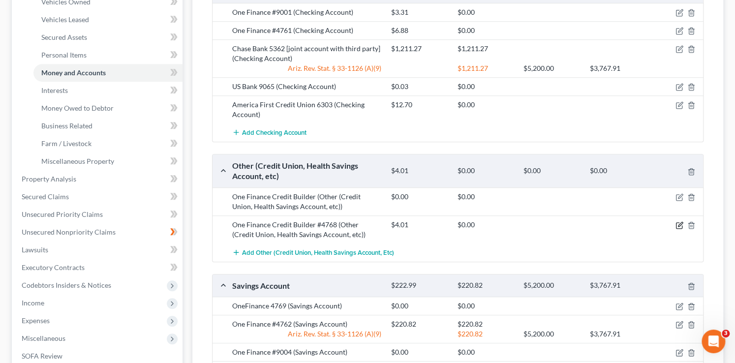
click at [680, 222] on icon "button" at bounding box center [679, 225] width 8 height 8
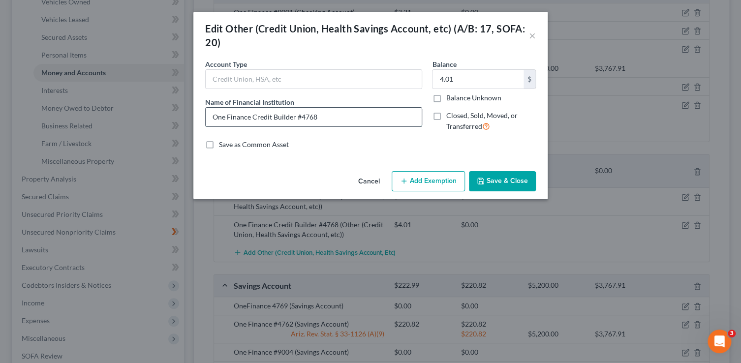
click at [358, 116] on input "One Finance Credit Builder #4768" at bounding box center [314, 117] width 216 height 19
type input "One Finance Credit Builder"
click at [506, 174] on button "Save & Close" at bounding box center [502, 181] width 67 height 21
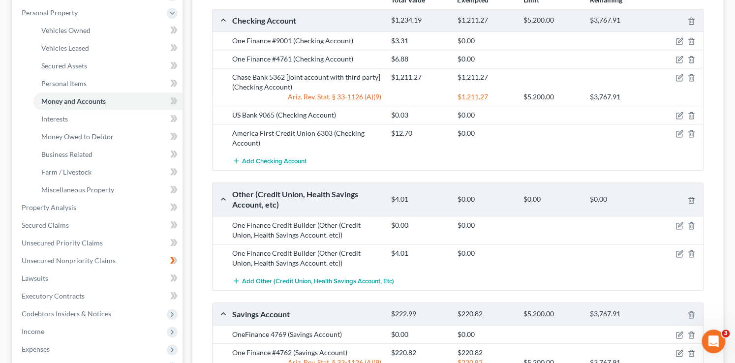
scroll to position [337, 0]
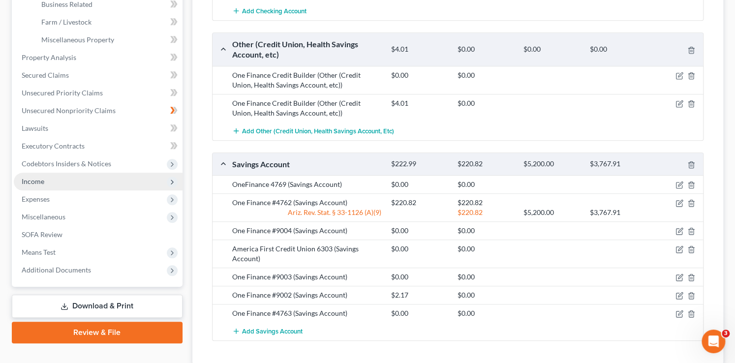
click at [19, 179] on span "Income" at bounding box center [98, 182] width 169 height 18
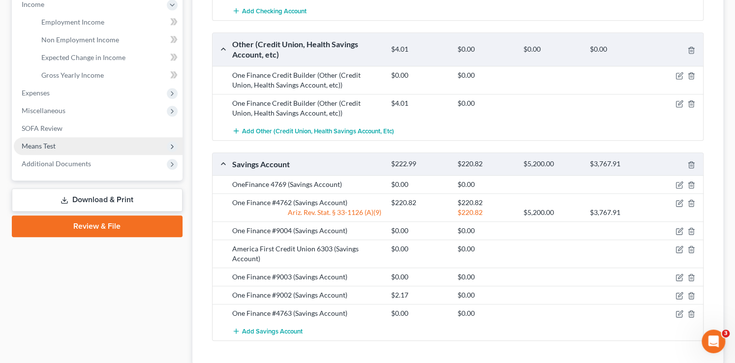
scroll to position [269, 0]
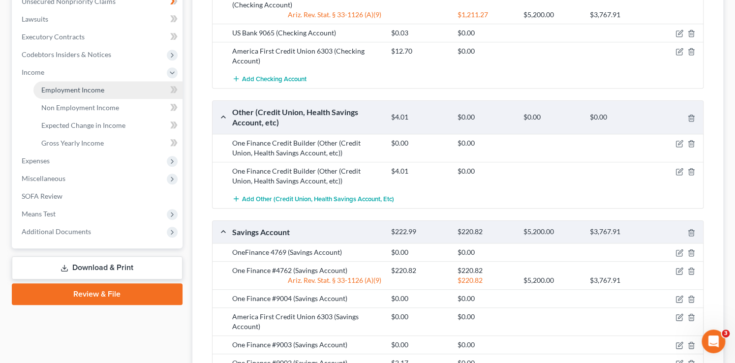
click at [98, 92] on span "Employment Income" at bounding box center [72, 90] width 63 height 8
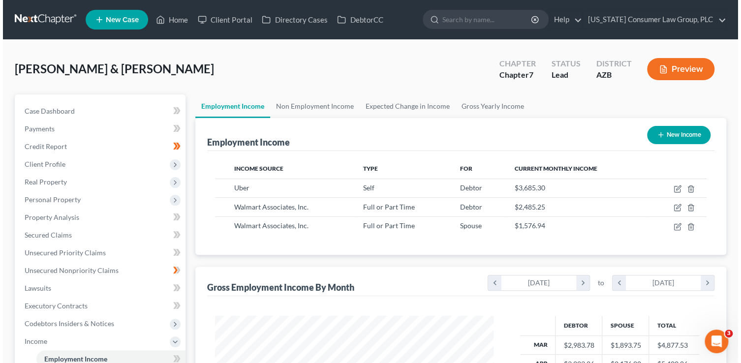
scroll to position [175, 298]
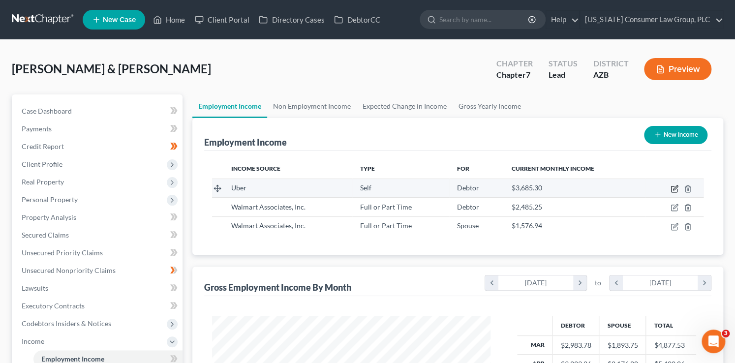
click at [672, 188] on icon "button" at bounding box center [674, 189] width 8 height 8
select select "1"
select select "4"
select select "0"
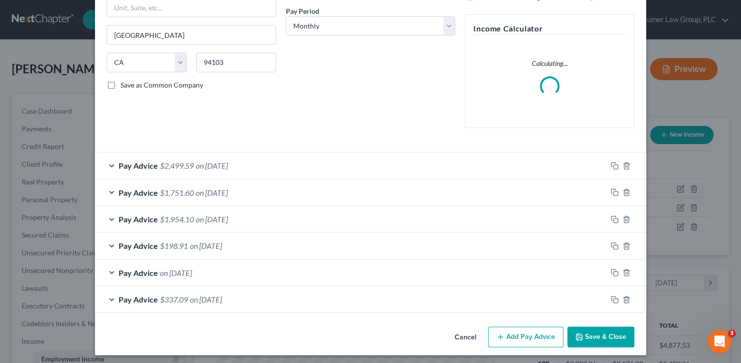
scroll to position [153, 0]
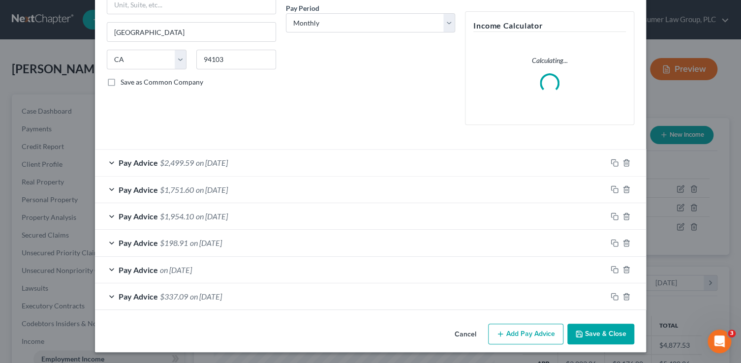
click at [520, 338] on button "Add Pay Advice" at bounding box center [525, 334] width 75 height 21
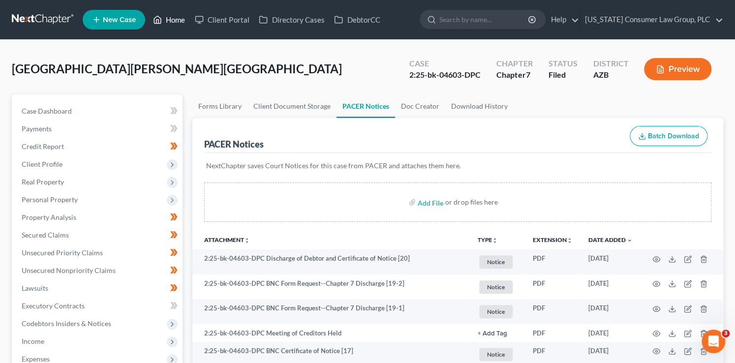
click at [177, 24] on link "Home" at bounding box center [169, 20] width 42 height 18
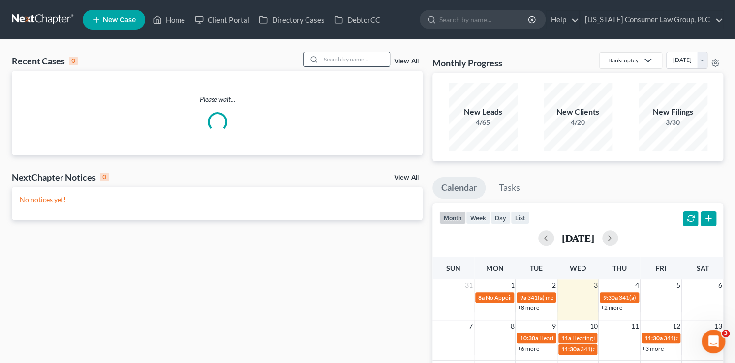
click at [331, 58] on input "search" at bounding box center [355, 59] width 69 height 14
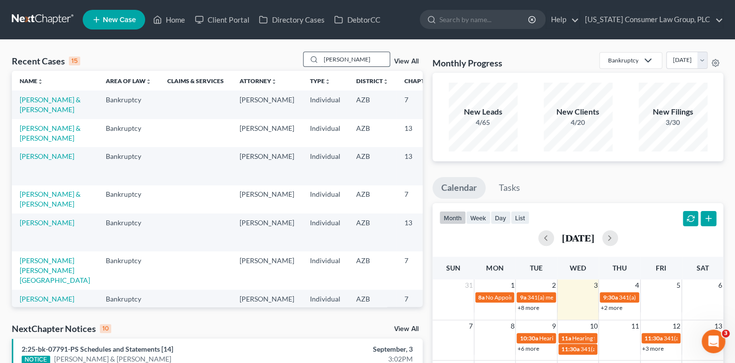
type input "donovan"
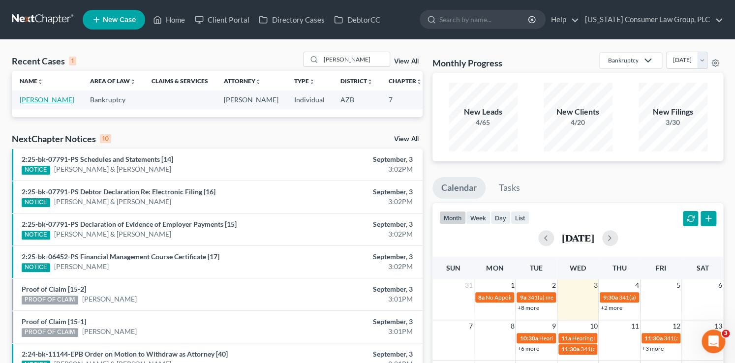
click at [22, 97] on link "[PERSON_NAME]" at bounding box center [47, 99] width 55 height 8
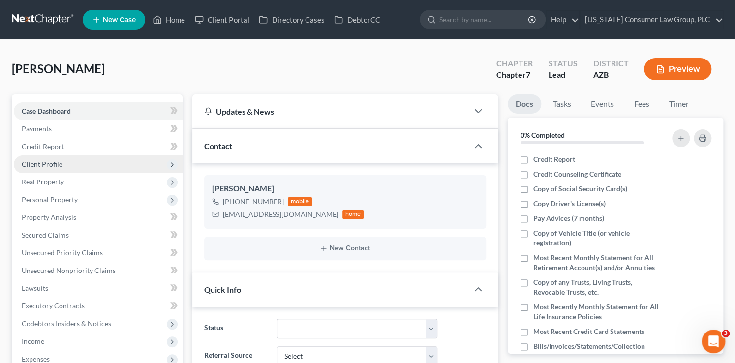
click at [61, 163] on span "Client Profile" at bounding box center [98, 164] width 169 height 18
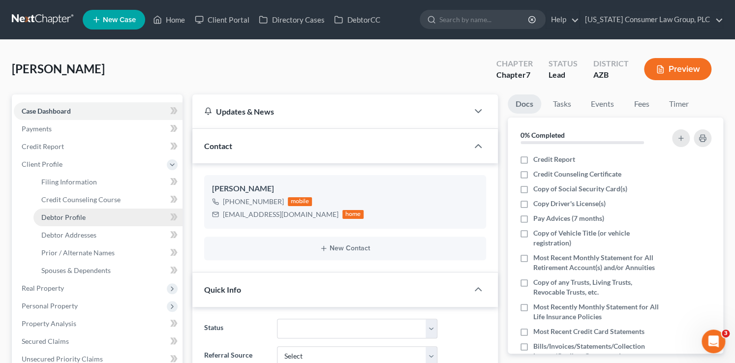
click at [89, 213] on link "Debtor Profile" at bounding box center [107, 217] width 149 height 18
select select "0"
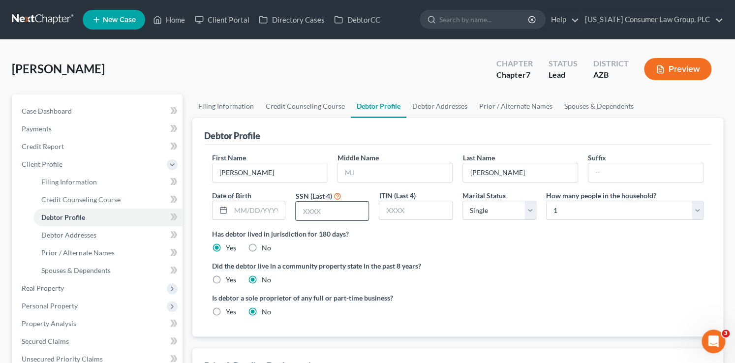
click at [327, 210] on input "text" at bounding box center [332, 211] width 73 height 19
type input "6923"
click at [489, 212] on select "Select Single Married Separated Divorced Widowed" at bounding box center [499, 211] width 74 height 20
select select "1"
click at [462, 201] on select "Select Single Married Separated Divorced Widowed" at bounding box center [499, 211] width 74 height 20
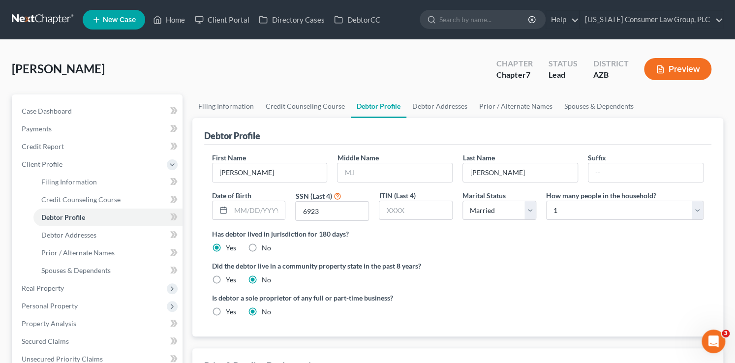
click at [227, 276] on label "Yes" at bounding box center [231, 280] width 10 height 10
click at [230, 276] on input "Yes" at bounding box center [233, 278] width 6 height 6
radio input "true"
radio input "false"
click at [231, 108] on link "Filing Information" at bounding box center [225, 106] width 67 height 24
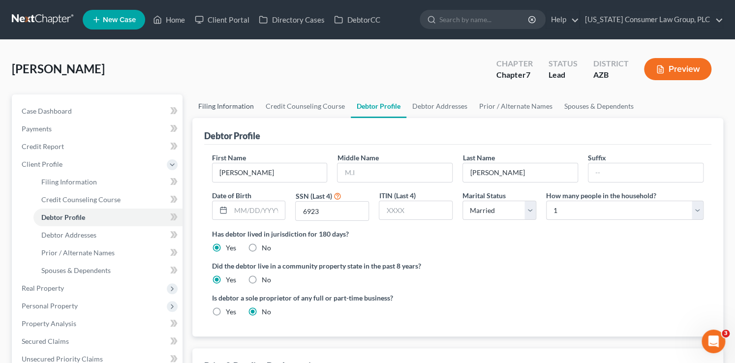
select select "1"
select select "0"
select select "4"
select select "0"
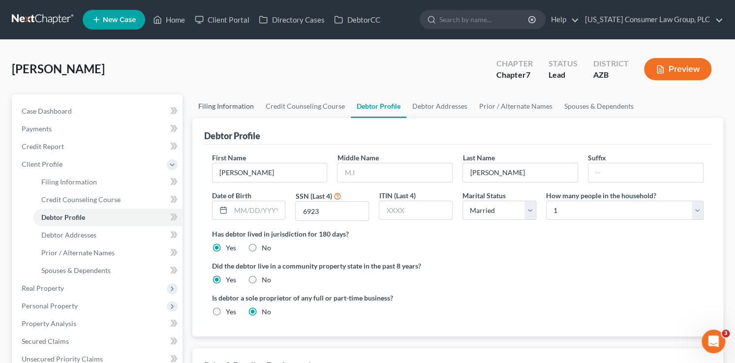
select select "3"
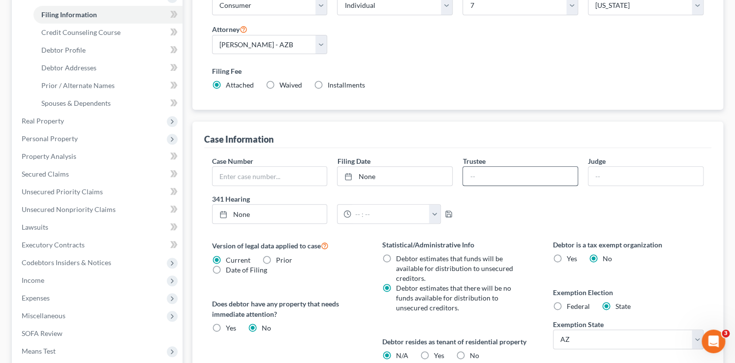
scroll to position [206, 0]
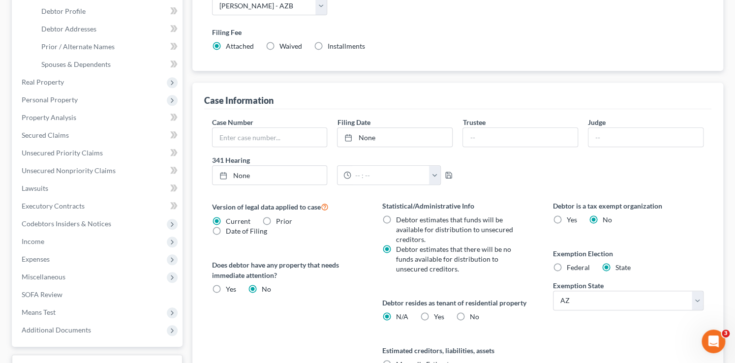
click at [434, 317] on label "Yes Yes" at bounding box center [439, 317] width 10 height 10
click at [438, 317] on input "Yes Yes" at bounding box center [441, 315] width 6 height 6
radio input "true"
radio input "false"
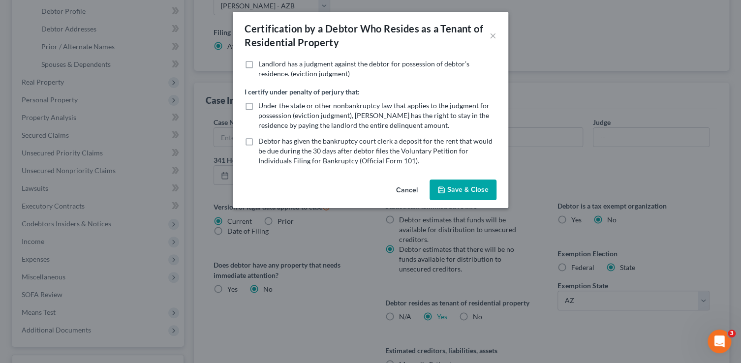
click at [467, 190] on button "Save & Close" at bounding box center [462, 189] width 67 height 21
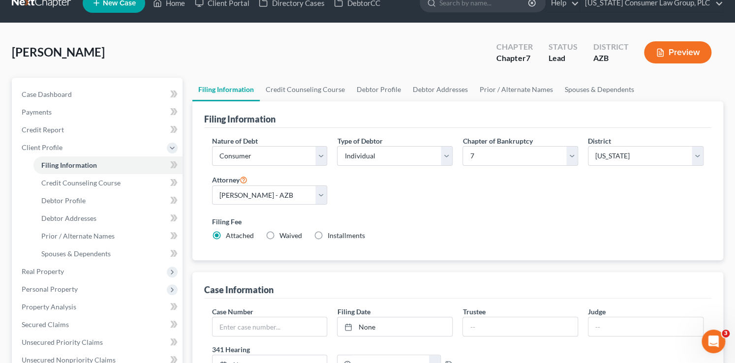
scroll to position [0, 0]
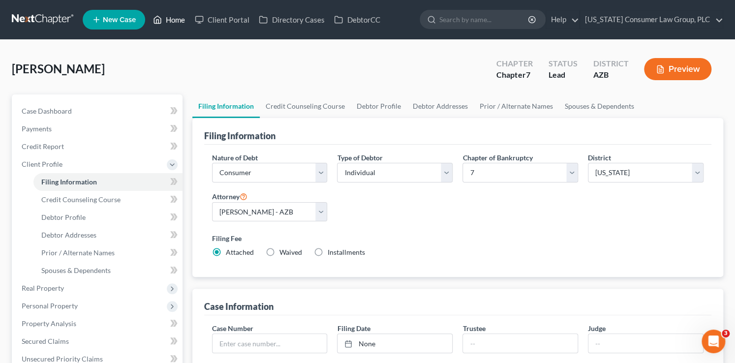
click at [171, 13] on link "Home" at bounding box center [169, 20] width 42 height 18
click at [172, 16] on link "Home" at bounding box center [169, 20] width 42 height 18
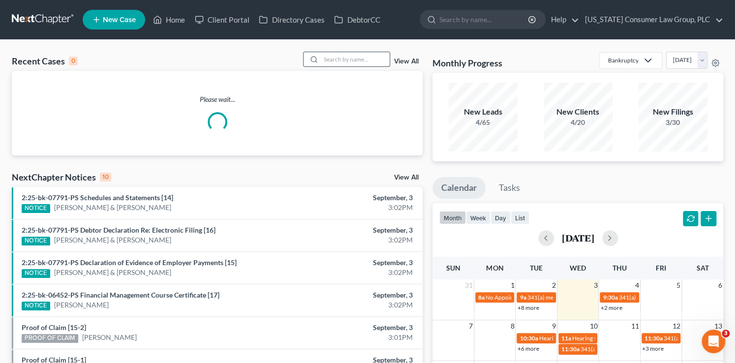
click at [356, 56] on input "search" at bounding box center [355, 59] width 69 height 14
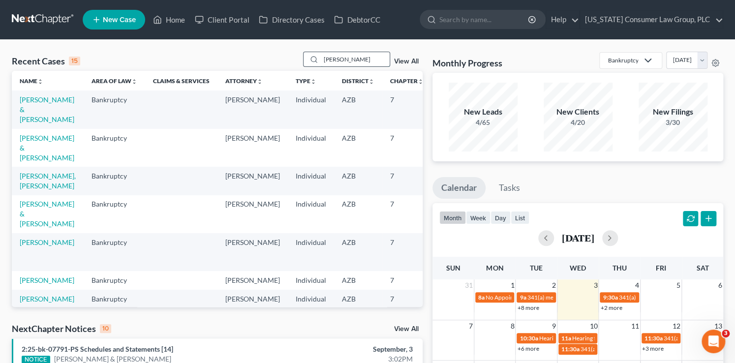
type input "ramirez"
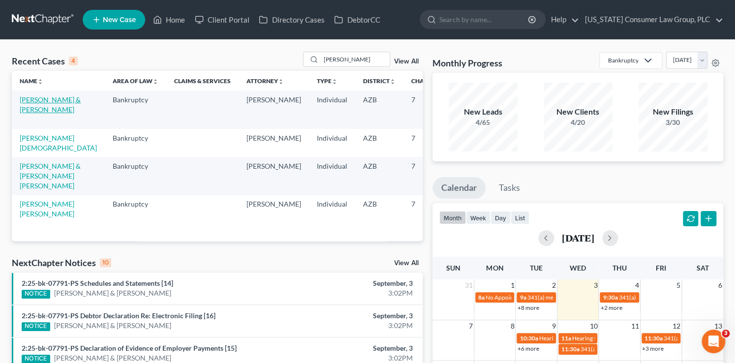
click at [27, 109] on link "[PERSON_NAME] & [PERSON_NAME]" at bounding box center [50, 104] width 61 height 18
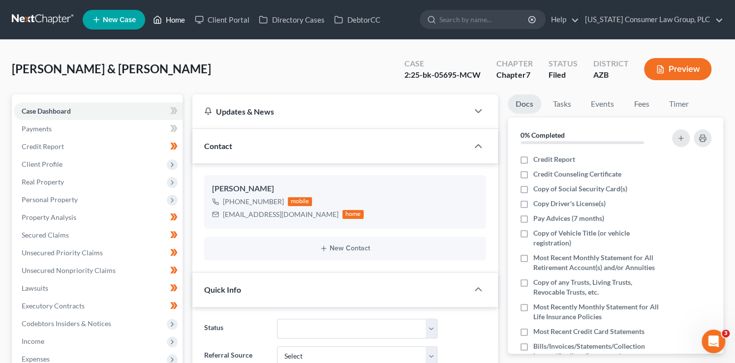
click at [171, 22] on link "Home" at bounding box center [169, 20] width 42 height 18
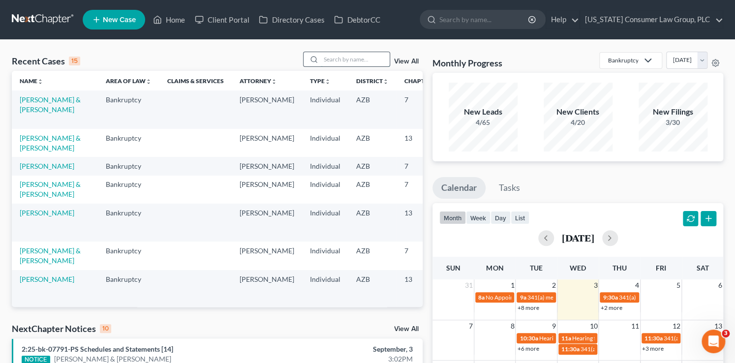
click at [357, 56] on input "search" at bounding box center [355, 59] width 69 height 14
type input "alpha"
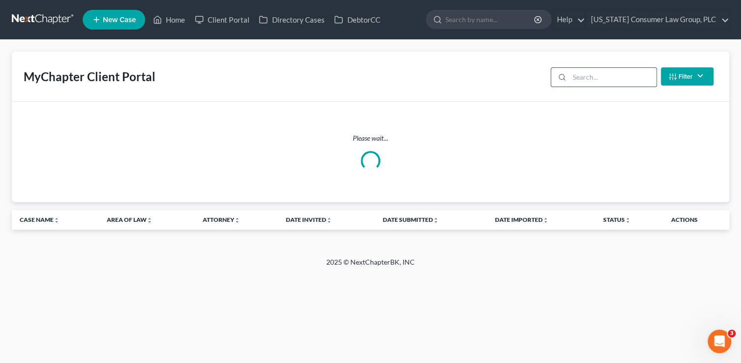
click at [591, 77] on input "search" at bounding box center [612, 77] width 87 height 19
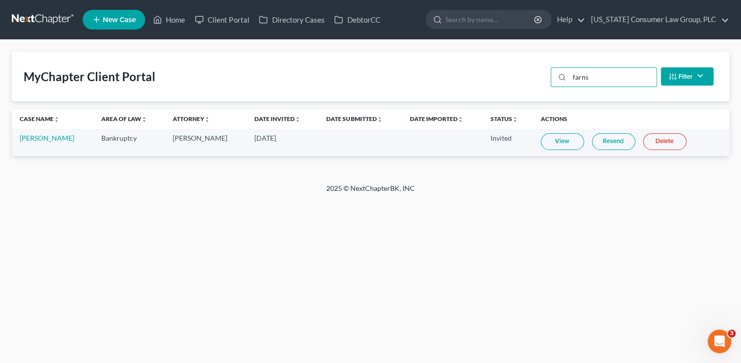
type input "farns"
click at [616, 139] on link "Resend" at bounding box center [613, 141] width 43 height 17
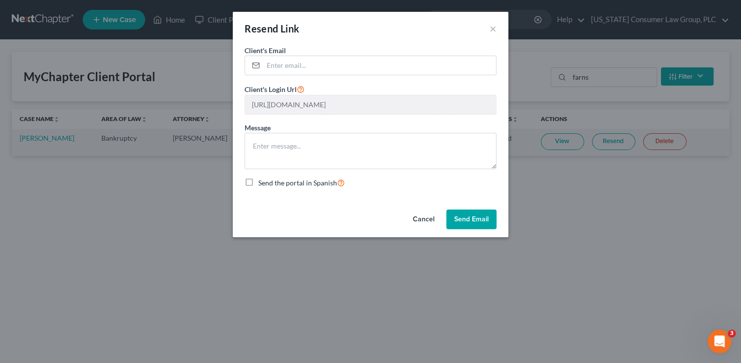
click at [425, 220] on button "Cancel" at bounding box center [423, 219] width 37 height 20
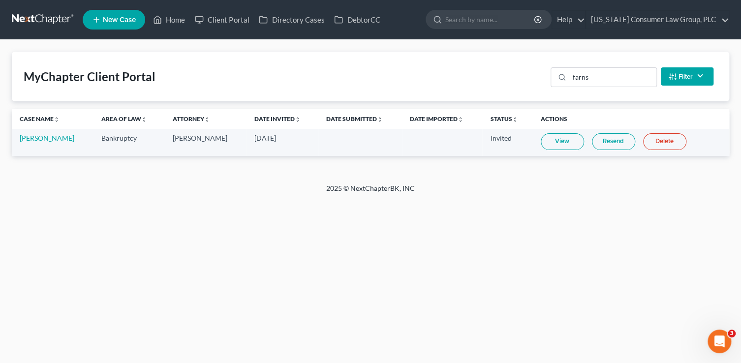
click at [606, 142] on link "Resend" at bounding box center [613, 141] width 43 height 17
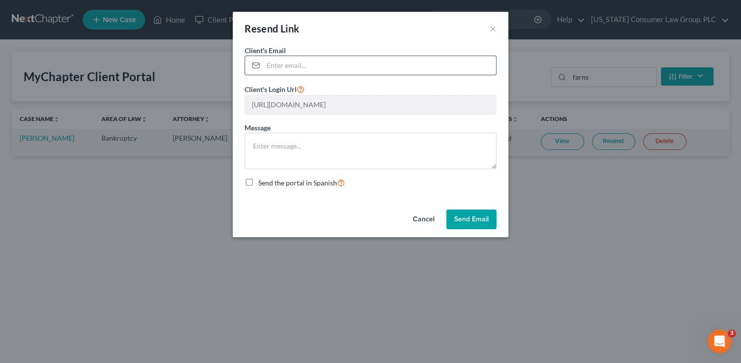
click at [424, 58] on input "email" at bounding box center [379, 65] width 233 height 19
paste input "[EMAIL_ADDRESS][DOMAIN_NAME]"
type input "[EMAIL_ADDRESS][DOMAIN_NAME]"
drag, startPoint x: 473, startPoint y: 222, endPoint x: 470, endPoint y: 217, distance: 5.3
click at [473, 221] on button "Send Email" at bounding box center [471, 219] width 50 height 20
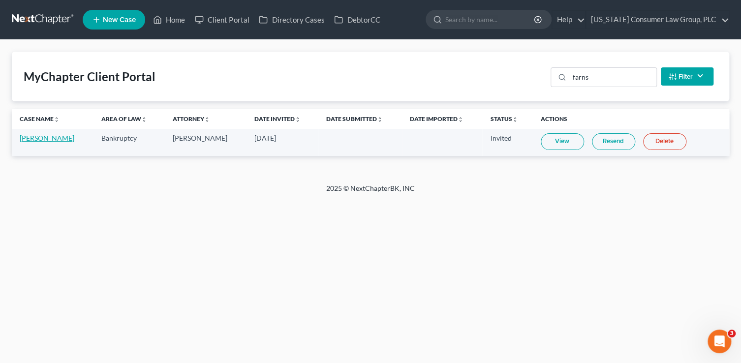
click at [63, 139] on link "[PERSON_NAME]" at bounding box center [47, 138] width 55 height 8
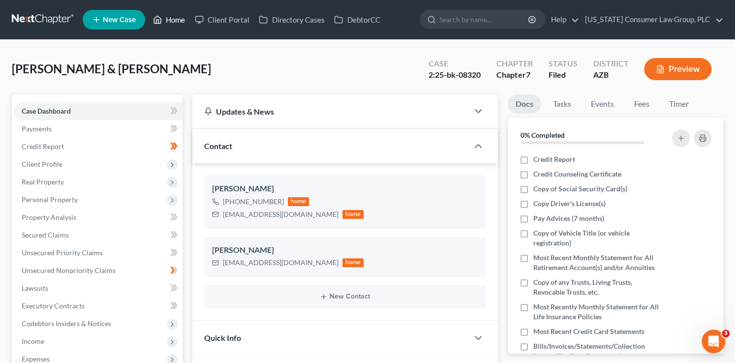
click at [172, 25] on link "Home" at bounding box center [169, 20] width 42 height 18
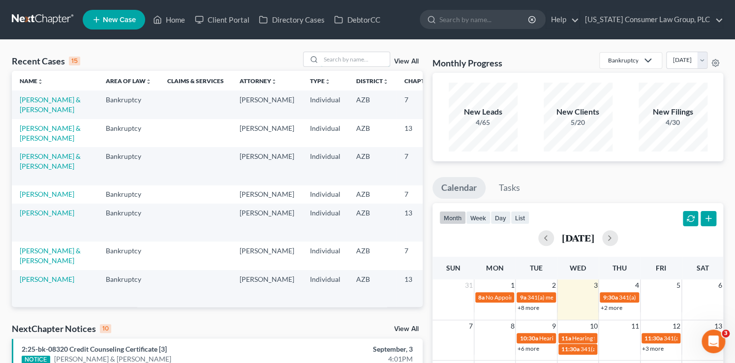
click at [345, 59] on input "search" at bounding box center [355, 59] width 69 height 14
type input "alpha"
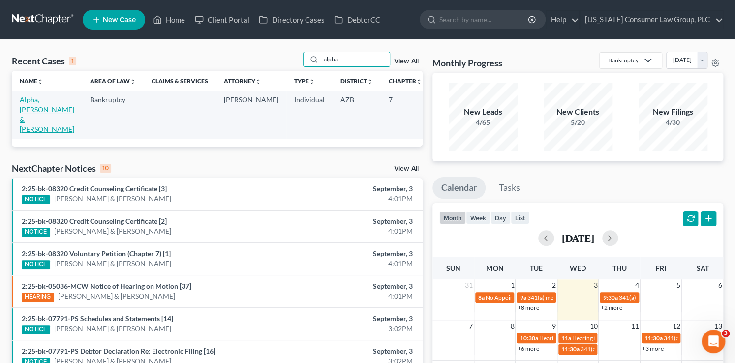
click at [30, 112] on link "Alpha, Francis & Patricia" at bounding box center [47, 114] width 55 height 38
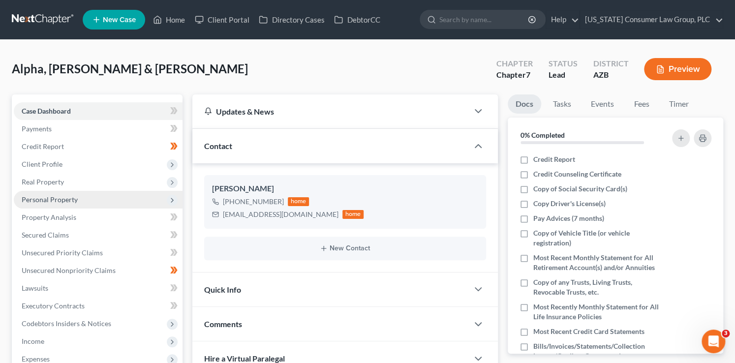
click at [62, 197] on span "Personal Property" at bounding box center [50, 199] width 56 height 8
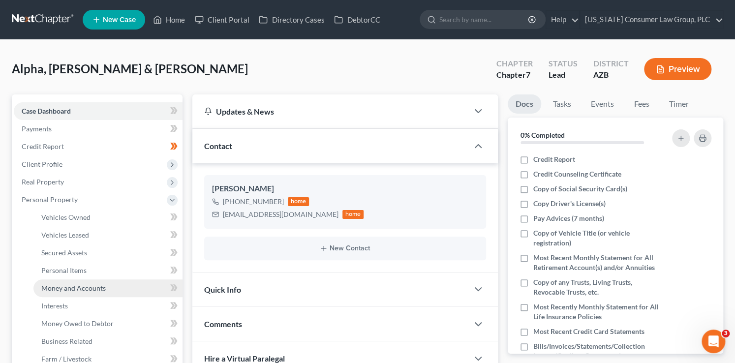
click at [95, 288] on span "Money and Accounts" at bounding box center [73, 288] width 64 height 8
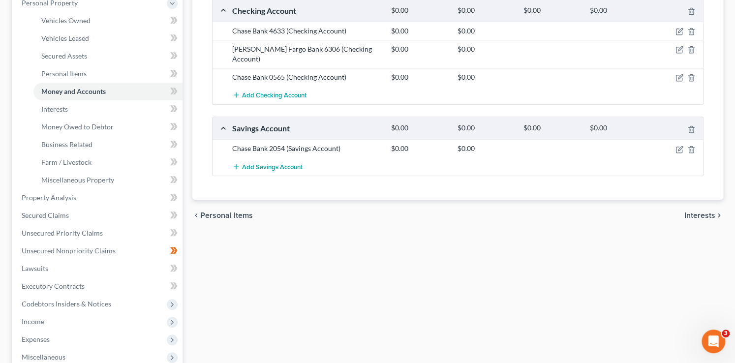
scroll to position [223, 0]
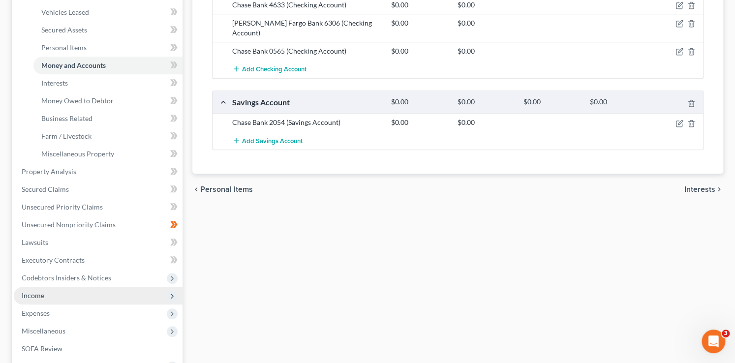
click at [46, 293] on span "Income" at bounding box center [98, 296] width 169 height 18
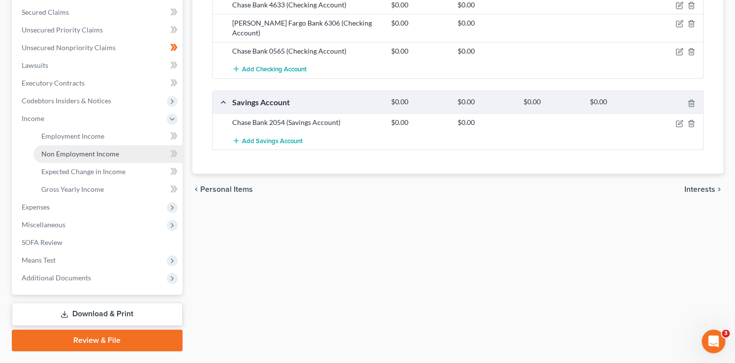
click at [69, 149] on span "Non Employment Income" at bounding box center [80, 153] width 78 height 8
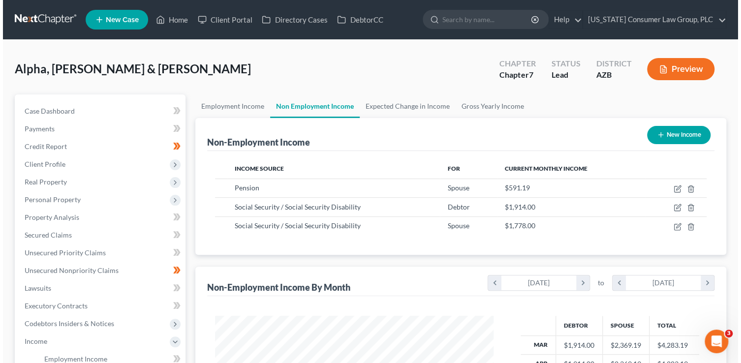
scroll to position [175, 298]
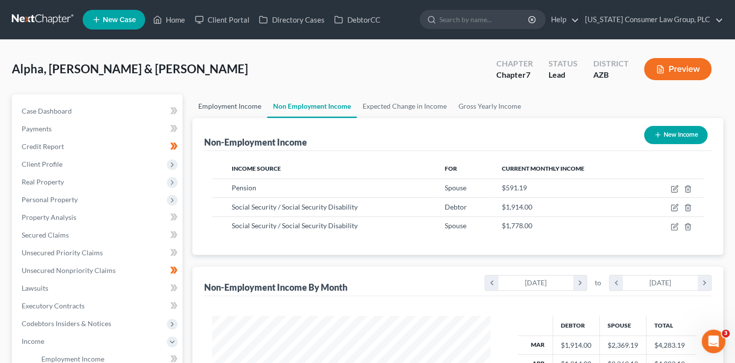
click at [221, 105] on link "Employment Income" at bounding box center [229, 106] width 75 height 24
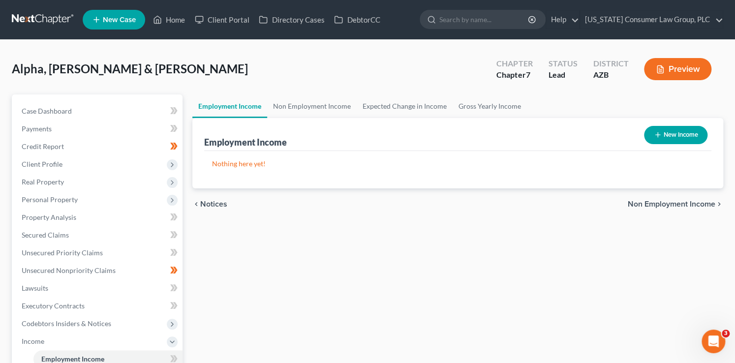
click at [681, 135] on button "New Income" at bounding box center [675, 135] width 63 height 18
select select "0"
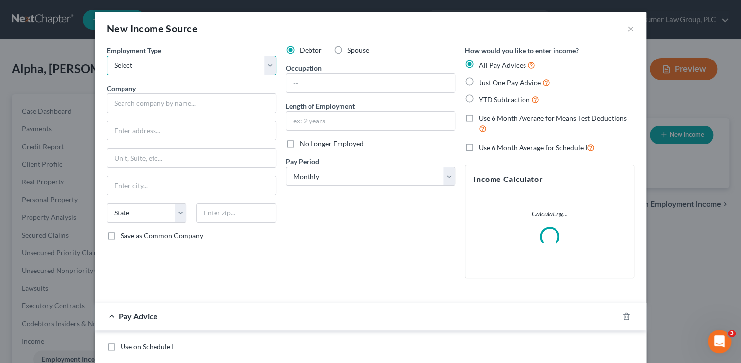
click at [227, 61] on select "Select Full or Part Time Employment Self Employment" at bounding box center [191, 66] width 169 height 20
select select "1"
click at [107, 56] on select "Select Full or Part Time Employment Self Employment" at bounding box center [191, 66] width 169 height 20
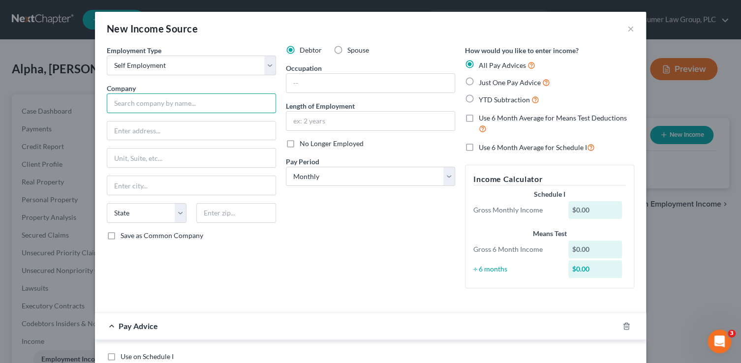
click at [196, 105] on input "text" at bounding box center [191, 103] width 169 height 20
type input "Beauty Hair Accessories Boutique, LLC"
type input "PO Box 23337"
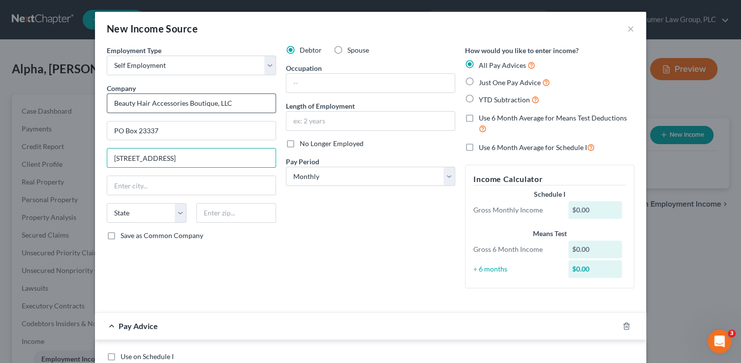
type input "4445 N. Maryvale Pkwy"
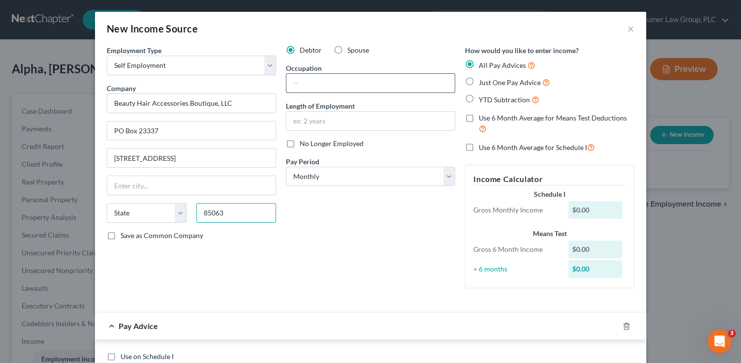
type input "85063"
click at [321, 81] on input "text" at bounding box center [370, 83] width 168 height 19
type input "Phoenix"
select select "3"
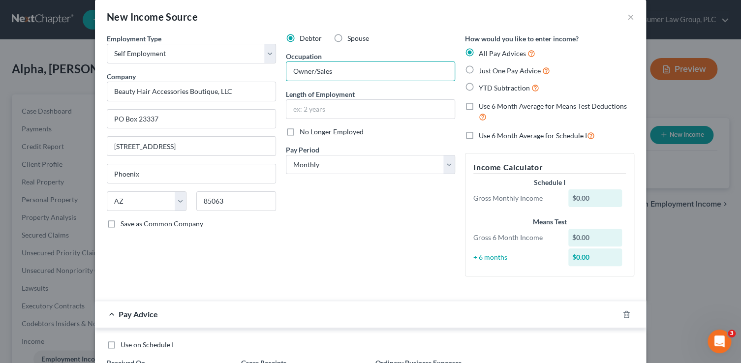
scroll to position [102, 0]
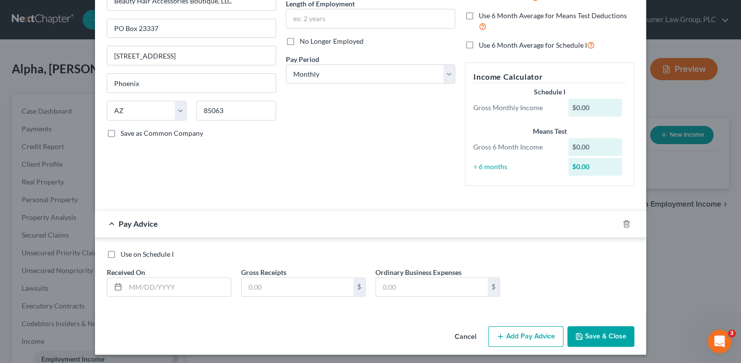
type input "Owner/Sales"
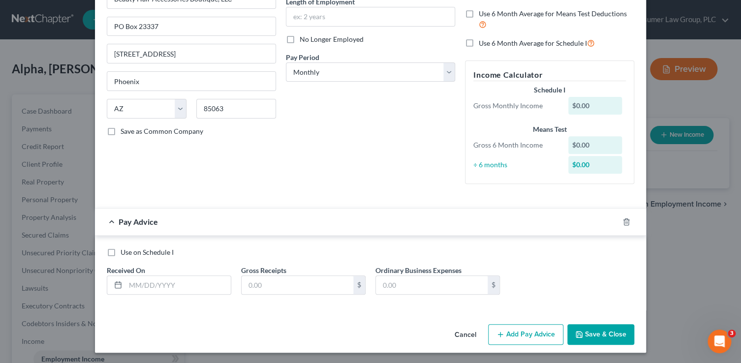
scroll to position [105, 0]
click at [186, 284] on input "text" at bounding box center [177, 284] width 105 height 19
type input "3/31/25"
type input "620.96"
click at [525, 330] on button "Add Pay Advice" at bounding box center [525, 334] width 75 height 21
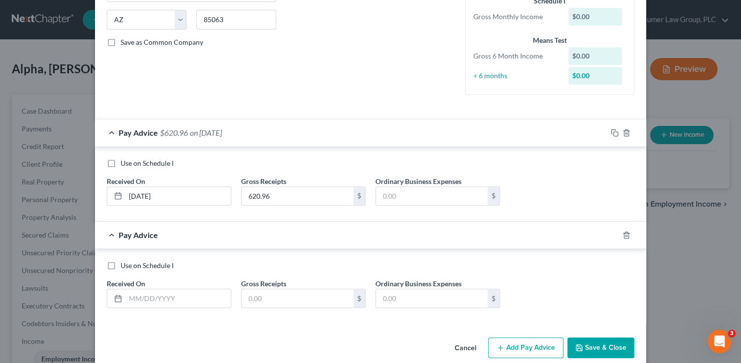
scroll to position [207, 0]
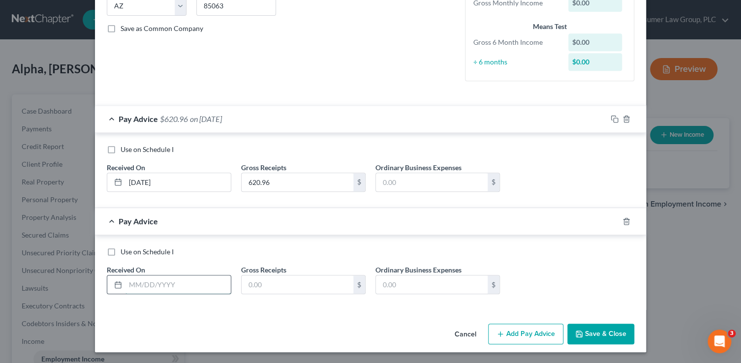
click at [158, 284] on input "text" at bounding box center [177, 284] width 105 height 19
type input "04/30/25"
type input "447"
click at [523, 328] on button "Add Pay Advice" at bounding box center [525, 334] width 75 height 21
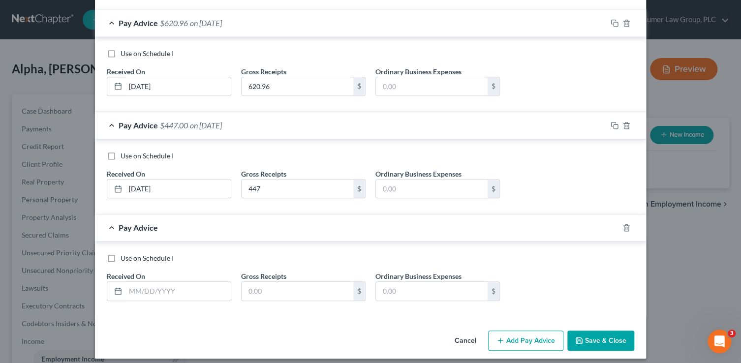
scroll to position [309, 0]
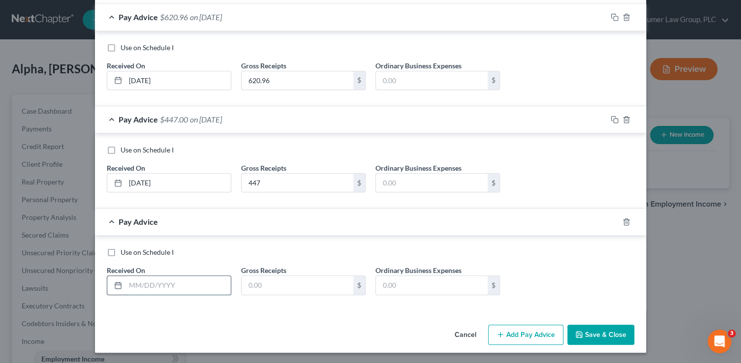
click at [201, 281] on input "text" at bounding box center [177, 285] width 105 height 19
type input "5/31/25"
type input "317"
click at [515, 333] on button "Add Pay Advice" at bounding box center [525, 335] width 75 height 21
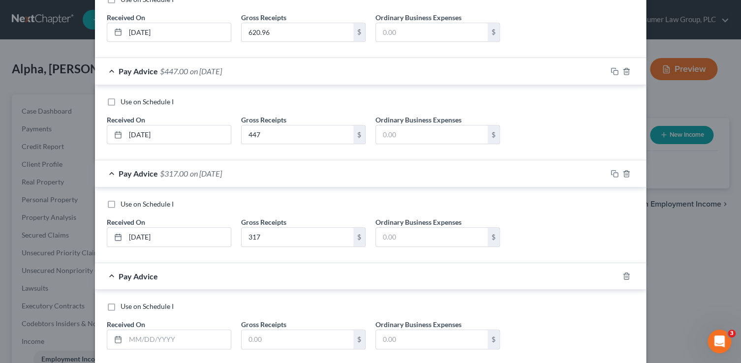
scroll to position [411, 0]
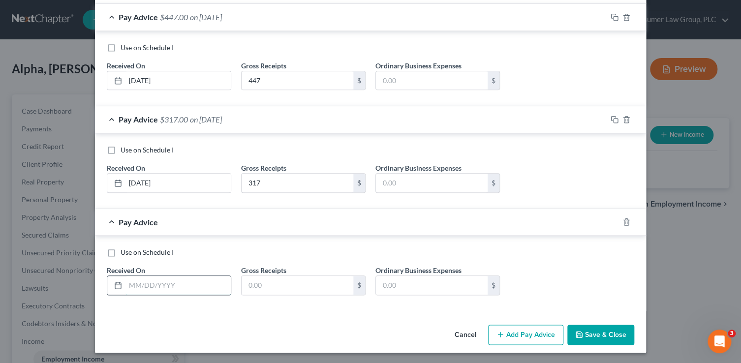
click at [191, 286] on input "text" at bounding box center [177, 285] width 105 height 19
type input "6/30/25"
type input "425.50"
click at [525, 334] on button "Add Pay Advice" at bounding box center [525, 335] width 75 height 21
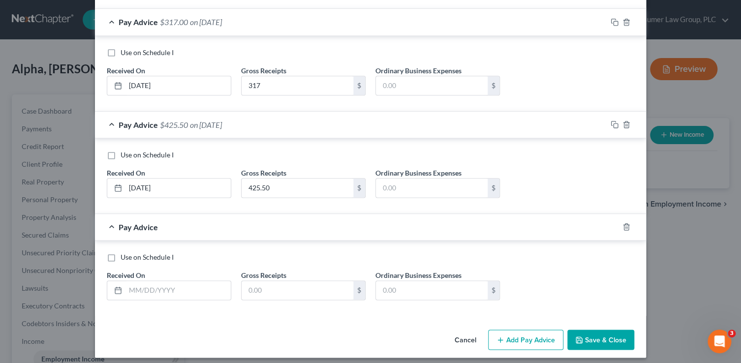
scroll to position [513, 0]
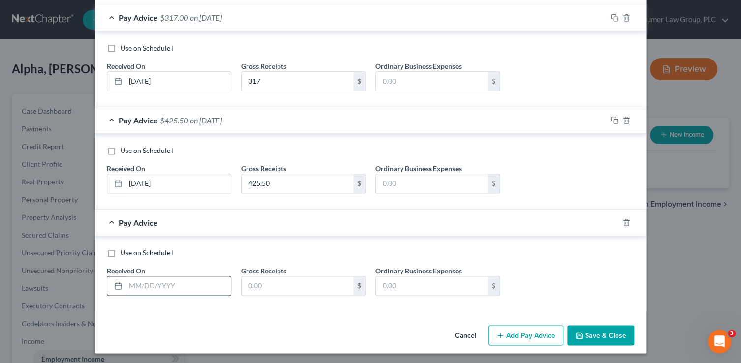
click at [204, 284] on input "text" at bounding box center [177, 285] width 105 height 19
type input "07/31/25"
click at [294, 280] on input "text" at bounding box center [297, 285] width 112 height 19
type input "86.00"
click at [508, 336] on button "Add Pay Advice" at bounding box center [525, 335] width 75 height 21
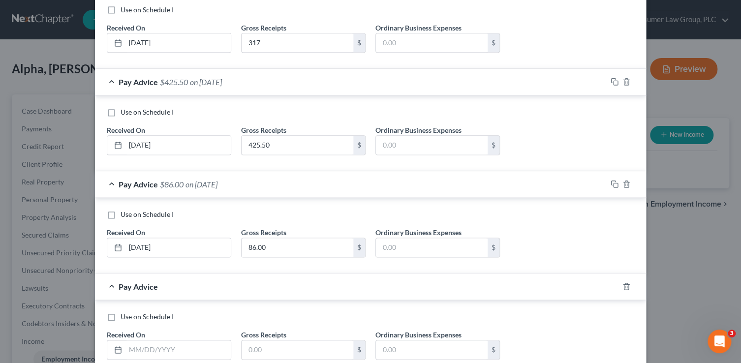
scroll to position [615, 0]
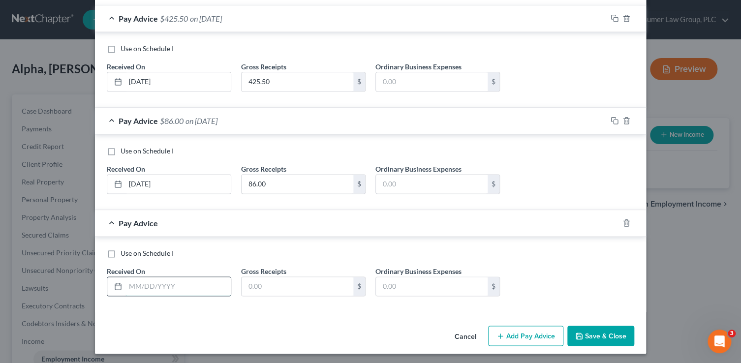
click at [174, 284] on input "text" at bounding box center [177, 286] width 105 height 19
type input "08/31/25"
type input "0.00"
click at [592, 337] on button "Save & Close" at bounding box center [600, 336] width 67 height 21
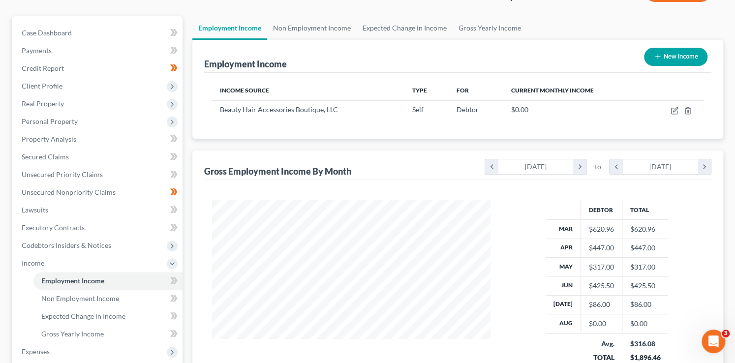
scroll to position [0, 0]
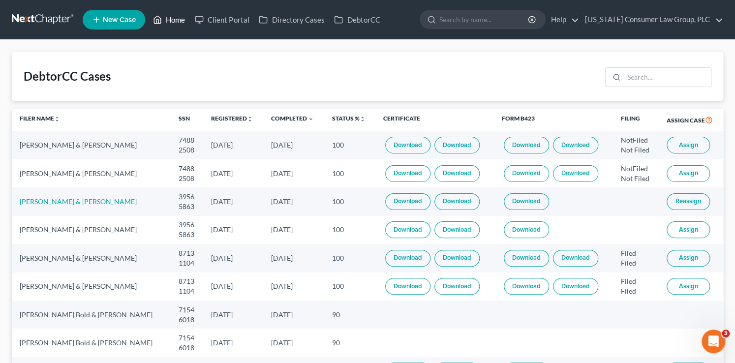
click at [175, 17] on link "Home" at bounding box center [169, 20] width 42 height 18
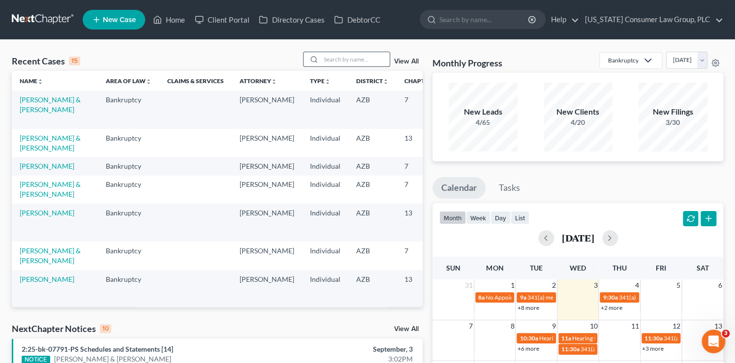
click at [337, 61] on input "search" at bounding box center [355, 59] width 69 height 14
type input "[PERSON_NAME]"
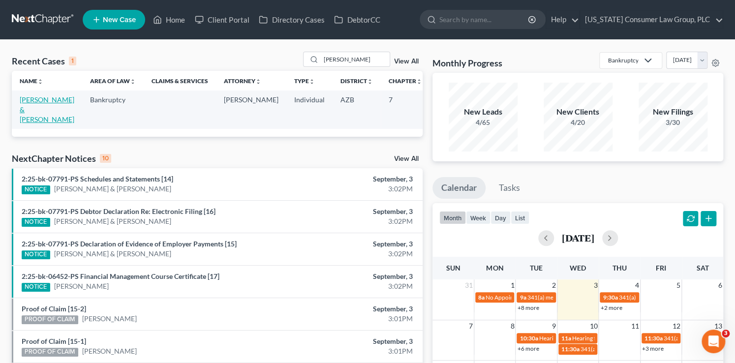
click at [35, 105] on link "[PERSON_NAME] & [PERSON_NAME]" at bounding box center [47, 109] width 55 height 28
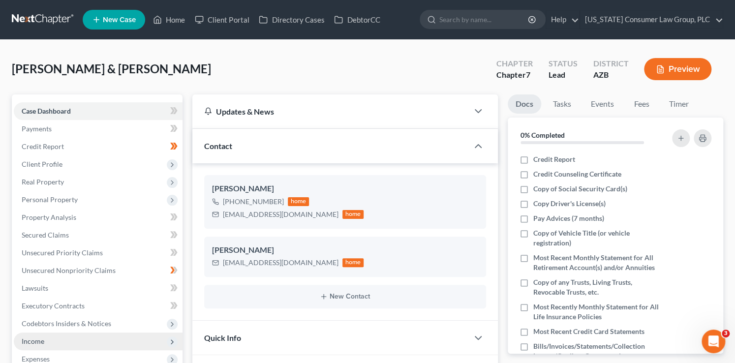
click at [44, 339] on span "Income" at bounding box center [98, 341] width 169 height 18
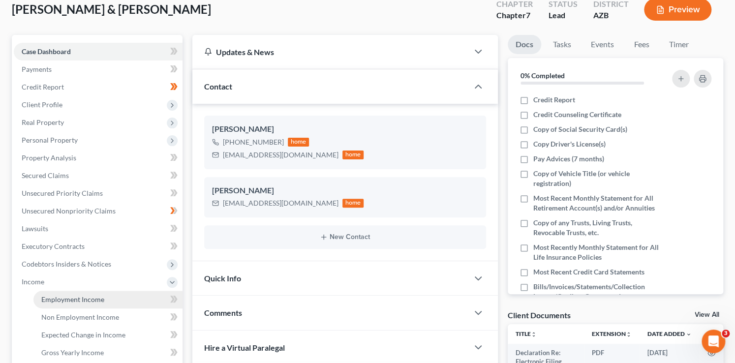
scroll to position [61, 0]
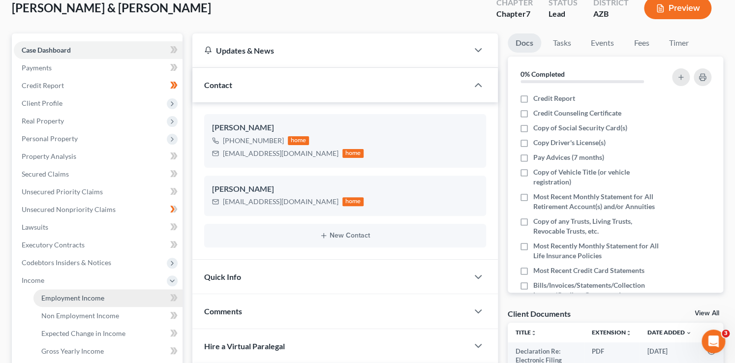
click at [86, 300] on span "Employment Income" at bounding box center [72, 298] width 63 height 8
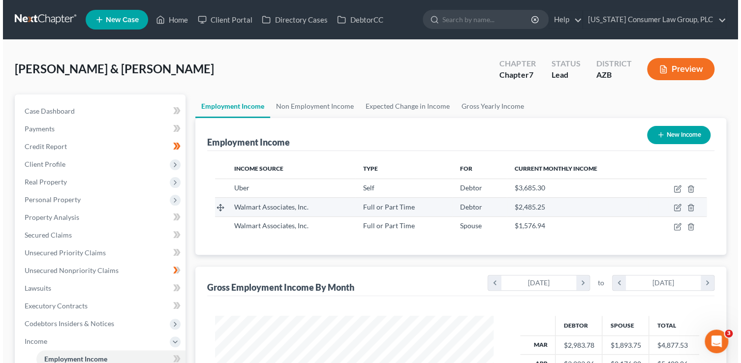
scroll to position [175, 298]
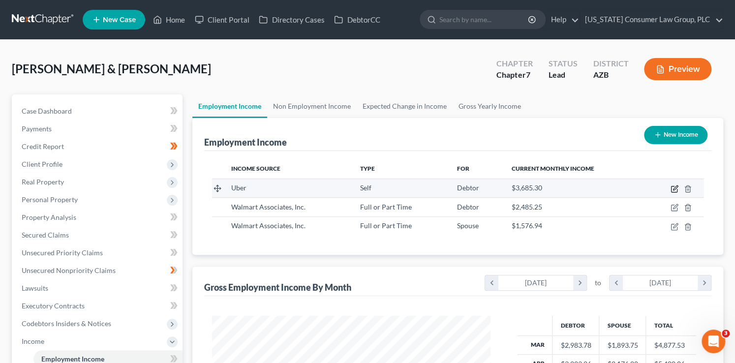
click at [673, 187] on icon "button" at bounding box center [674, 189] width 8 height 8
select select "1"
select select "4"
select select "0"
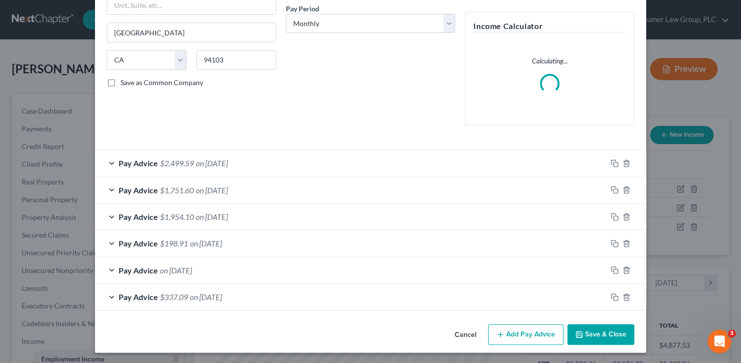
scroll to position [153, 0]
click at [508, 334] on button "Add Pay Advice" at bounding box center [525, 334] width 75 height 21
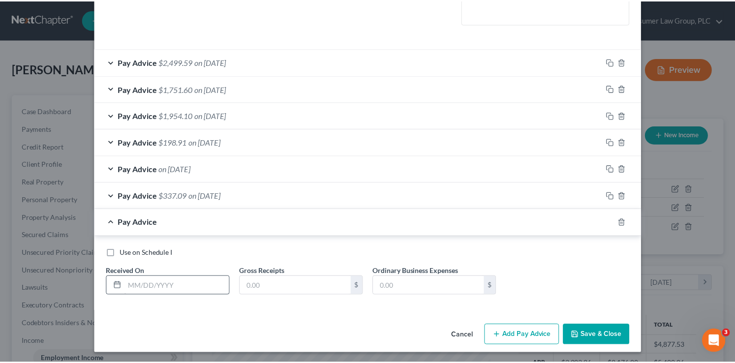
scroll to position [255, 0]
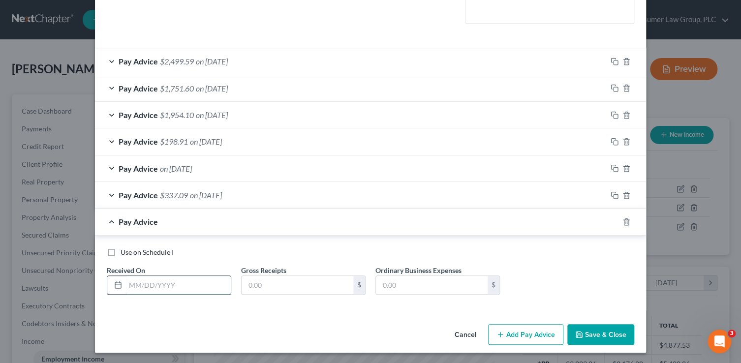
click at [145, 283] on input "text" at bounding box center [177, 285] width 105 height 19
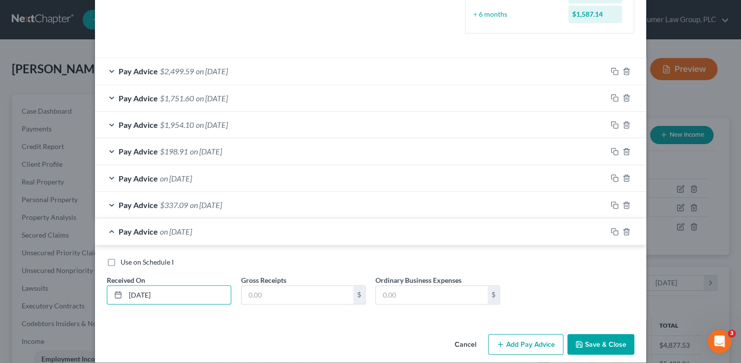
type input "[DATE]"
type input "1,596.81"
click at [604, 342] on button "Save & Close" at bounding box center [600, 344] width 67 height 21
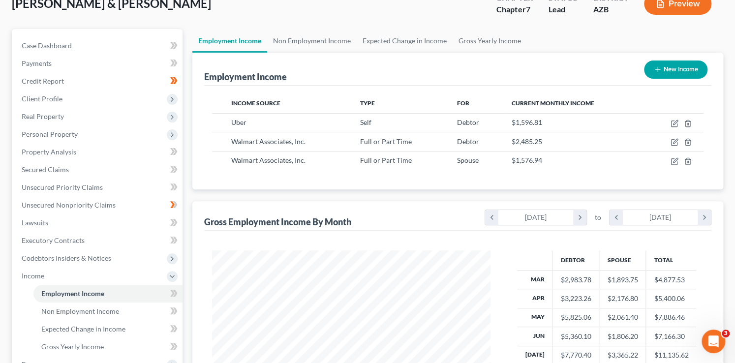
scroll to position [248, 0]
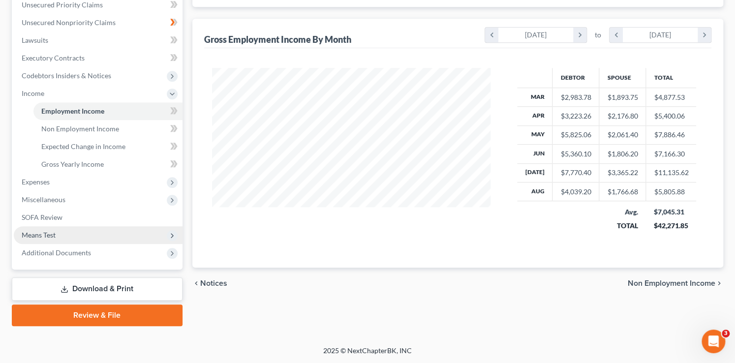
click at [59, 237] on span "Means Test" at bounding box center [98, 235] width 169 height 18
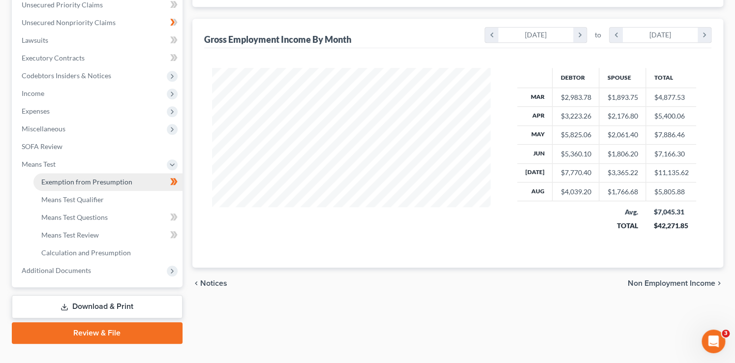
click at [107, 185] on link "Exemption from Presumption" at bounding box center [107, 182] width 149 height 18
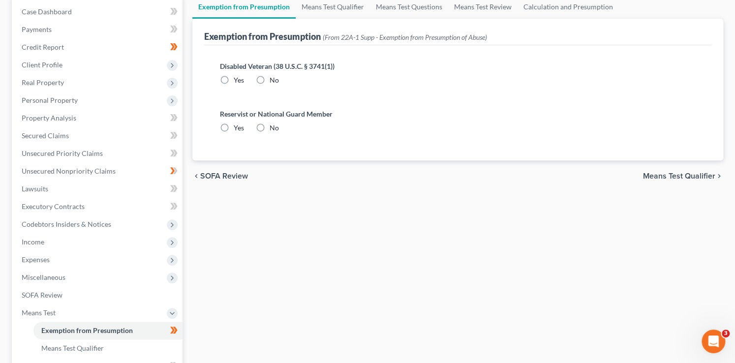
radio input "true"
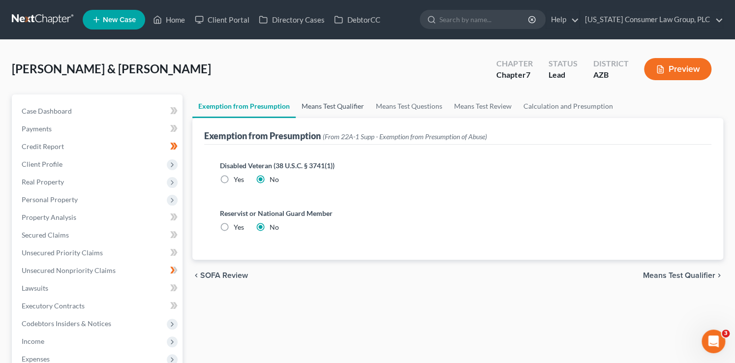
click at [343, 100] on link "Means Test Qualifier" at bounding box center [333, 106] width 74 height 24
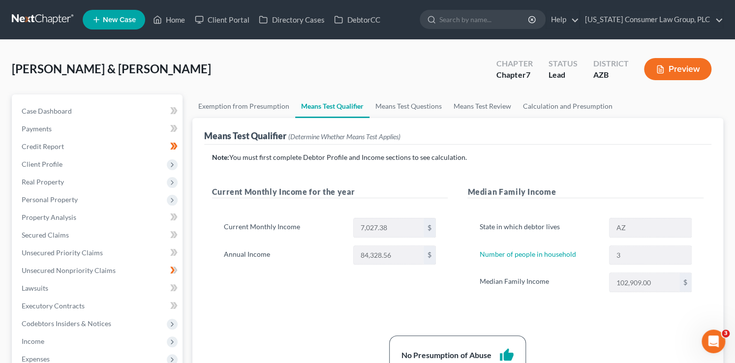
scroll to position [49, 0]
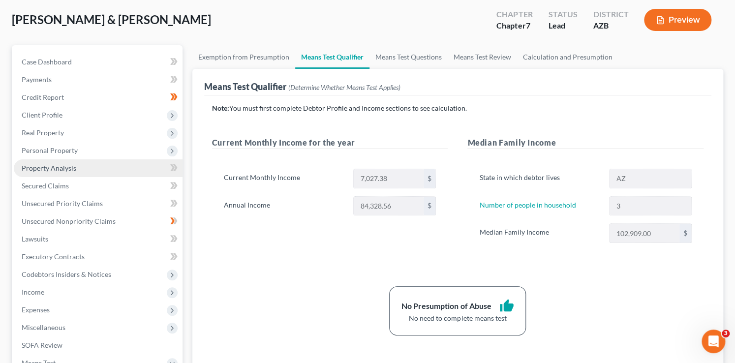
click at [48, 171] on span "Property Analysis" at bounding box center [49, 168] width 55 height 8
click at [48, 170] on span "Property Analysis" at bounding box center [49, 168] width 55 height 8
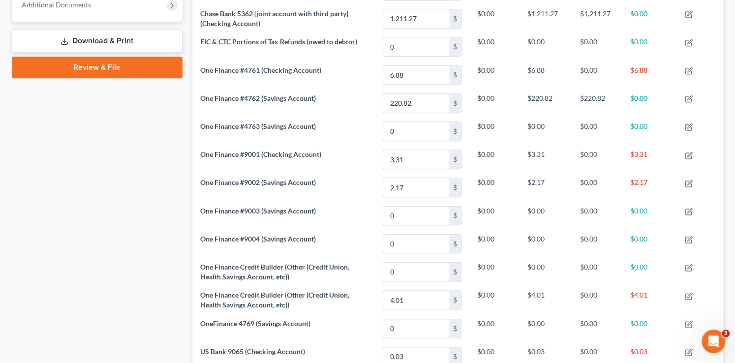
scroll to position [336, 0]
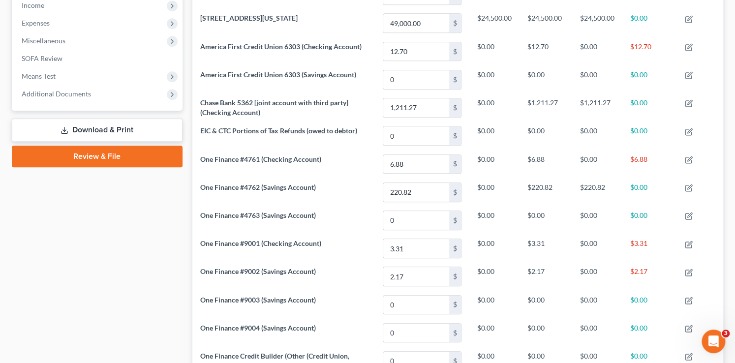
click at [125, 157] on link "Review & File" at bounding box center [97, 157] width 171 height 22
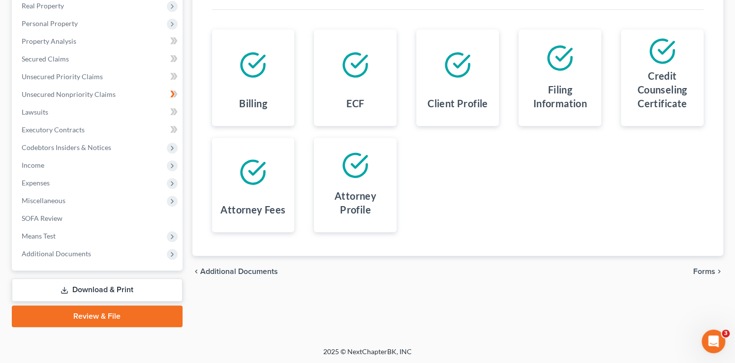
scroll to position [177, 0]
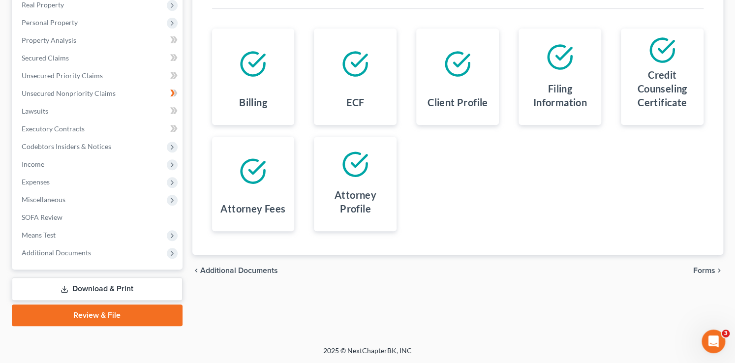
click at [712, 268] on span "Forms" at bounding box center [704, 271] width 22 height 8
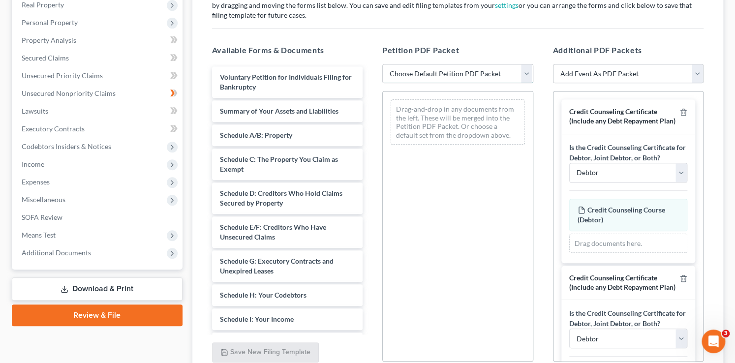
click at [450, 73] on select "Choose Default Petition PDF Packet Complete Bankruptcy Petition (all forms and …" at bounding box center [457, 74] width 151 height 20
select select "1"
click at [382, 64] on select "Choose Default Petition PDF Packet Complete Bankruptcy Petition (all forms and …" at bounding box center [457, 74] width 151 height 20
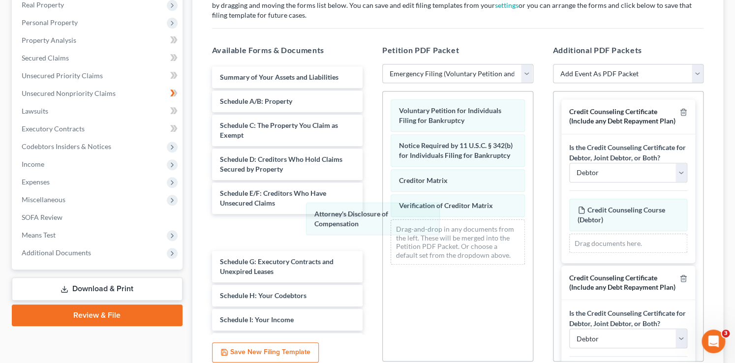
drag, startPoint x: 432, startPoint y: 235, endPoint x: 374, endPoint y: 213, distance: 61.5
click at [383, 219] on div "Attorney's Disclosure of Compensation Voluntary Petition for Individuals Filing…" at bounding box center [458, 181] width 150 height 181
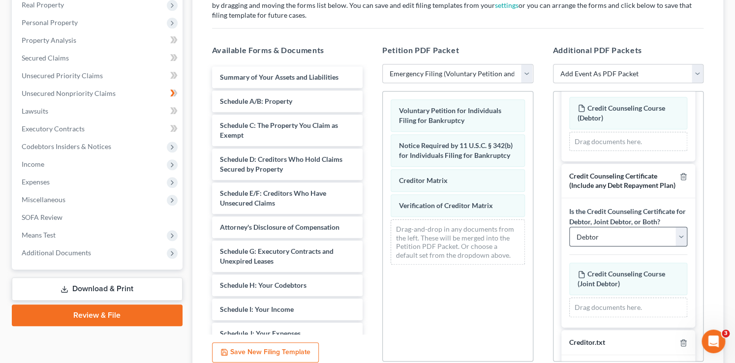
scroll to position [108, 0]
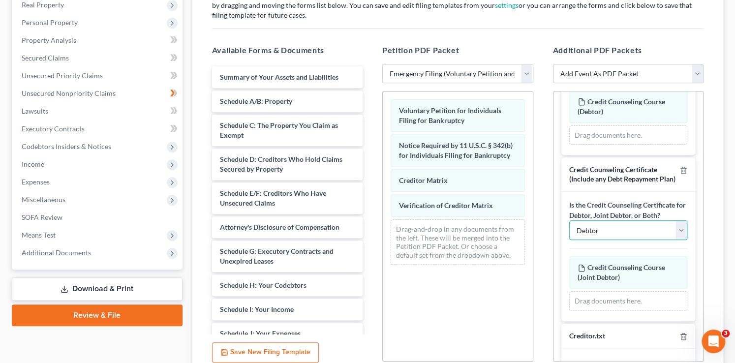
click at [636, 240] on select "Debtor Joint Debtor Debtor and Joint Debtor" at bounding box center [628, 230] width 119 height 20
select select "1"
click at [569, 237] on select "Debtor Joint Debtor Debtor and Joint Debtor" at bounding box center [628, 230] width 119 height 20
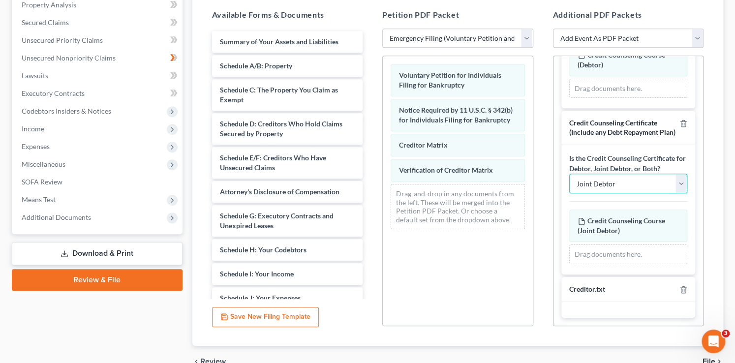
scroll to position [264, 0]
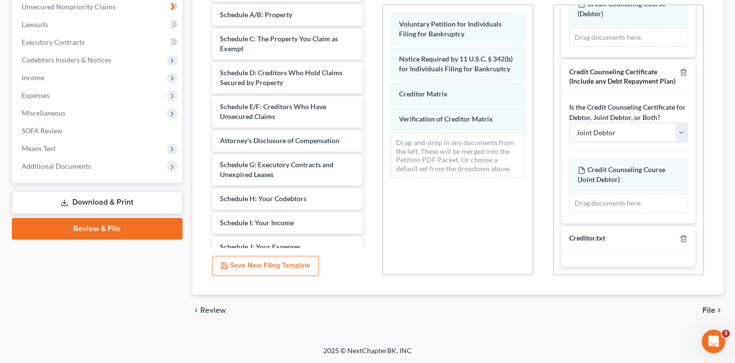
click at [715, 312] on icon "chevron_right" at bounding box center [719, 310] width 8 height 8
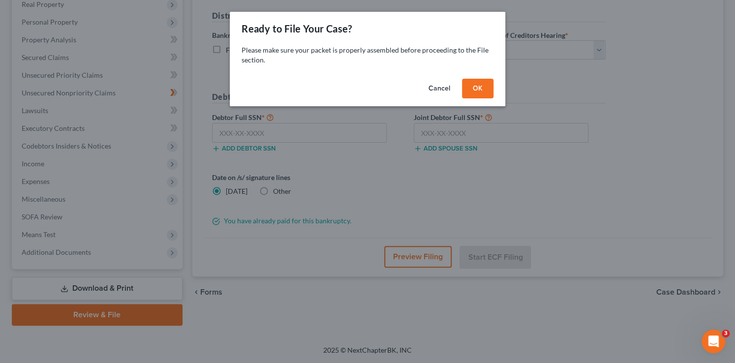
scroll to position [177, 0]
click at [490, 85] on button "OK" at bounding box center [480, 89] width 31 height 20
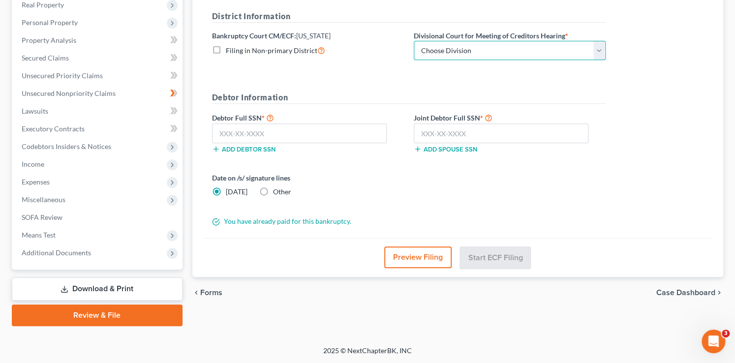
click at [535, 51] on select "Choose Division Phoenix [GEOGRAPHIC_DATA] [PERSON_NAME]" at bounding box center [510, 51] width 192 height 20
select select "0"
click at [414, 41] on select "Choose Division Phoenix [GEOGRAPHIC_DATA] [PERSON_NAME]" at bounding box center [510, 51] width 192 height 20
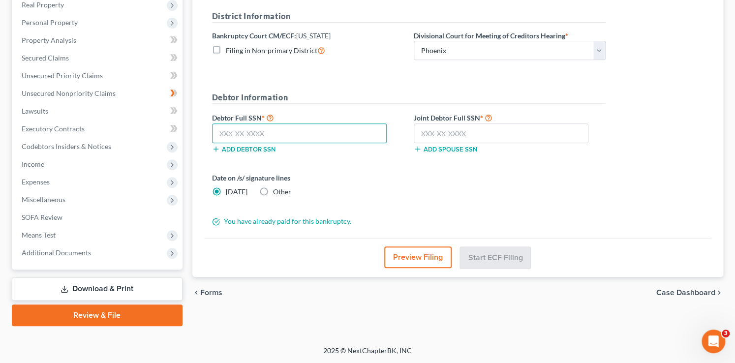
click at [323, 136] on input "text" at bounding box center [299, 133] width 175 height 20
type input "526-93-9096"
click at [470, 129] on input "text" at bounding box center [501, 133] width 175 height 20
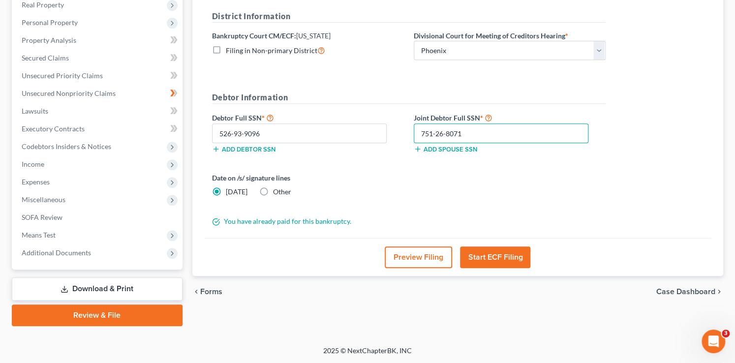
type input "751-26-8071"
click at [408, 256] on button "Preview Filing" at bounding box center [418, 257] width 67 height 22
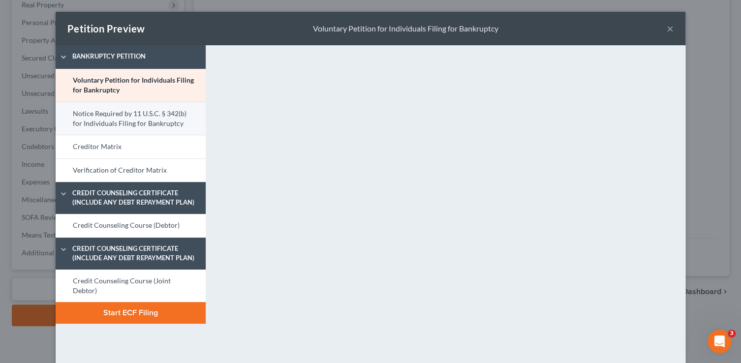
click at [157, 118] on link "Notice Required by 11 U.S.C. § 342(b) for Individuals Filing for Bankruptcy" at bounding box center [131, 118] width 150 height 33
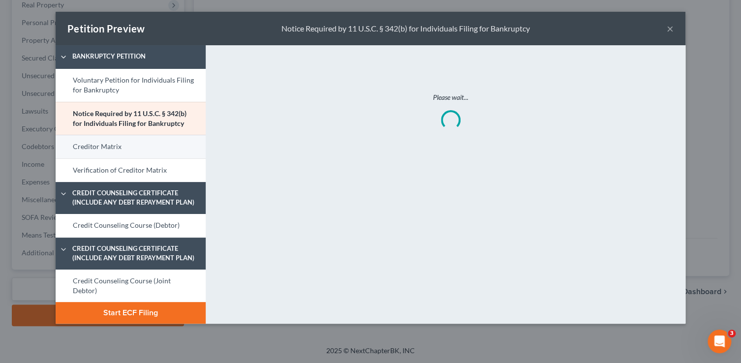
click at [168, 146] on link "Creditor Matrix" at bounding box center [131, 147] width 150 height 24
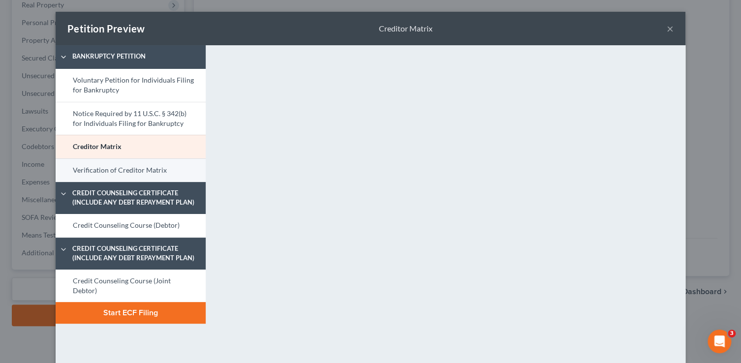
click at [158, 164] on link "Verification of Creditor Matrix" at bounding box center [131, 170] width 150 height 24
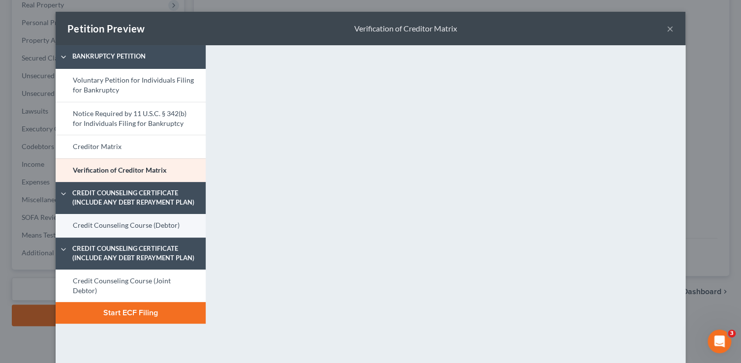
click at [186, 224] on link "Credit Counseling Course (Debtor)" at bounding box center [131, 226] width 150 height 24
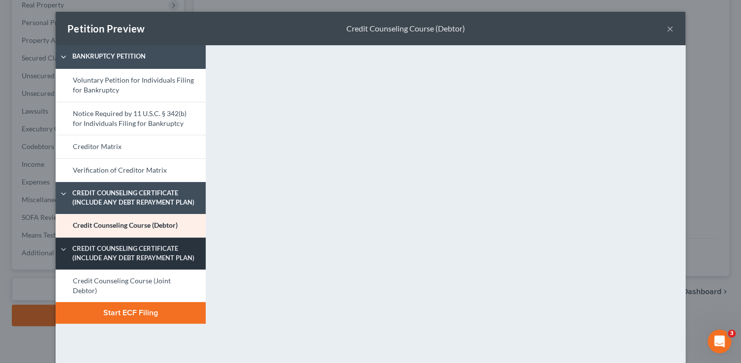
click at [159, 267] on link "Credit Counseling Certificate (Include any Debt Repayment Plan)" at bounding box center [131, 254] width 150 height 32
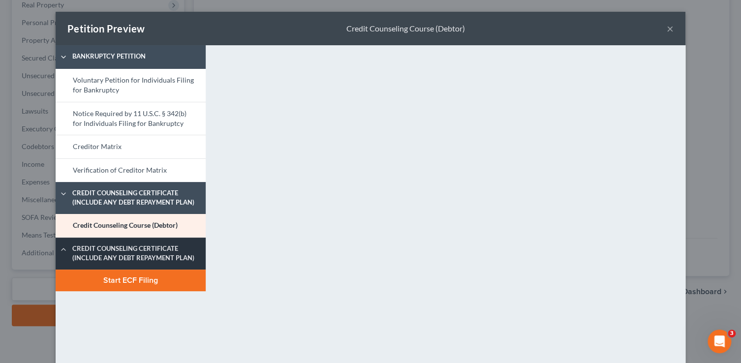
click at [160, 266] on link "Credit Counseling Certificate (Include any Debt Repayment Plan)" at bounding box center [131, 254] width 150 height 32
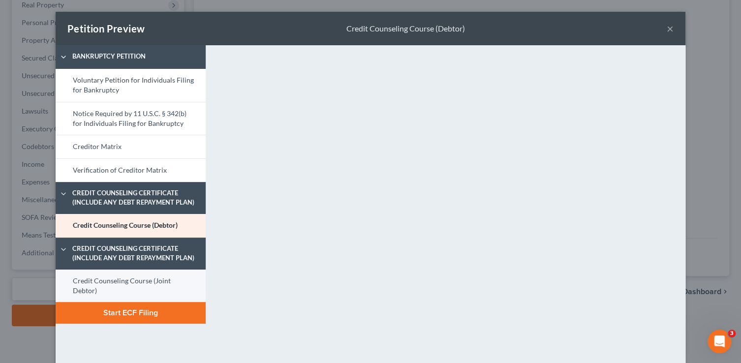
click at [160, 281] on link "Credit Counseling Course (Joint Debtor)" at bounding box center [131, 285] width 150 height 33
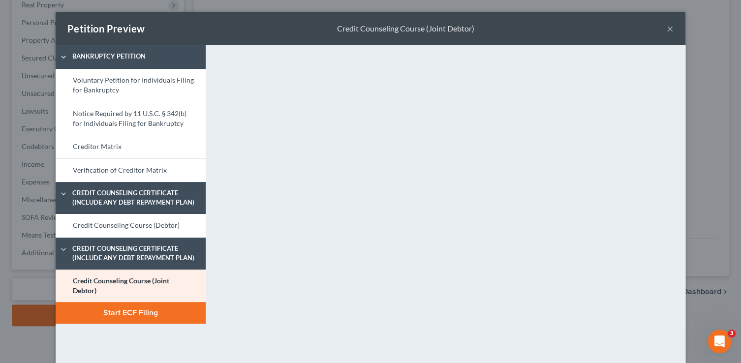
click at [672, 31] on div "Petition Preview Credit Counseling Course (Joint Debtor) ×" at bounding box center [370, 28] width 629 height 33
click at [670, 31] on button "×" at bounding box center [669, 29] width 7 height 12
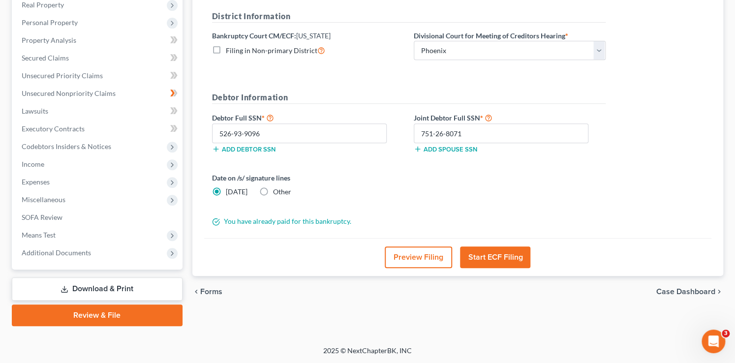
click at [500, 262] on button "Start ECF Filing" at bounding box center [495, 257] width 70 height 22
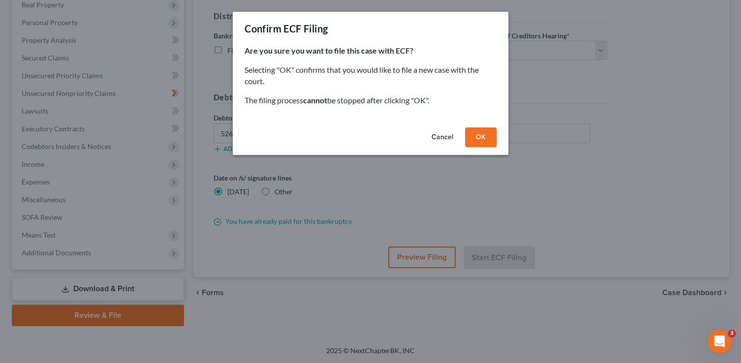
click at [431, 138] on button "Cancel" at bounding box center [441, 137] width 37 height 20
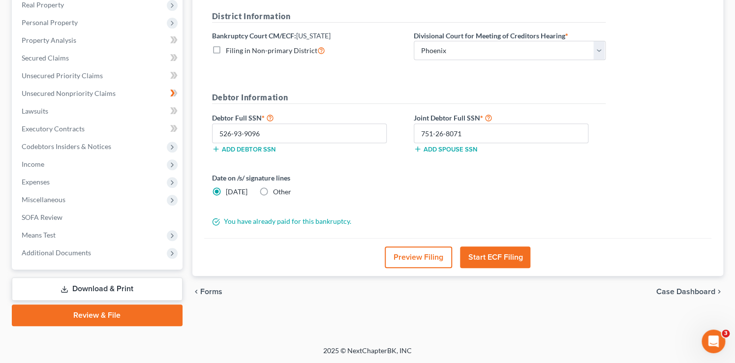
click at [507, 257] on button "Start ECF Filing" at bounding box center [495, 257] width 70 height 22
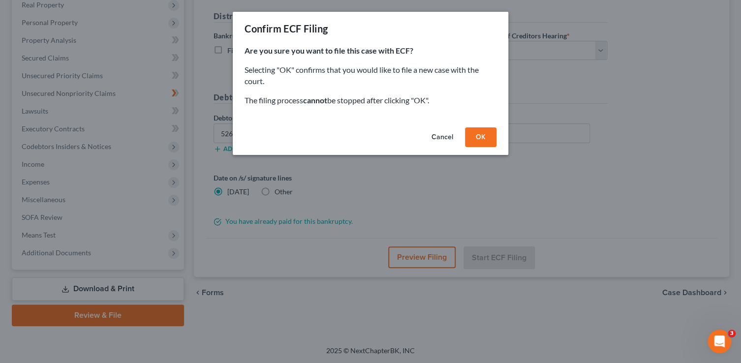
click at [480, 140] on button "OK" at bounding box center [480, 137] width 31 height 20
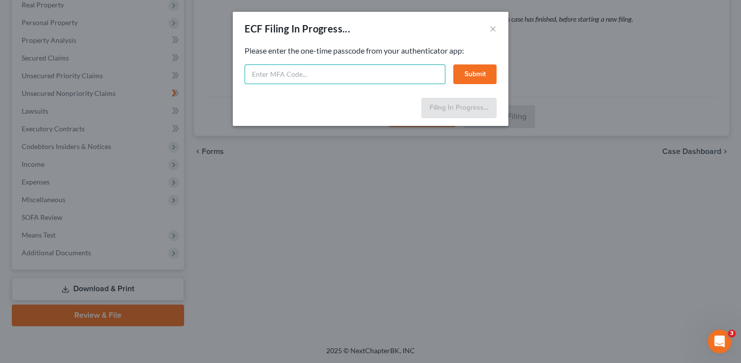
click at [285, 79] on input "text" at bounding box center [344, 74] width 201 height 20
type input "1"
type input "093256"
click at [486, 71] on button "Submit" at bounding box center [474, 74] width 43 height 20
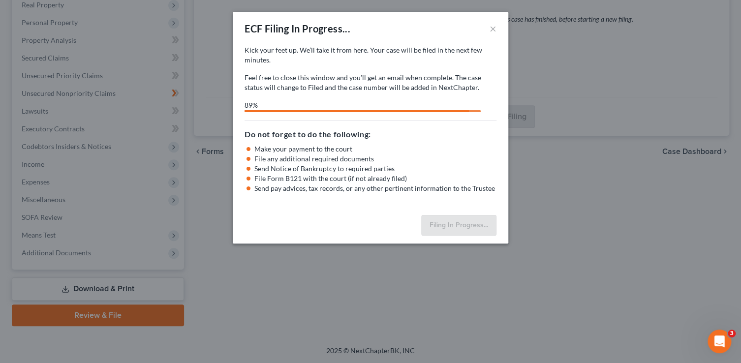
select select "0"
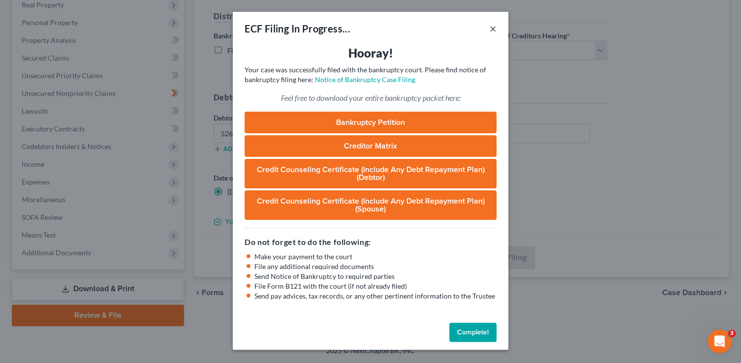
click at [491, 27] on button "×" at bounding box center [492, 29] width 7 height 12
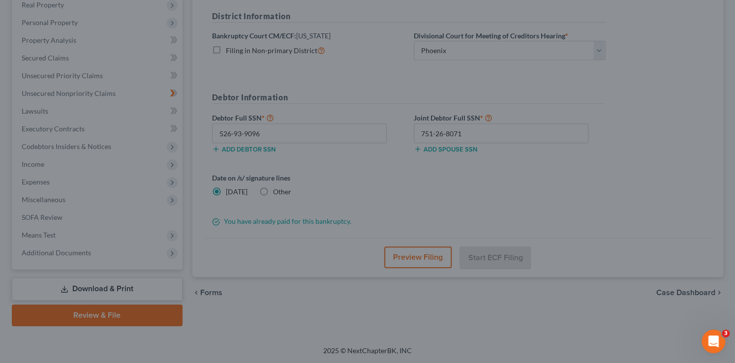
click at [491, 28] on div "District Information" at bounding box center [408, 20] width 403 height 20
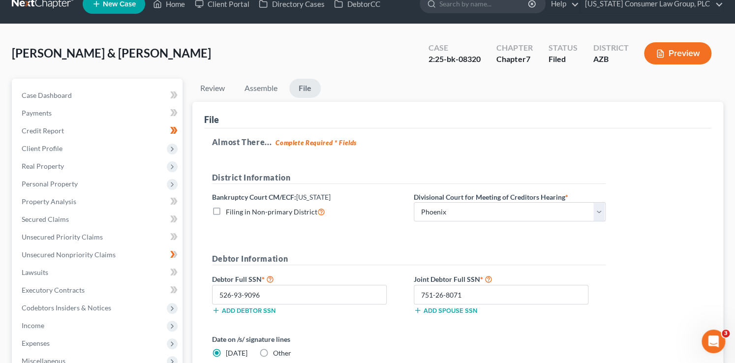
scroll to position [0, 0]
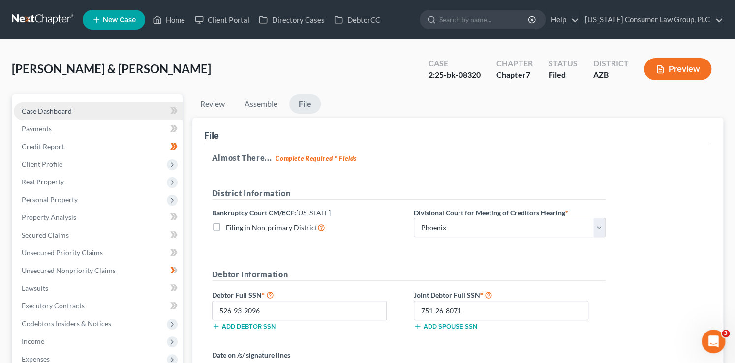
click at [131, 106] on link "Case Dashboard" at bounding box center [98, 111] width 169 height 18
